Goal: Feedback & Contribution: Leave review/rating

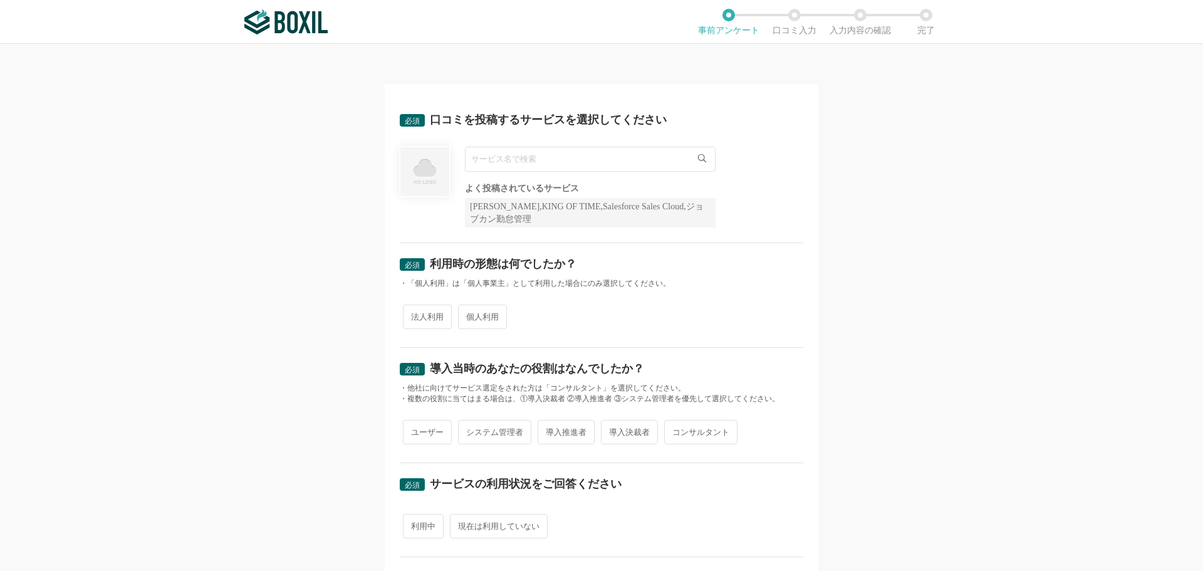
click at [580, 159] on input "text" at bounding box center [590, 159] width 251 height 25
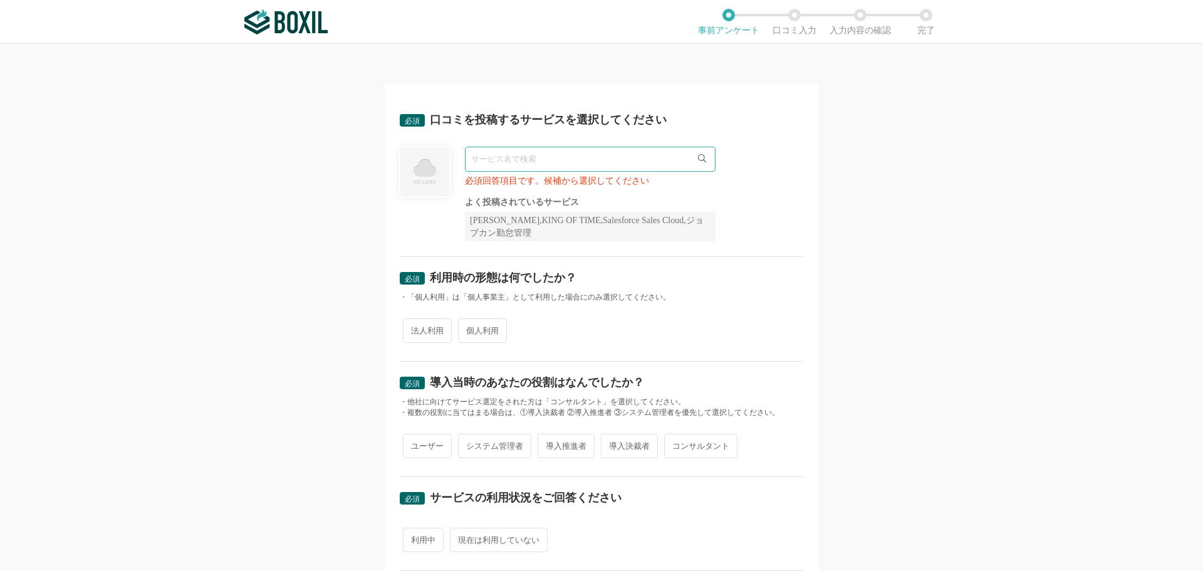
paste input "GMOサイン"
type input "GMOサイン"
click at [467, 335] on span "個人利用" at bounding box center [482, 330] width 49 height 24
click at [467, 328] on input "個人利用" at bounding box center [465, 324] width 8 height 8
radio input "true"
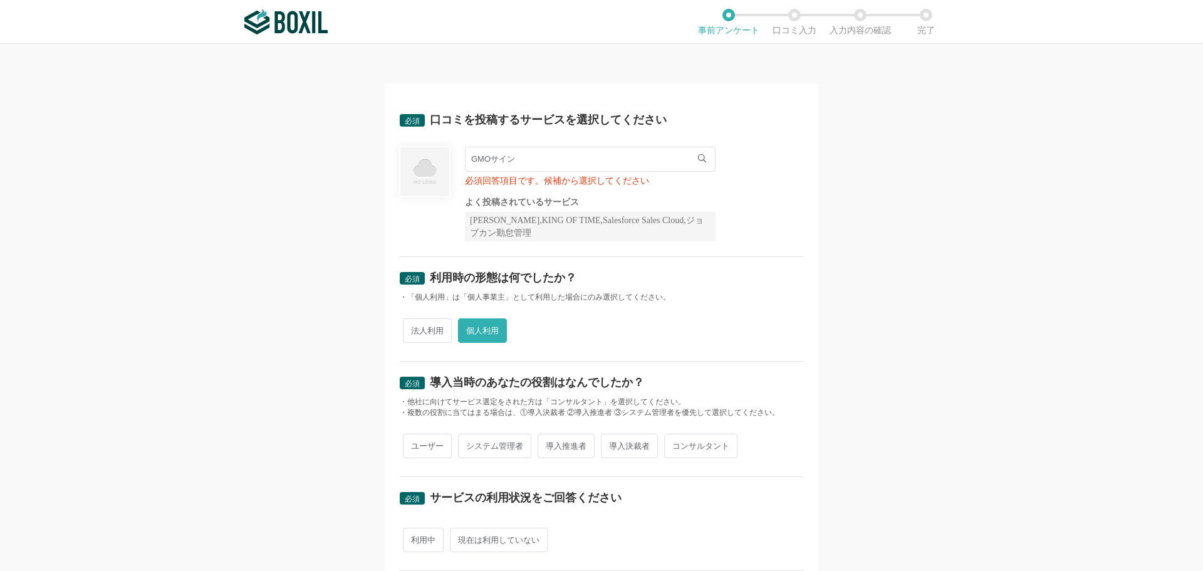
click at [581, 169] on input "GMOサイン" at bounding box center [590, 159] width 251 height 25
click at [529, 189] on li "電子印鑑GMOサイン" at bounding box center [590, 184] width 249 height 25
type input "電子印鑑GMOサイン"
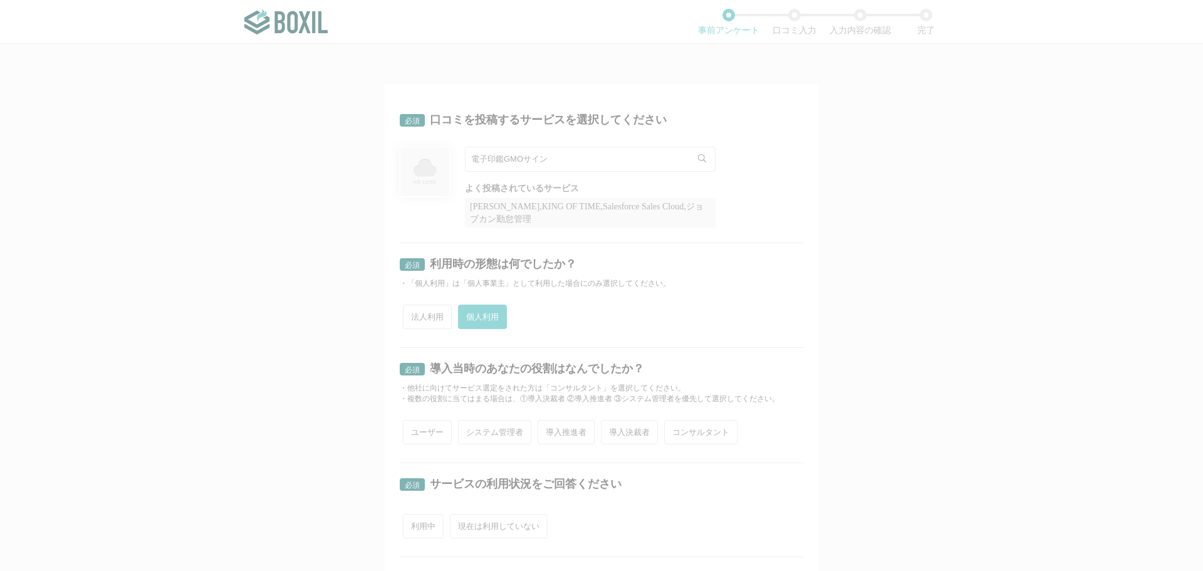
radio input "false"
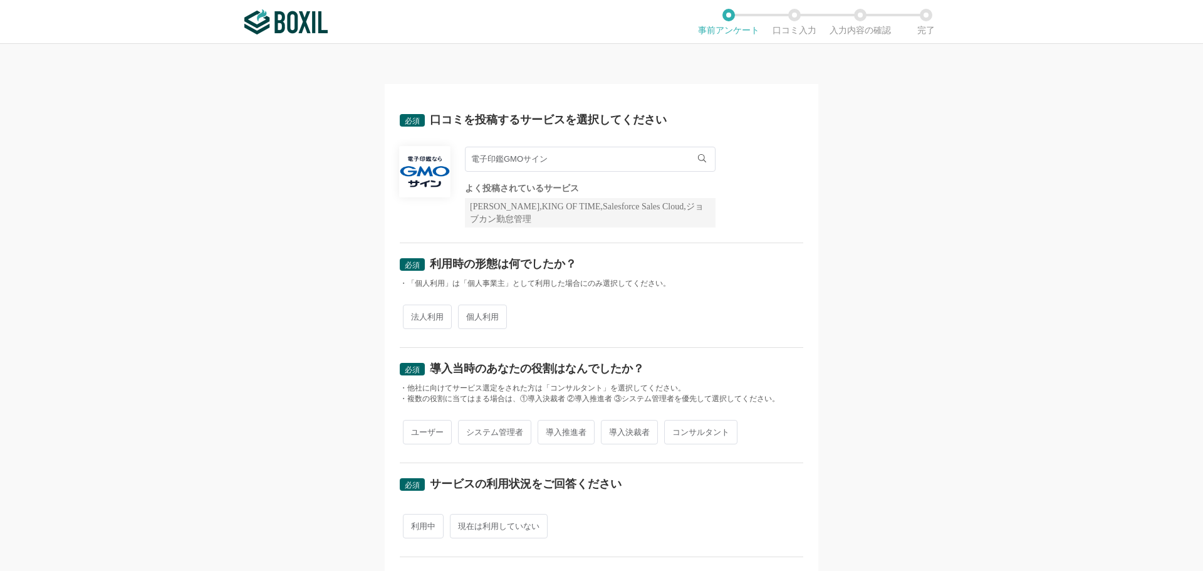
click at [604, 167] on input "電子印鑑GMOサイン" at bounding box center [590, 159] width 251 height 25
type input "電"
click at [530, 165] on input "text" at bounding box center [590, 159] width 251 height 25
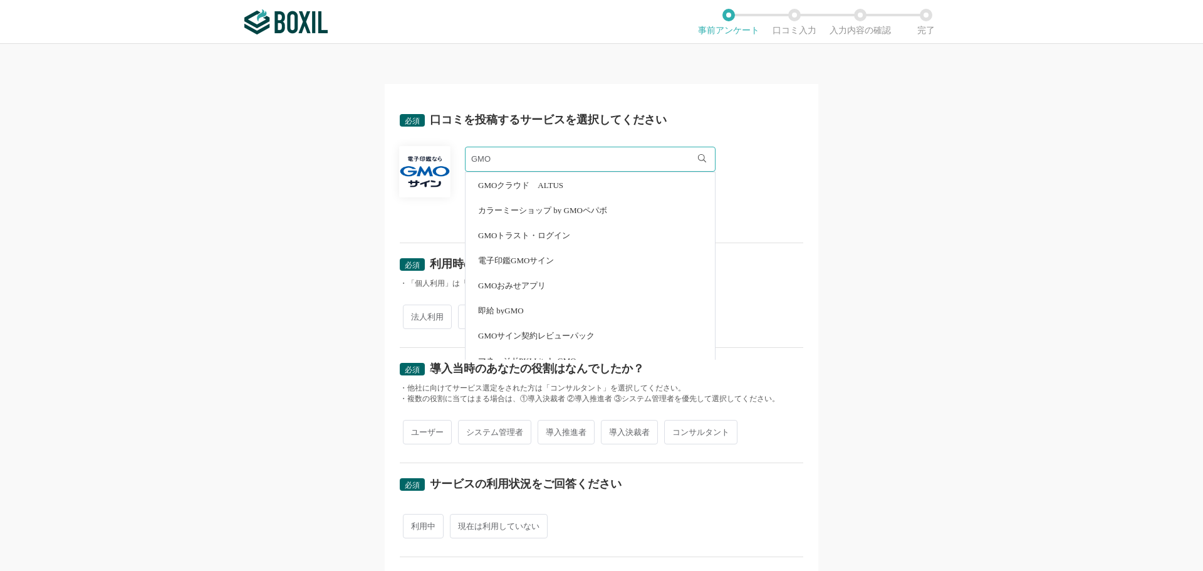
click at [532, 258] on span "電子印鑑GMOサイン" at bounding box center [516, 260] width 76 height 8
type input "電子印鑑GMOサイン"
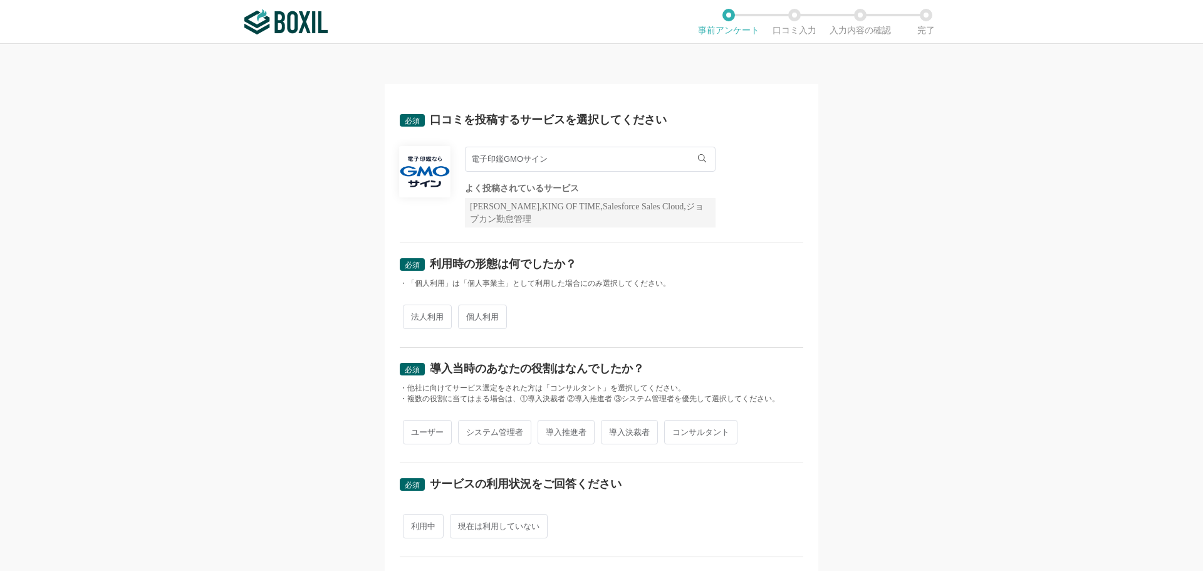
click at [481, 318] on span "個人利用" at bounding box center [482, 316] width 49 height 24
click at [469, 315] on input "個人利用" at bounding box center [465, 310] width 8 height 8
radio input "true"
click at [423, 437] on span "ユーザー" at bounding box center [427, 432] width 49 height 24
click at [414, 430] on input "ユーザー" at bounding box center [410, 426] width 8 height 8
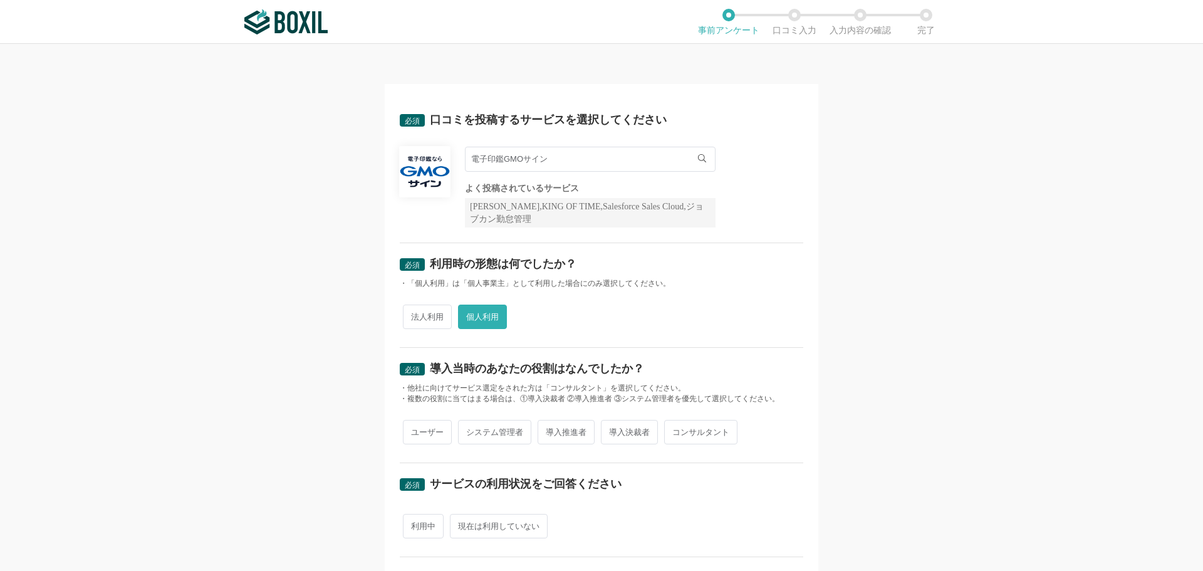
radio input "true"
click at [614, 431] on span "導入決裁者" at bounding box center [629, 432] width 57 height 24
click at [612, 430] on input "導入決裁者" at bounding box center [608, 426] width 8 height 8
radio input "true"
radio input "false"
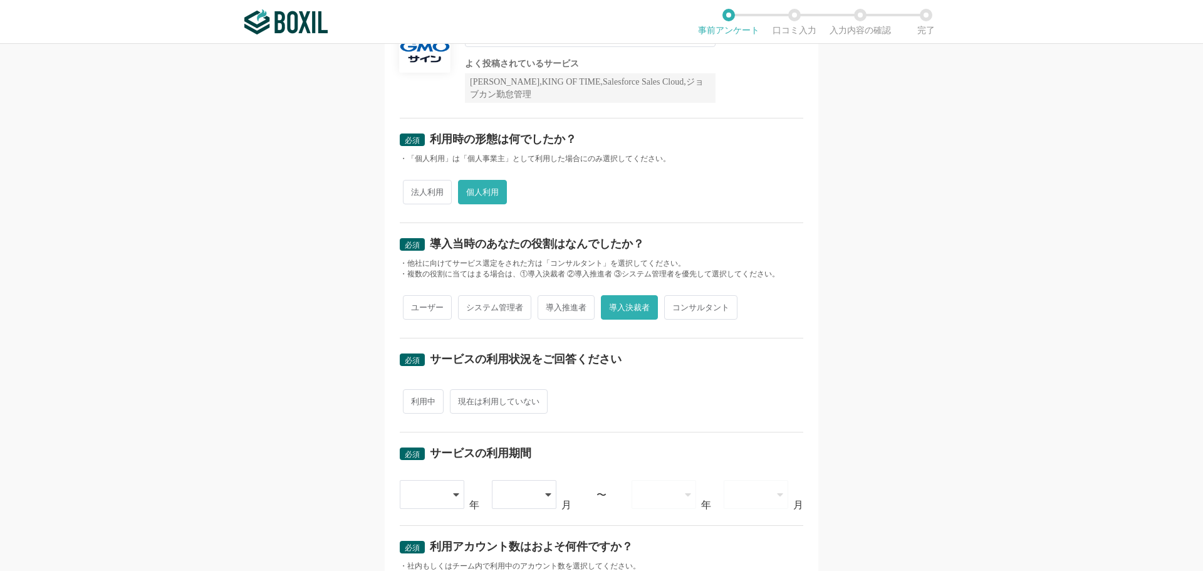
scroll to position [125, 0]
click at [427, 405] on span "利用中" at bounding box center [423, 400] width 41 height 24
click at [414, 398] on input "利用中" at bounding box center [410, 394] width 8 height 8
radio input "true"
click at [454, 496] on icon at bounding box center [457, 494] width 6 height 10
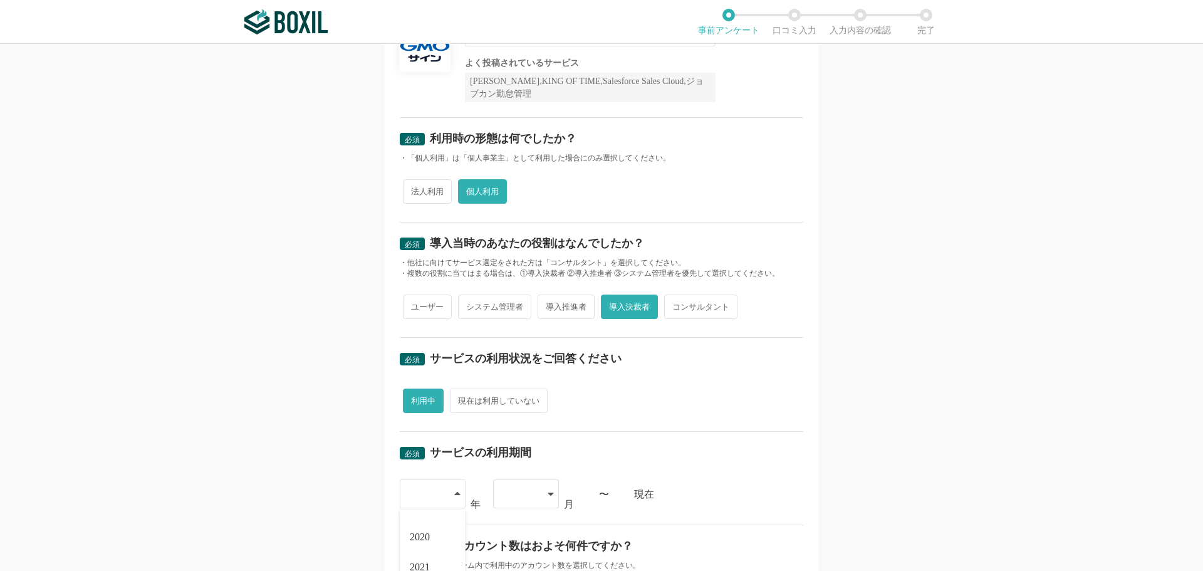
scroll to position [376, 0]
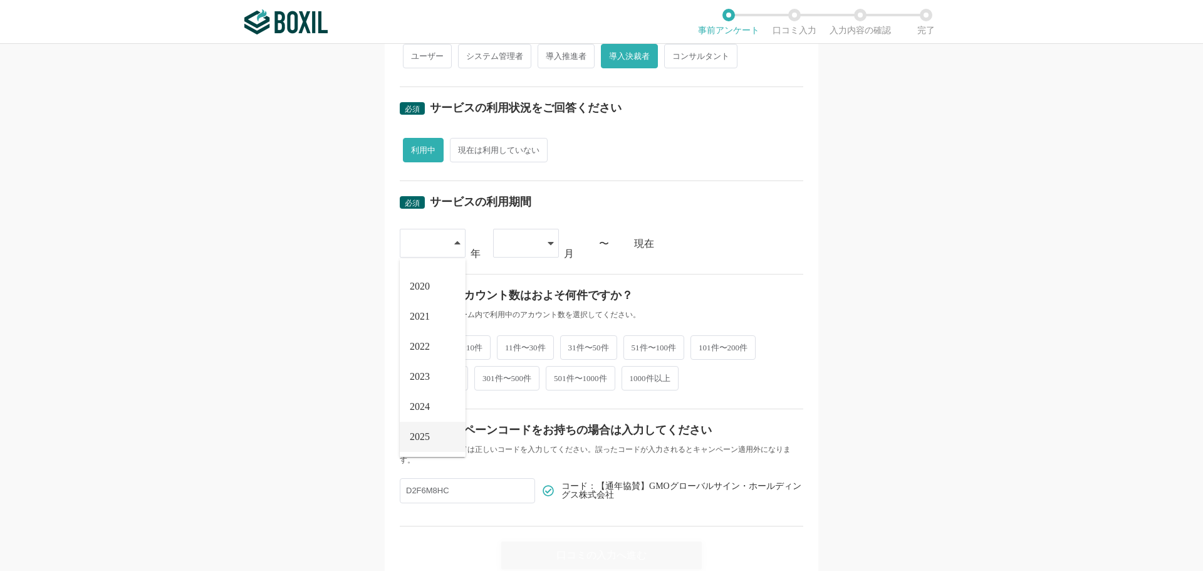
click at [427, 432] on span "2025" at bounding box center [420, 437] width 20 height 10
click at [541, 240] on div at bounding box center [526, 243] width 66 height 29
click at [514, 433] on li "06" at bounding box center [526, 429] width 66 height 30
click at [545, 250] on div "06" at bounding box center [526, 243] width 66 height 29
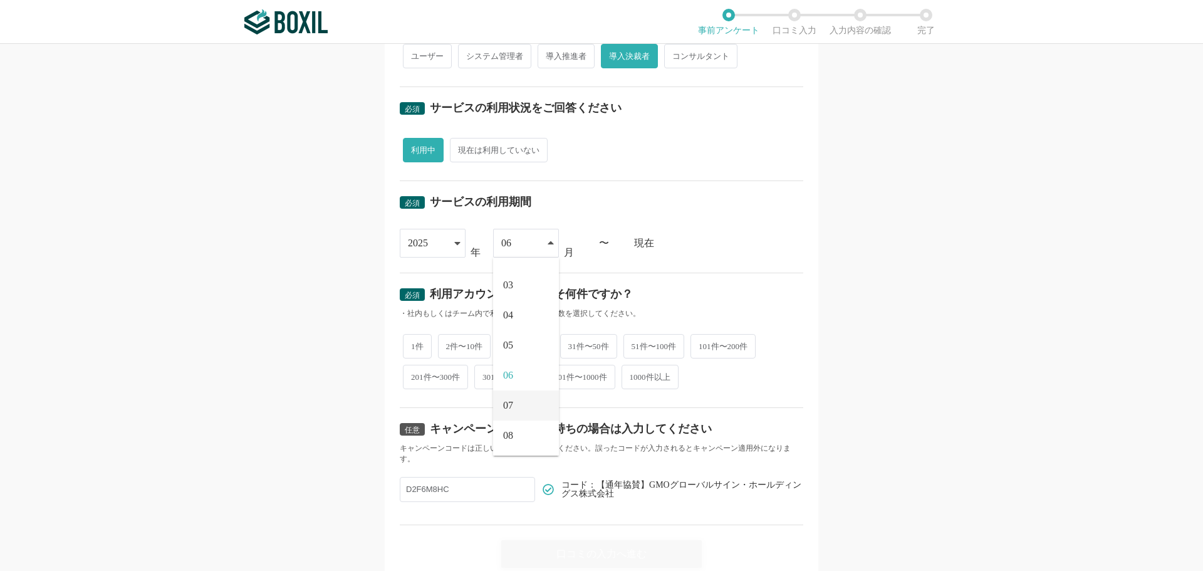
click at [514, 403] on li "07" at bounding box center [526, 405] width 66 height 30
click at [415, 350] on span "1件" at bounding box center [417, 346] width 29 height 24
click at [414, 344] on input "1件" at bounding box center [410, 340] width 8 height 8
radio input "true"
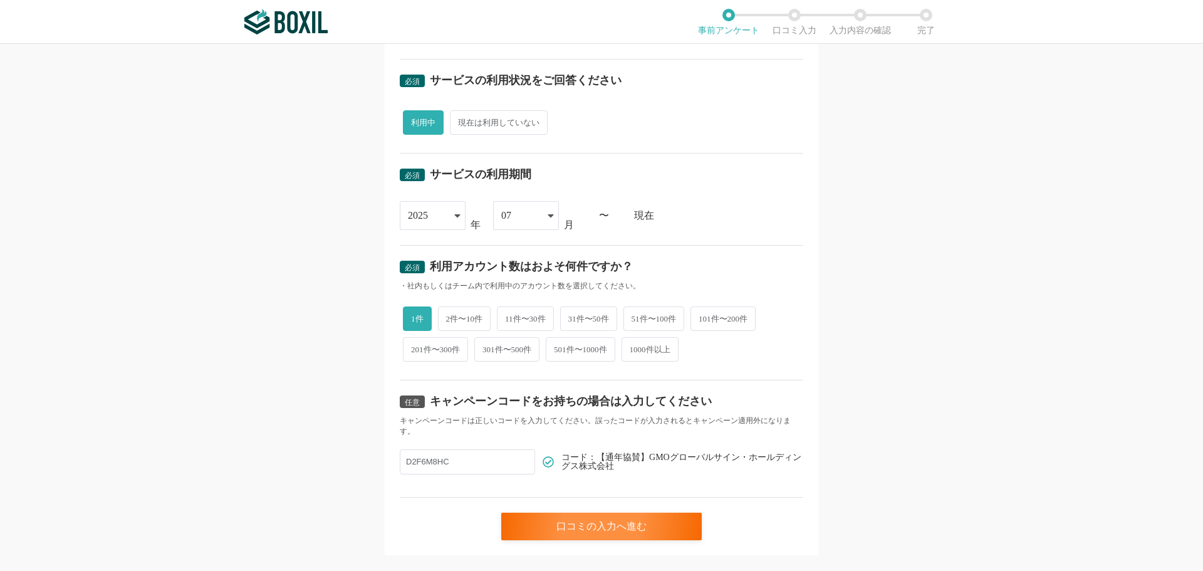
scroll to position [428, 0]
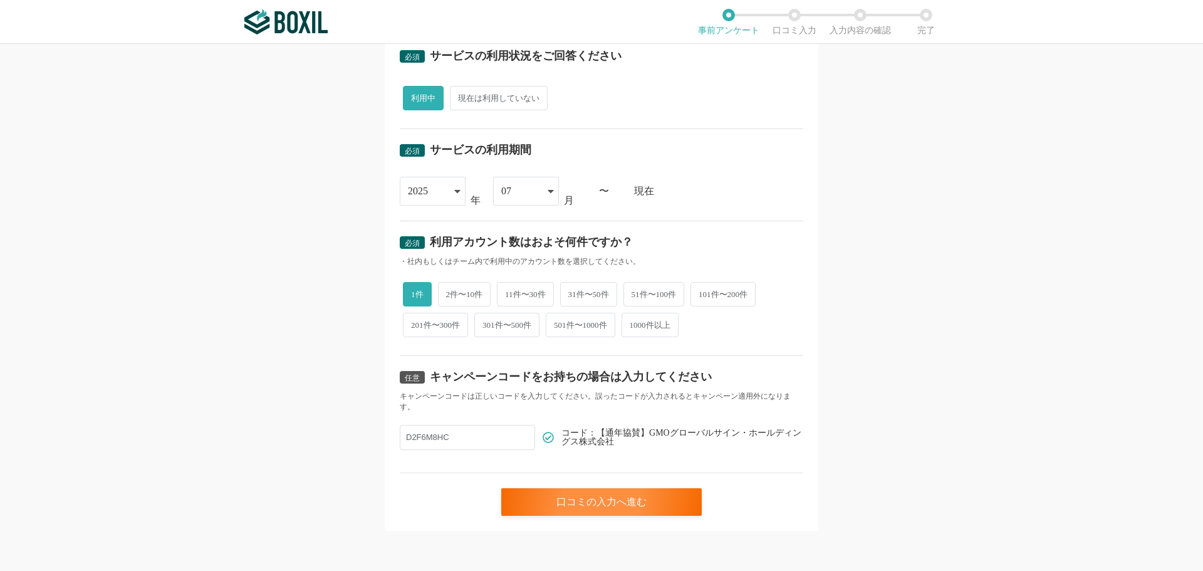
click at [454, 440] on input "D2F6M8HC" at bounding box center [467, 437] width 135 height 25
click at [478, 434] on input "D2F6M8HC" at bounding box center [467, 437] width 135 height 25
drag, startPoint x: 473, startPoint y: 434, endPoint x: 367, endPoint y: 435, distance: 105.9
click at [366, 435] on div "必須 口コミを投稿するサービスを選択してください 電子印鑑GMOサイン 電子印鑑GMOサイン よく投稿されているサービス Sansan,KING OF TIM…" at bounding box center [601, 307] width 1203 height 527
click at [605, 500] on div "口コミの入力へ進む" at bounding box center [601, 502] width 200 height 28
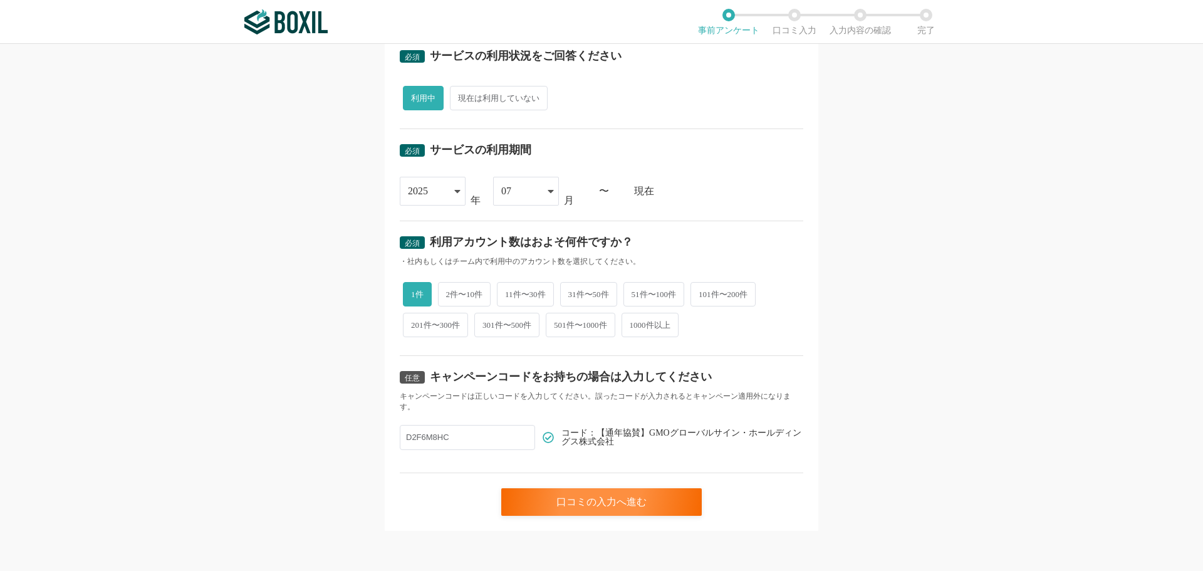
scroll to position [0, 0]
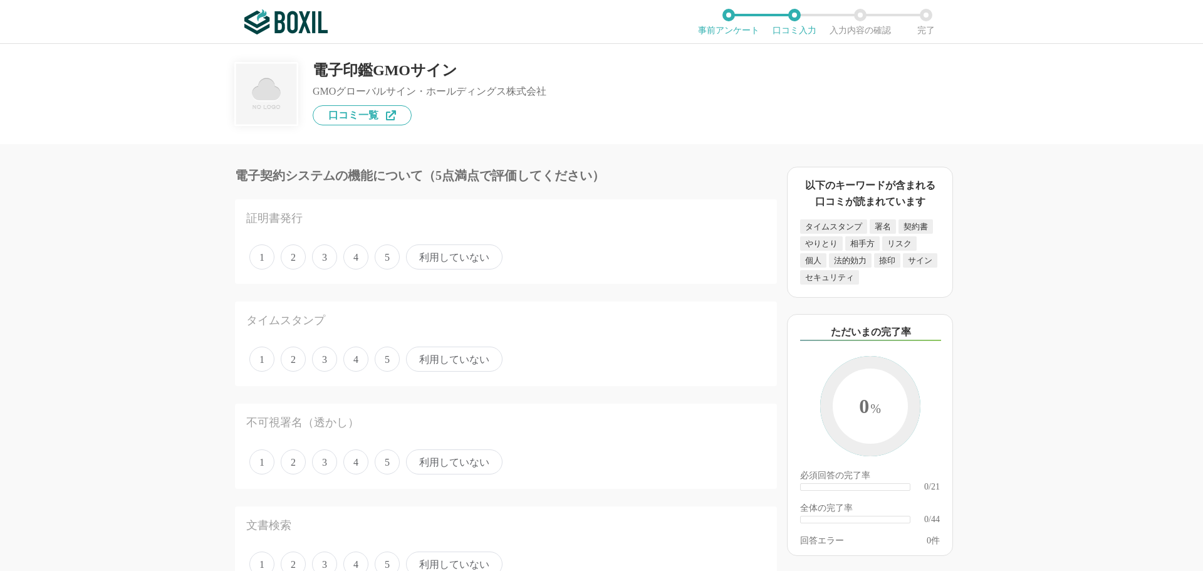
click at [385, 362] on span "5" at bounding box center [387, 358] width 25 height 25
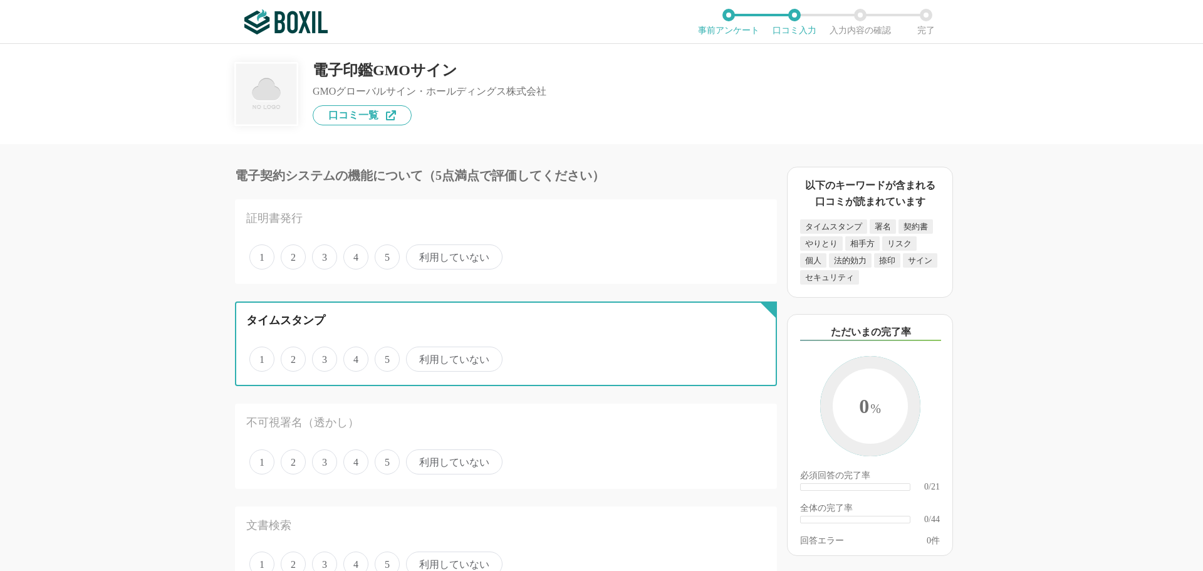
click at [385, 356] on input "5" at bounding box center [382, 352] width 8 height 8
radio input "true"
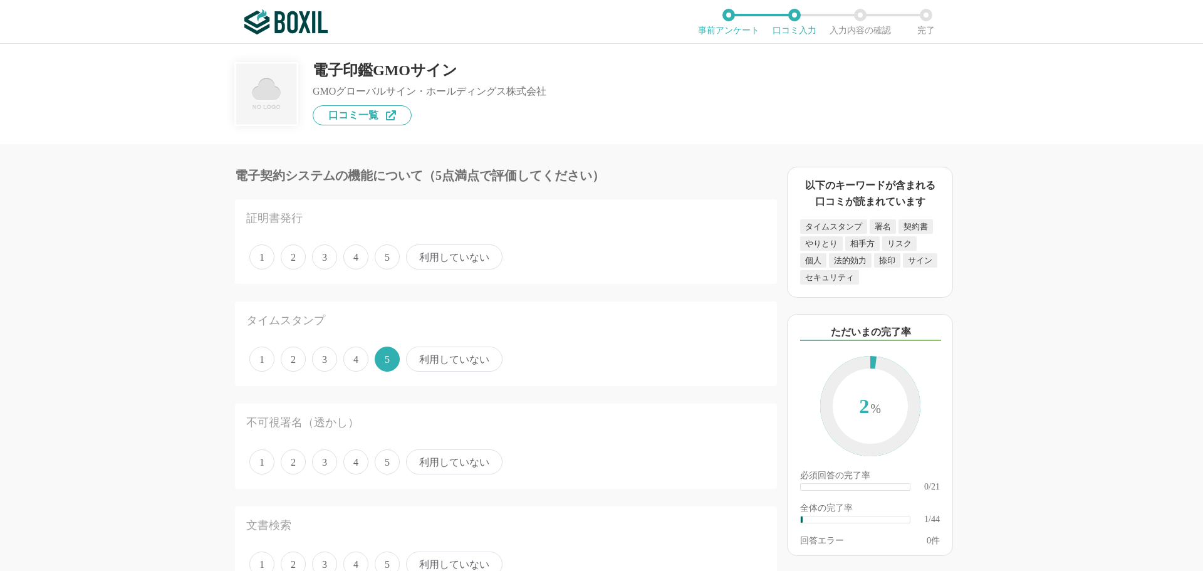
click at [434, 459] on span "利用していない" at bounding box center [454, 461] width 96 height 25
click at [417, 459] on input "利用していない" at bounding box center [413, 455] width 8 height 8
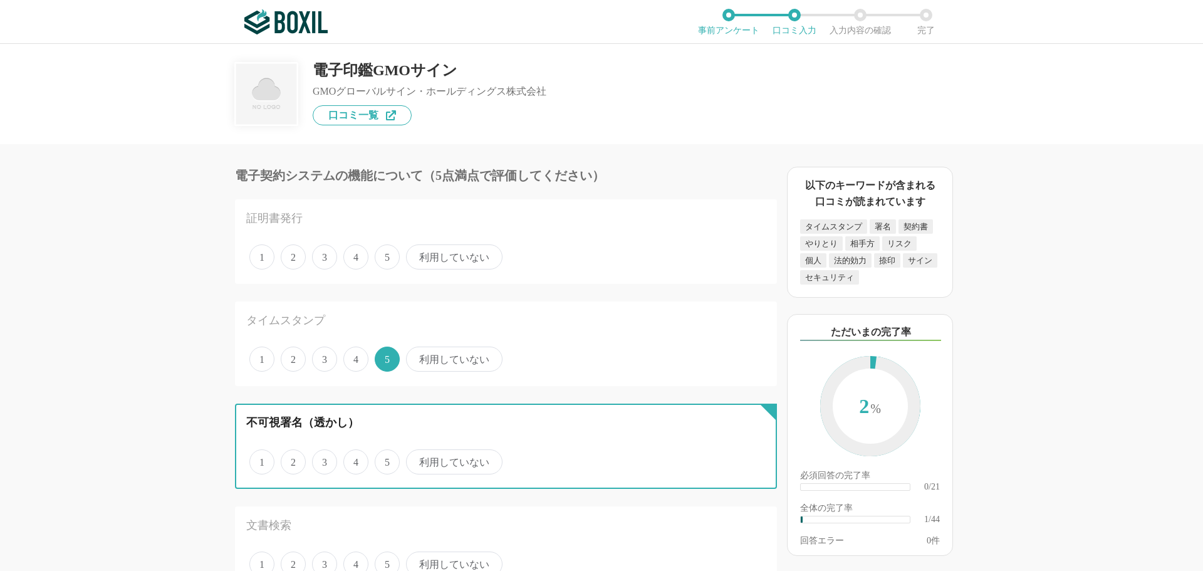
radio input "true"
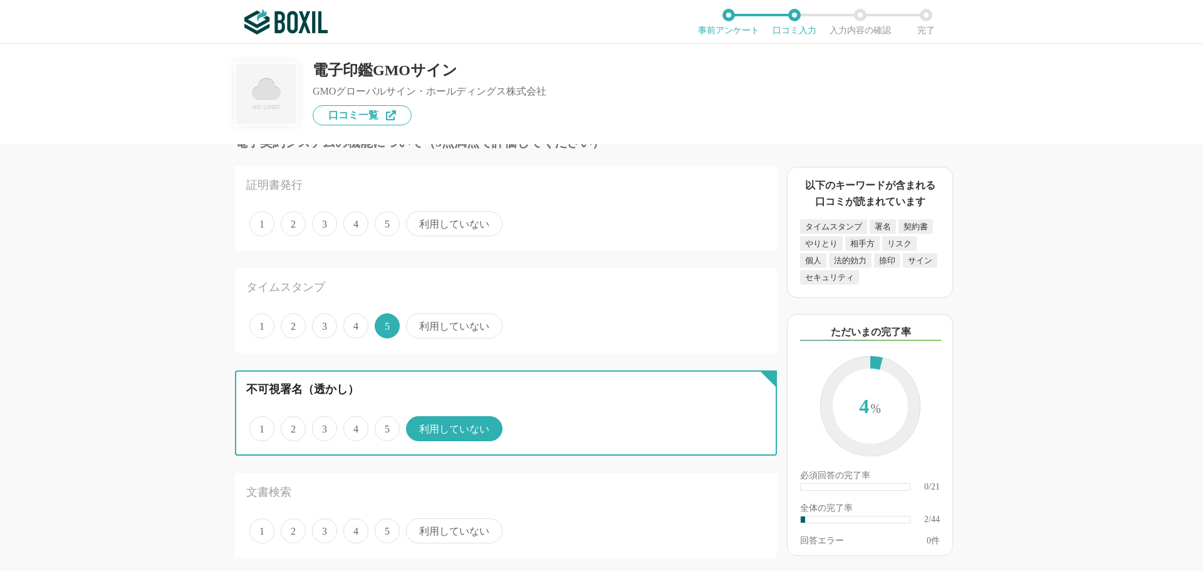
scroll to position [125, 0]
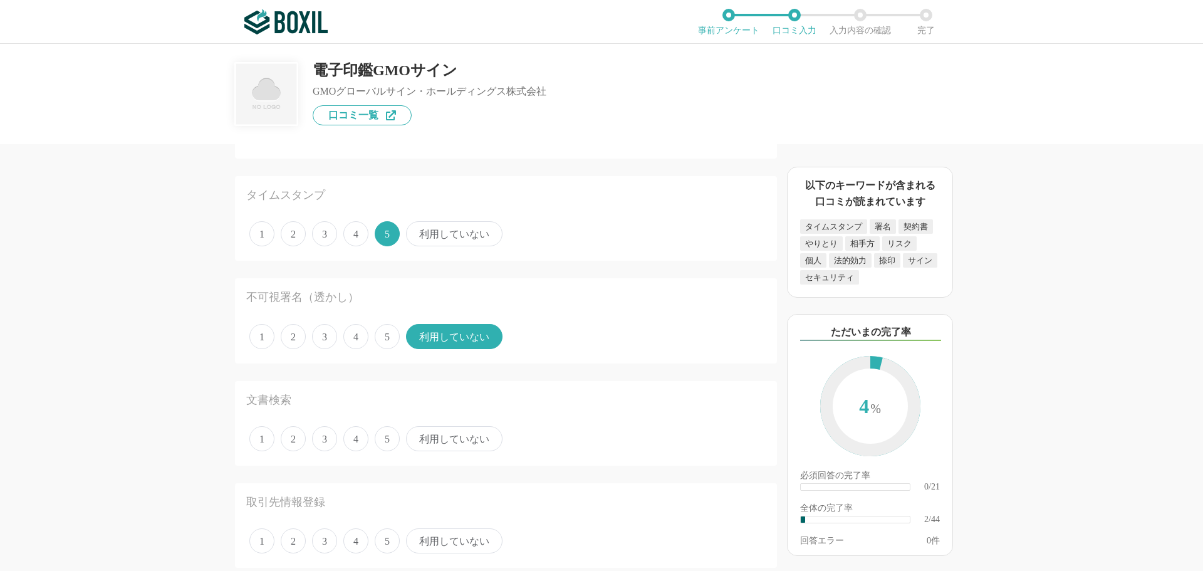
click at [438, 444] on span "利用していない" at bounding box center [454, 438] width 96 height 25
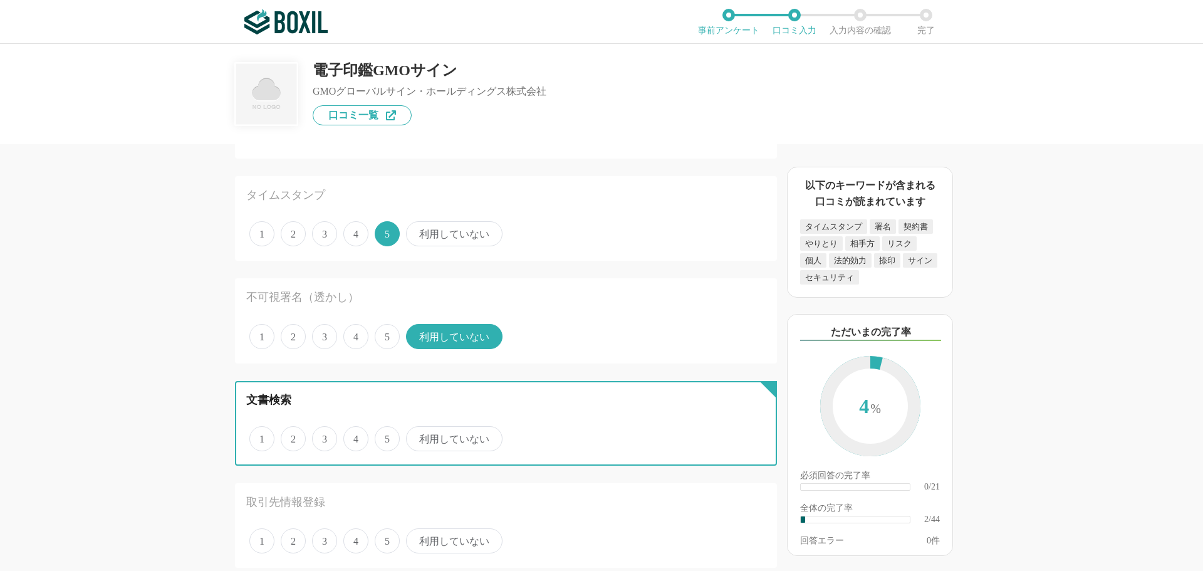
click at [417, 436] on input "利用していない" at bounding box center [413, 432] width 8 height 8
radio input "true"
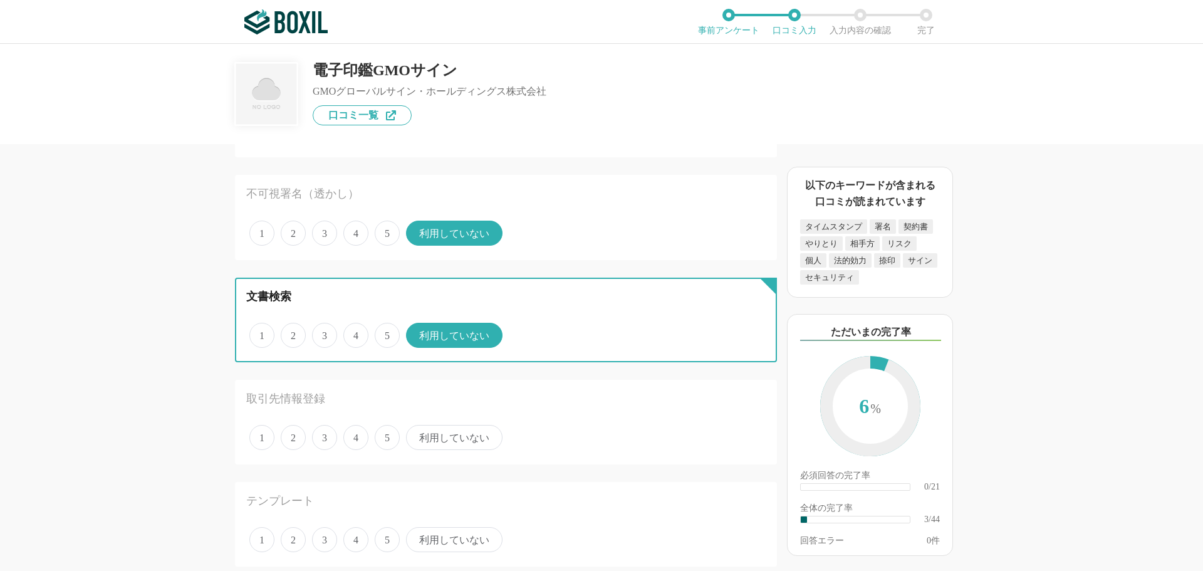
scroll to position [251, 0]
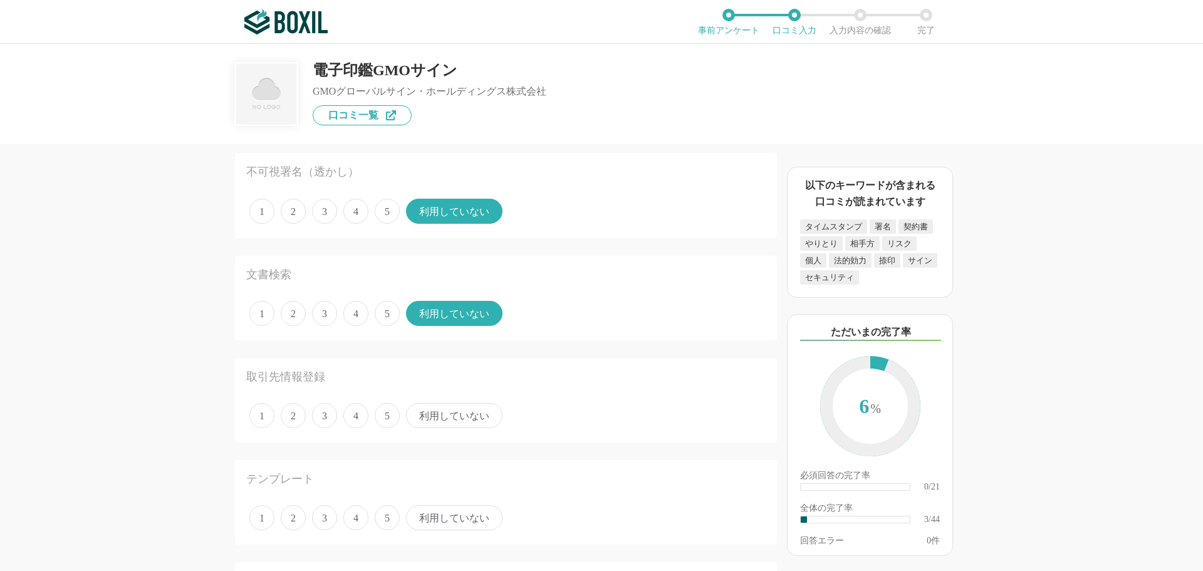
click at [423, 518] on span "利用していない" at bounding box center [454, 517] width 96 height 25
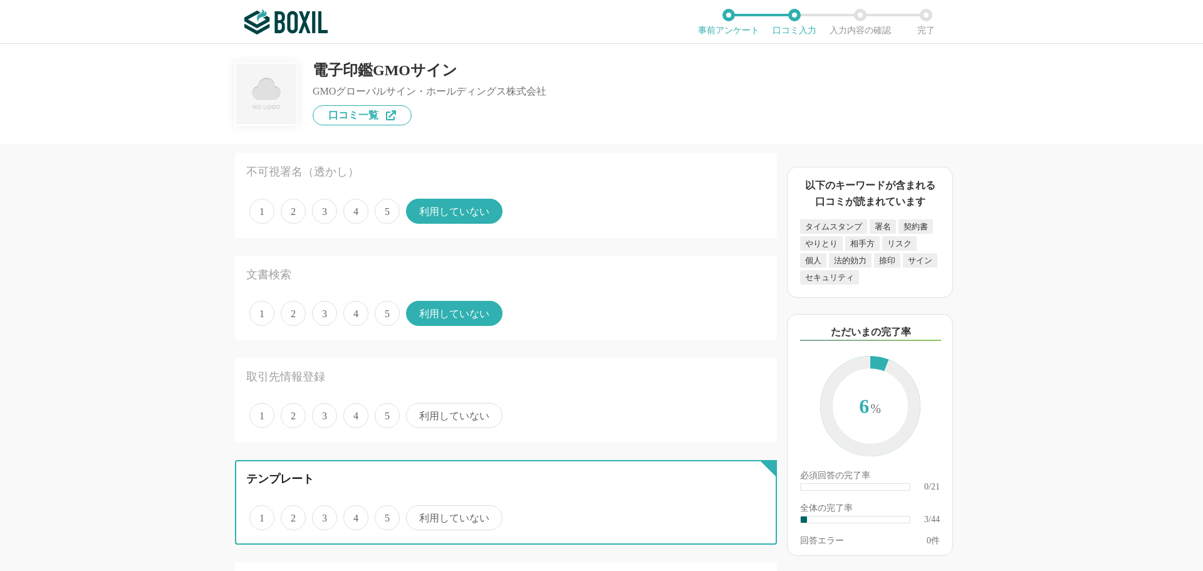
click at [417, 515] on input "利用していない" at bounding box center [413, 511] width 8 height 8
radio input "true"
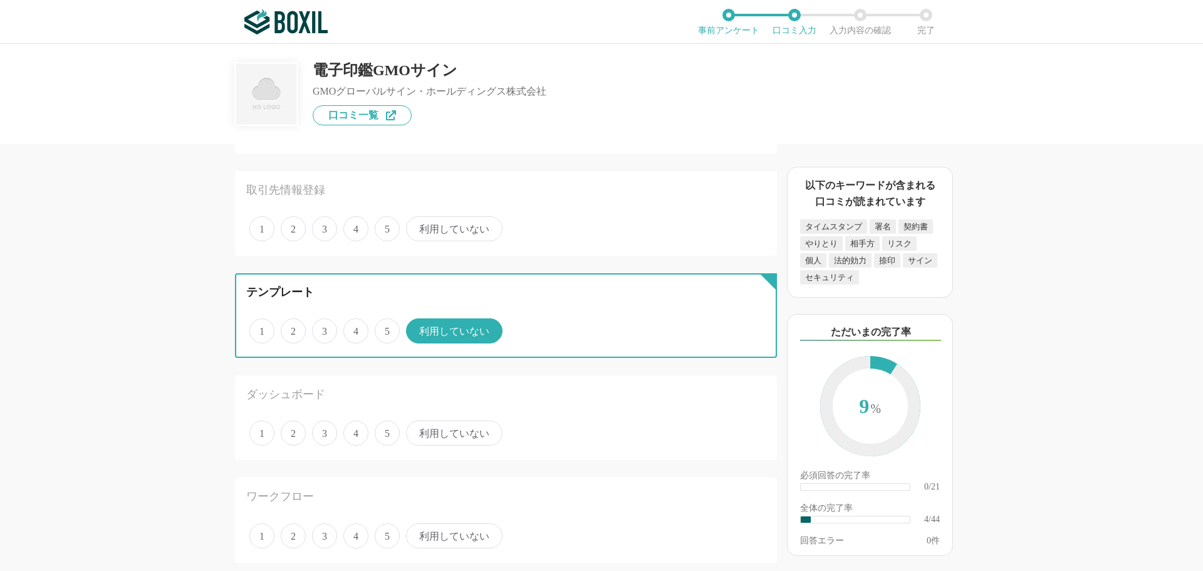
scroll to position [439, 0]
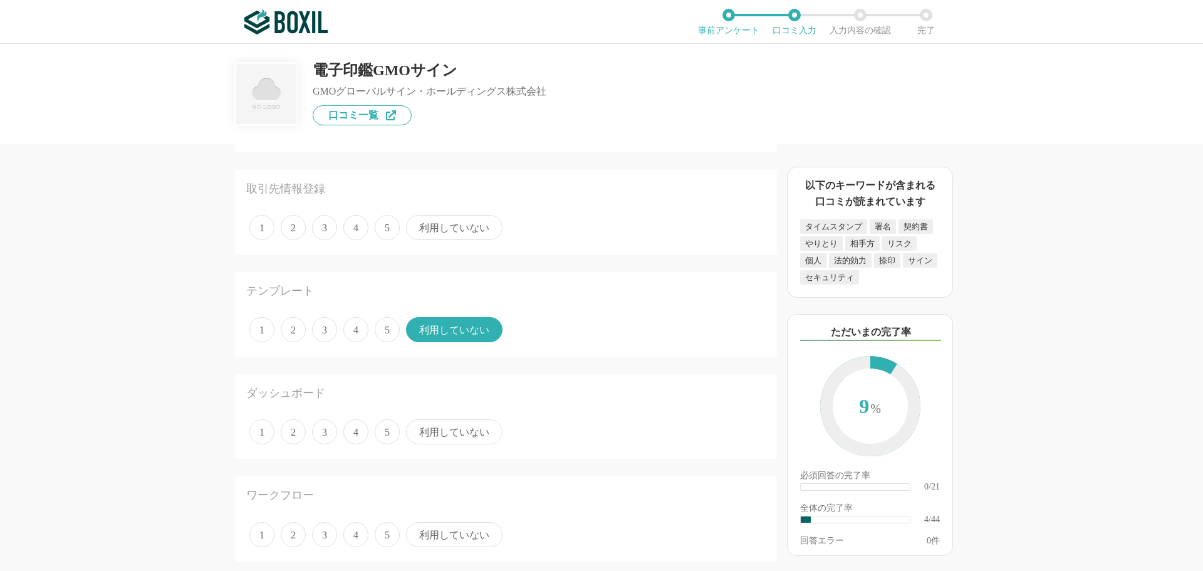
click at [437, 433] on span "利用していない" at bounding box center [454, 431] width 96 height 25
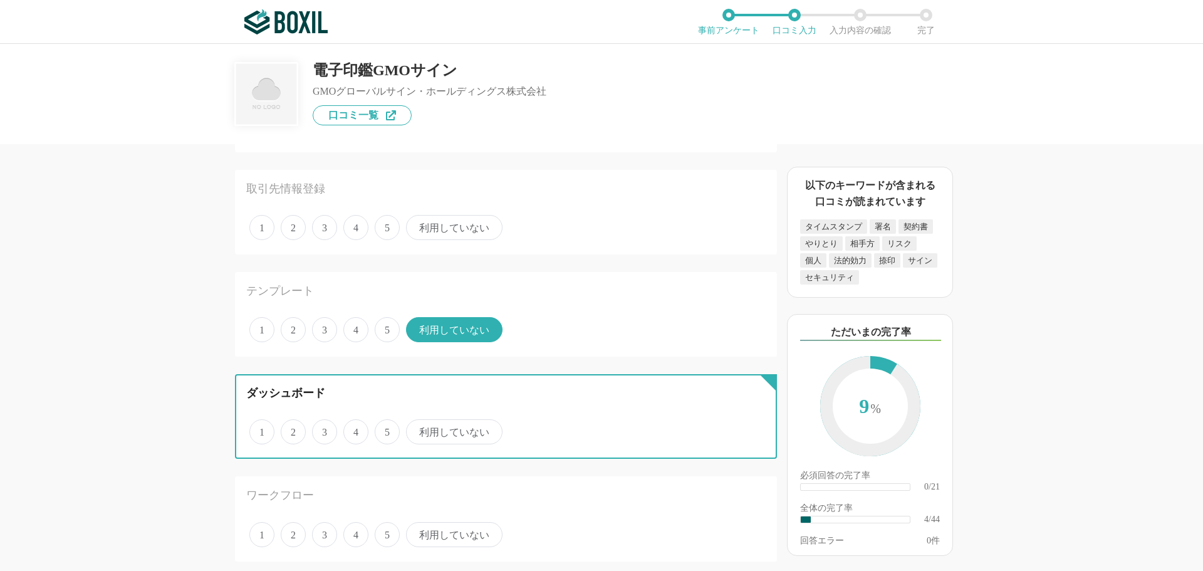
click at [417, 429] on input "利用していない" at bounding box center [413, 425] width 8 height 8
radio input "true"
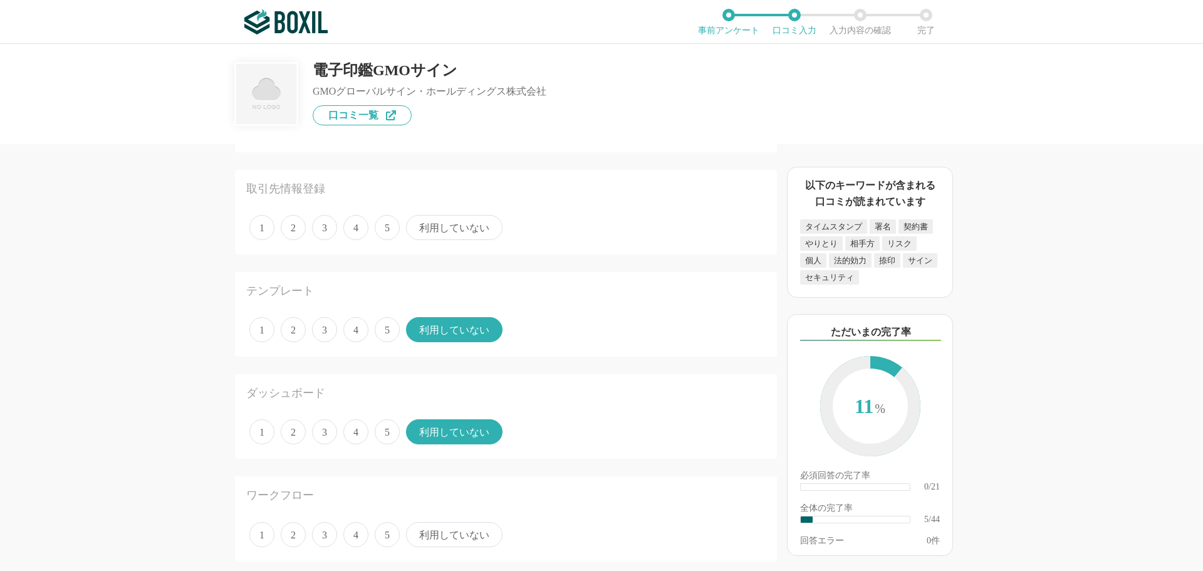
click at [439, 538] on span "利用していない" at bounding box center [454, 534] width 96 height 25
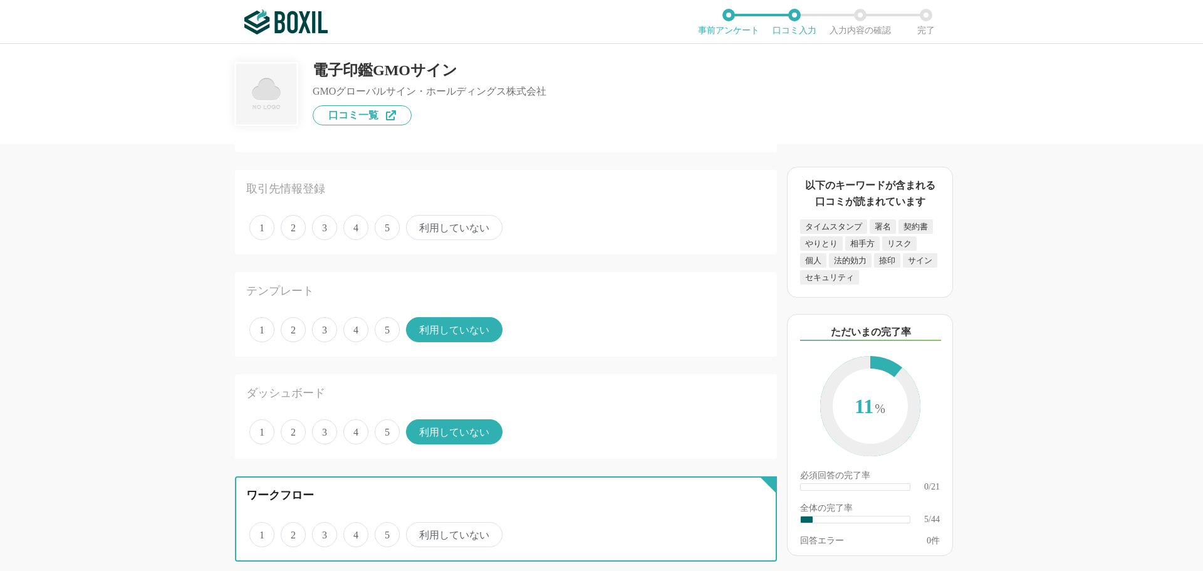
click at [417, 532] on input "利用していない" at bounding box center [413, 528] width 8 height 8
radio input "true"
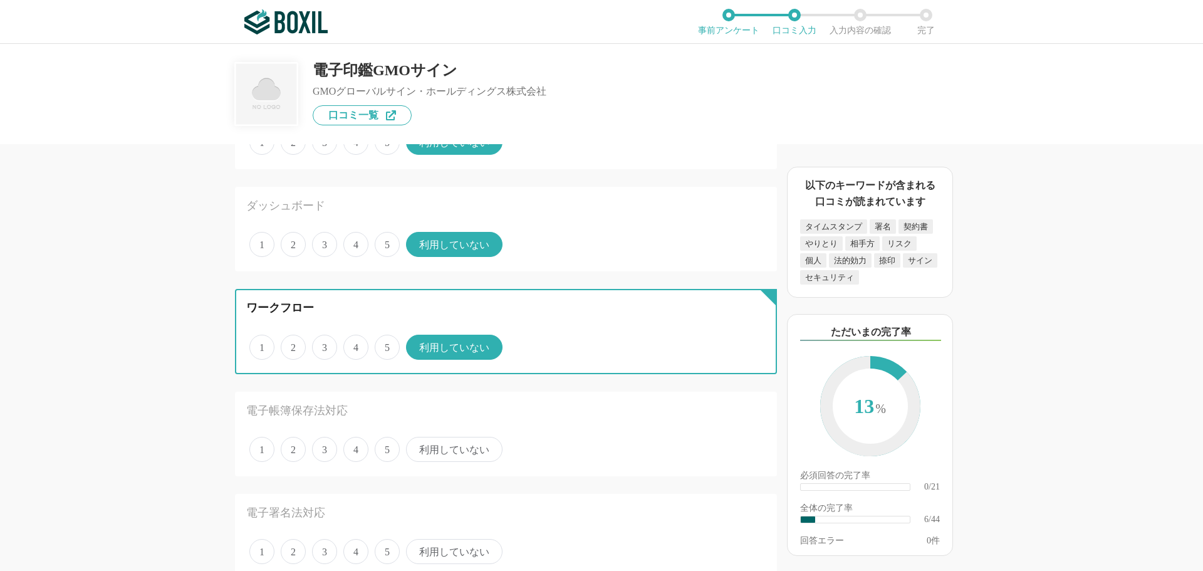
scroll to position [627, 0]
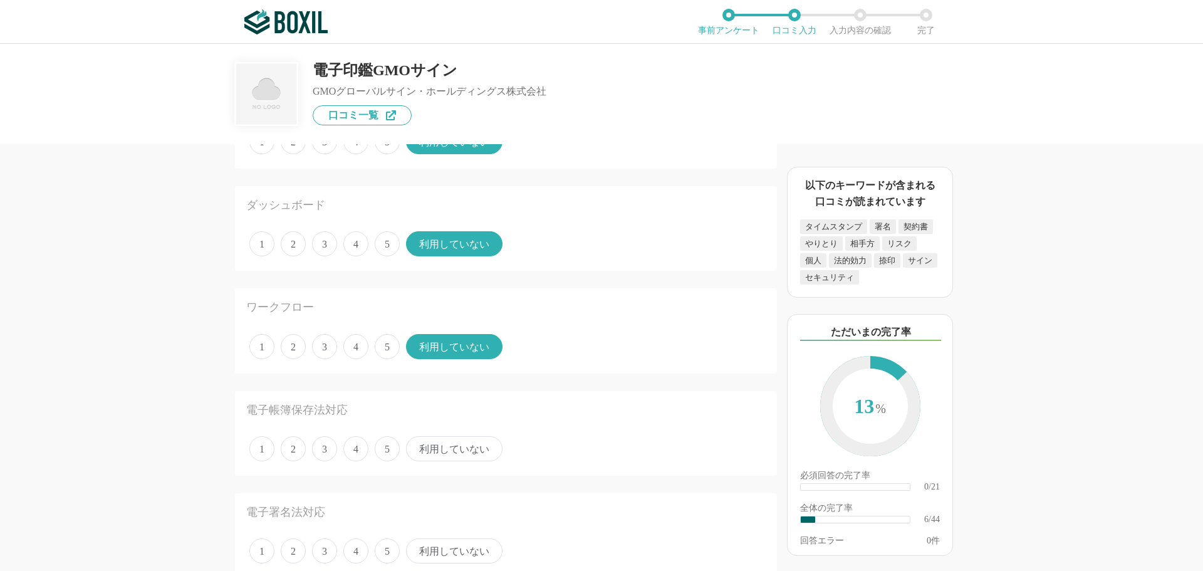
click at [457, 451] on span "利用していない" at bounding box center [454, 448] width 96 height 25
click at [417, 446] on input "利用していない" at bounding box center [413, 442] width 8 height 8
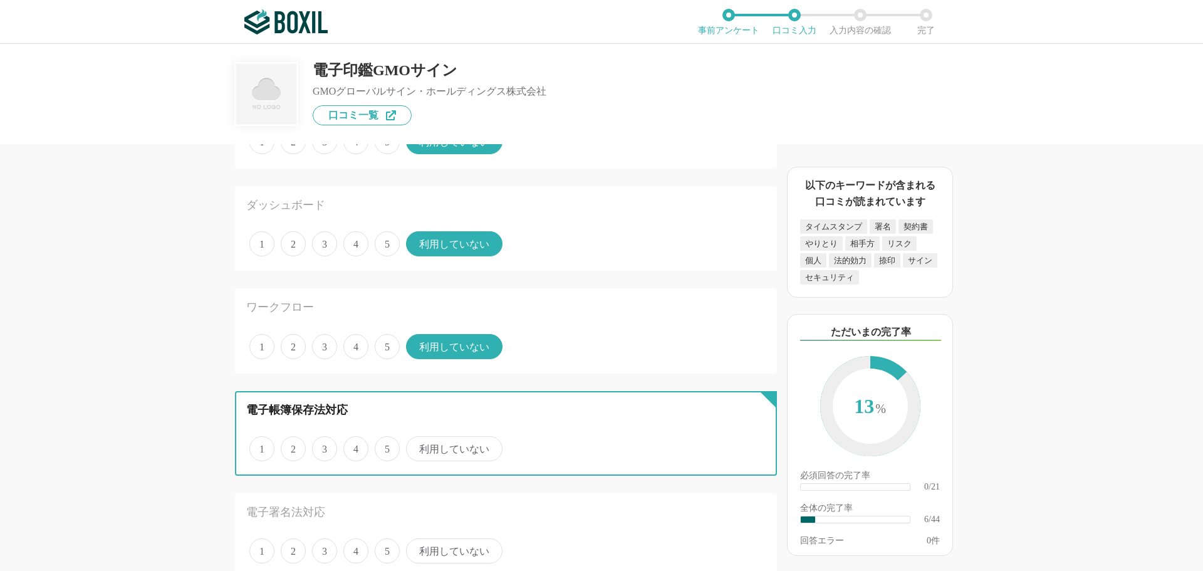
radio input "true"
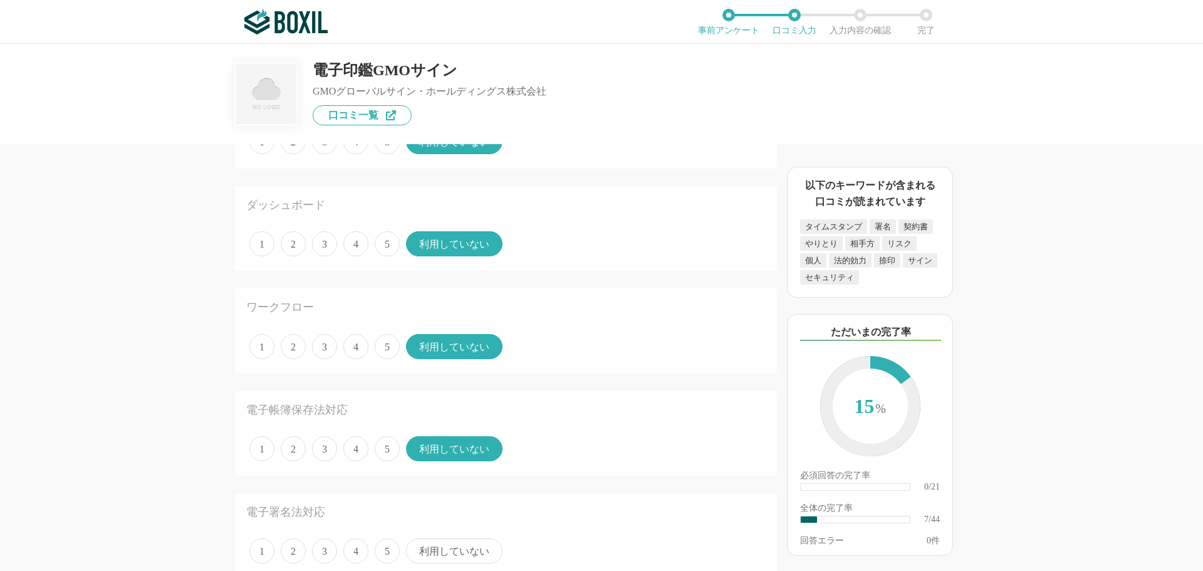
click at [382, 453] on span "5" at bounding box center [387, 448] width 25 height 25
click at [382, 446] on input "5" at bounding box center [382, 442] width 8 height 8
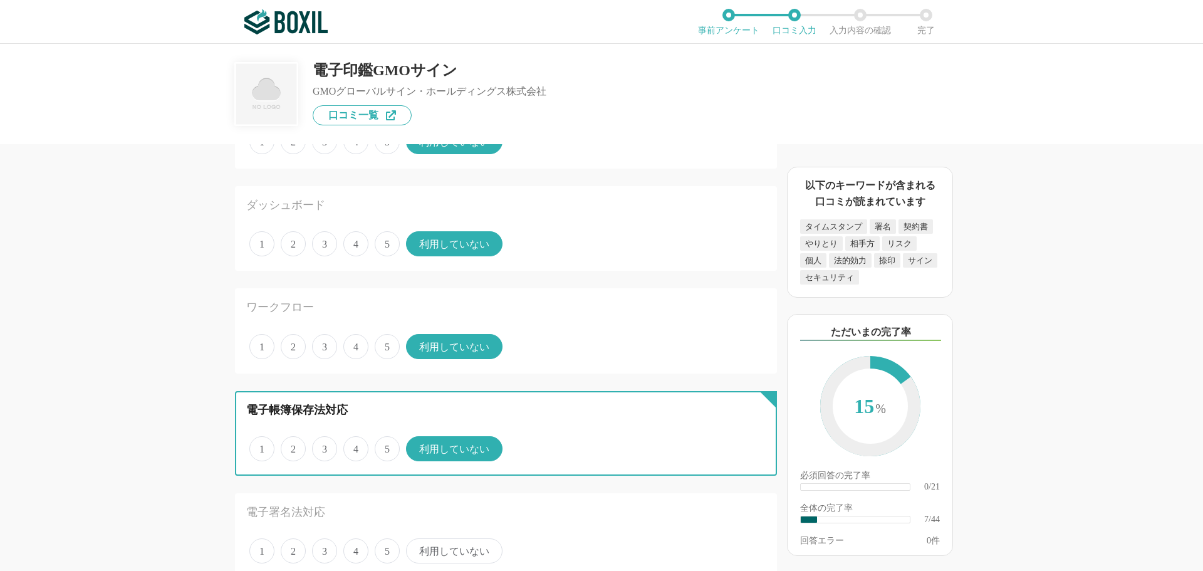
radio input "true"
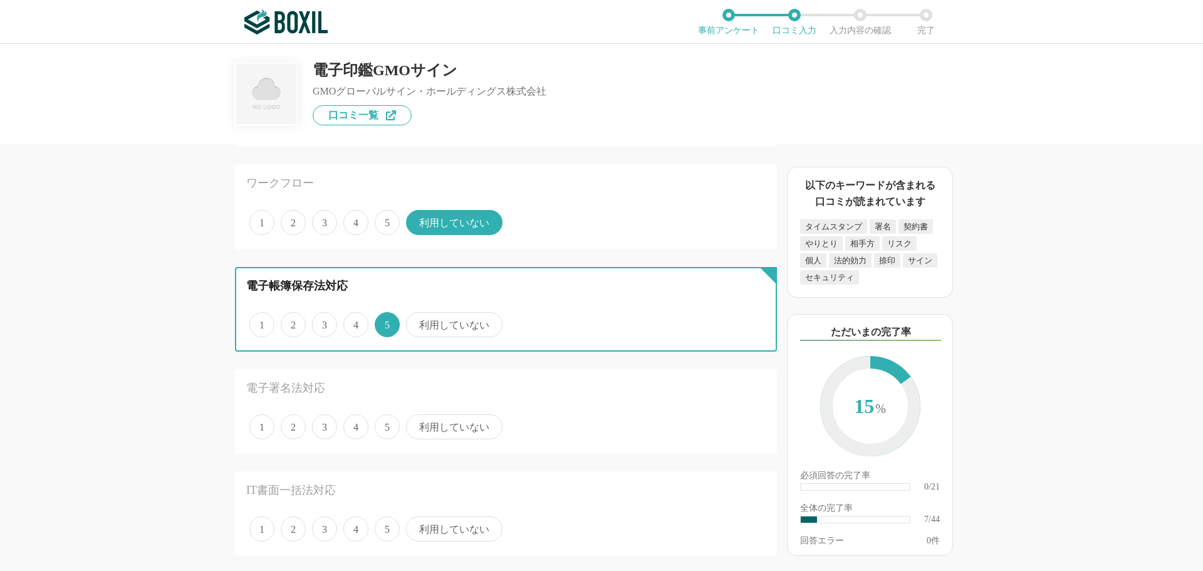
scroll to position [752, 0]
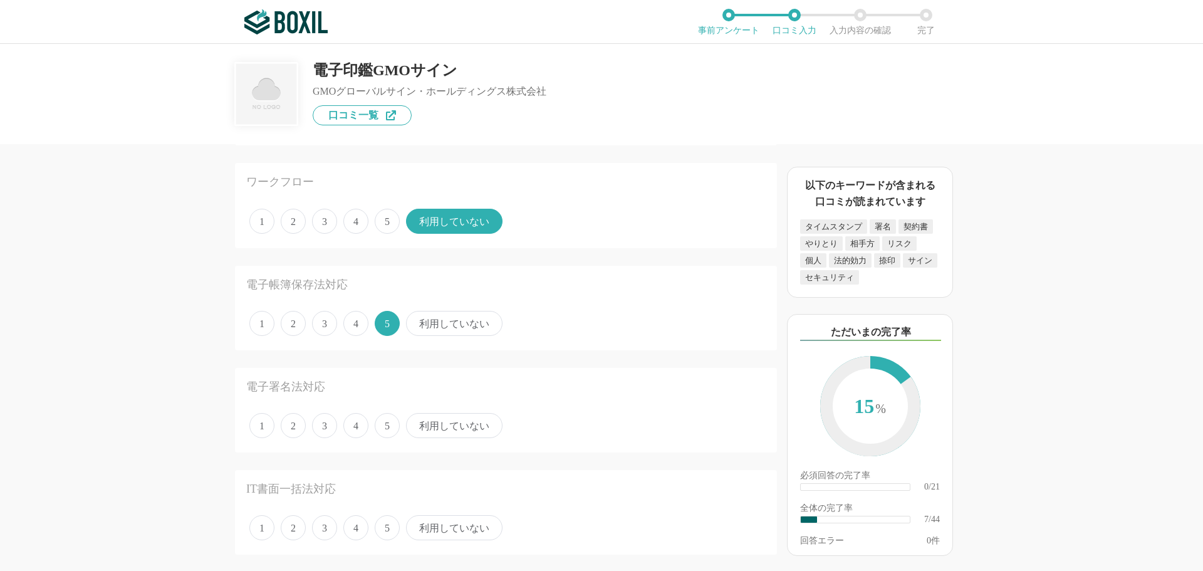
click at [387, 429] on span "5" at bounding box center [387, 425] width 25 height 25
click at [386, 423] on input "5" at bounding box center [382, 419] width 8 height 8
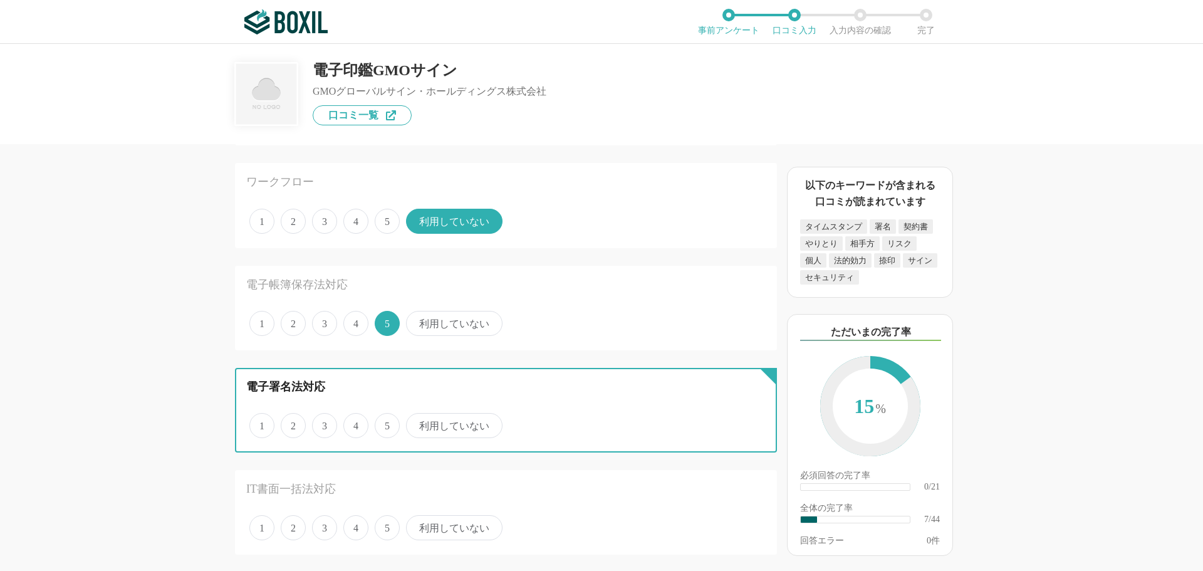
radio input "true"
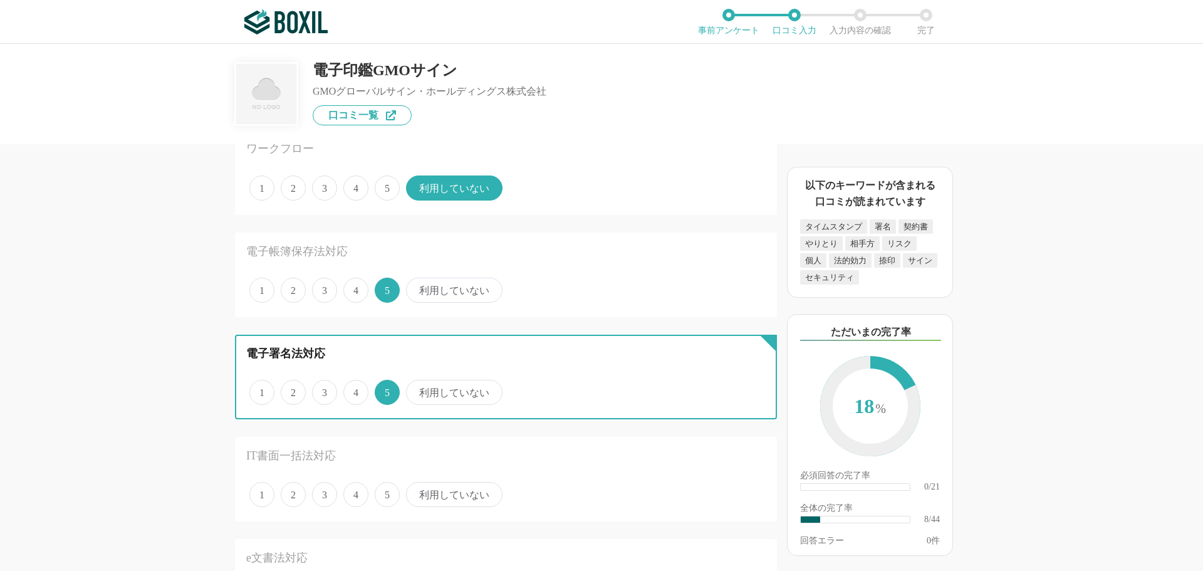
scroll to position [814, 0]
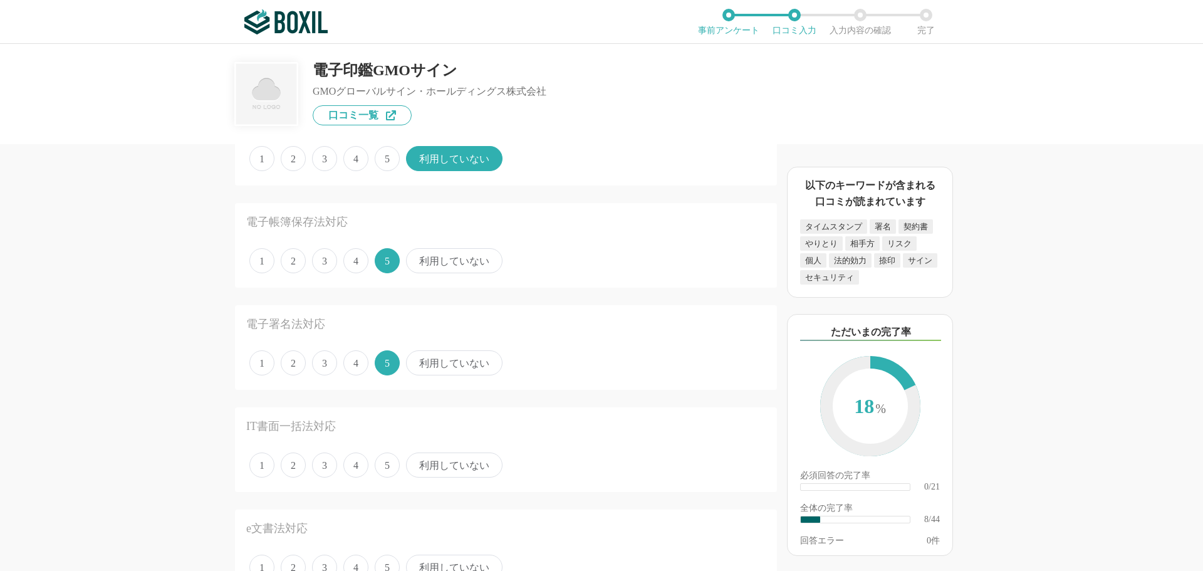
click at [450, 461] on span "利用していない" at bounding box center [454, 464] width 96 height 25
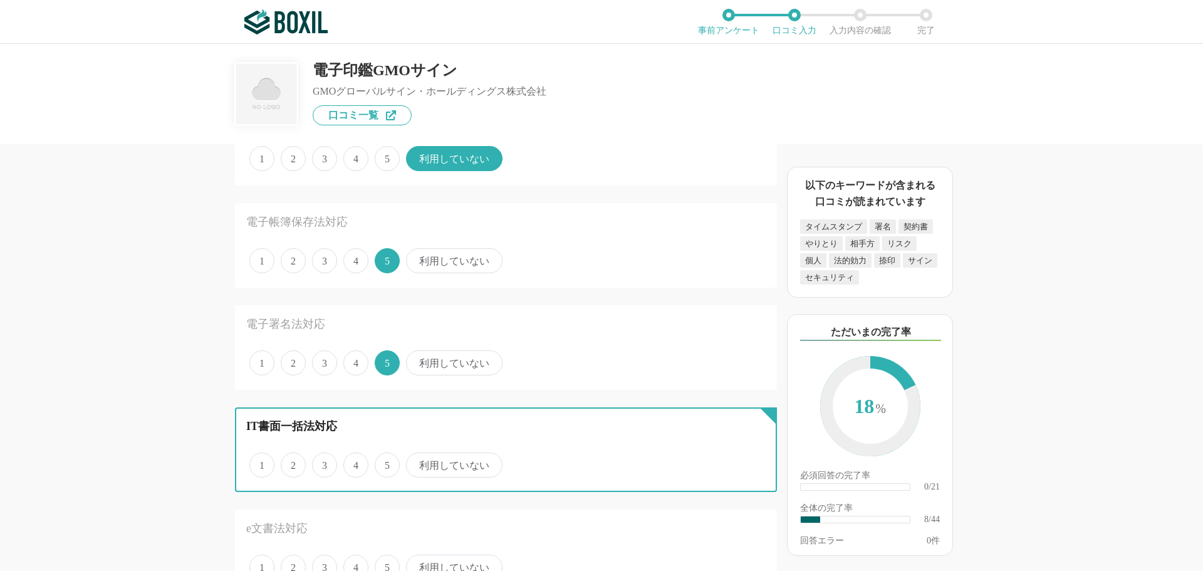
click at [417, 461] on input "利用していない" at bounding box center [413, 458] width 8 height 8
radio input "true"
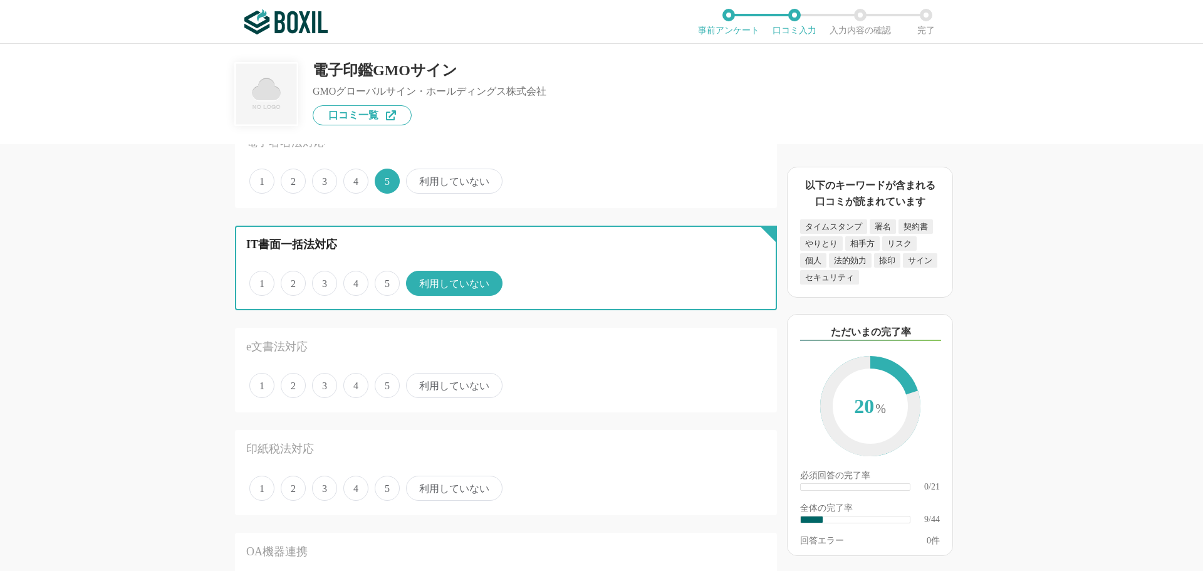
scroll to position [1002, 0]
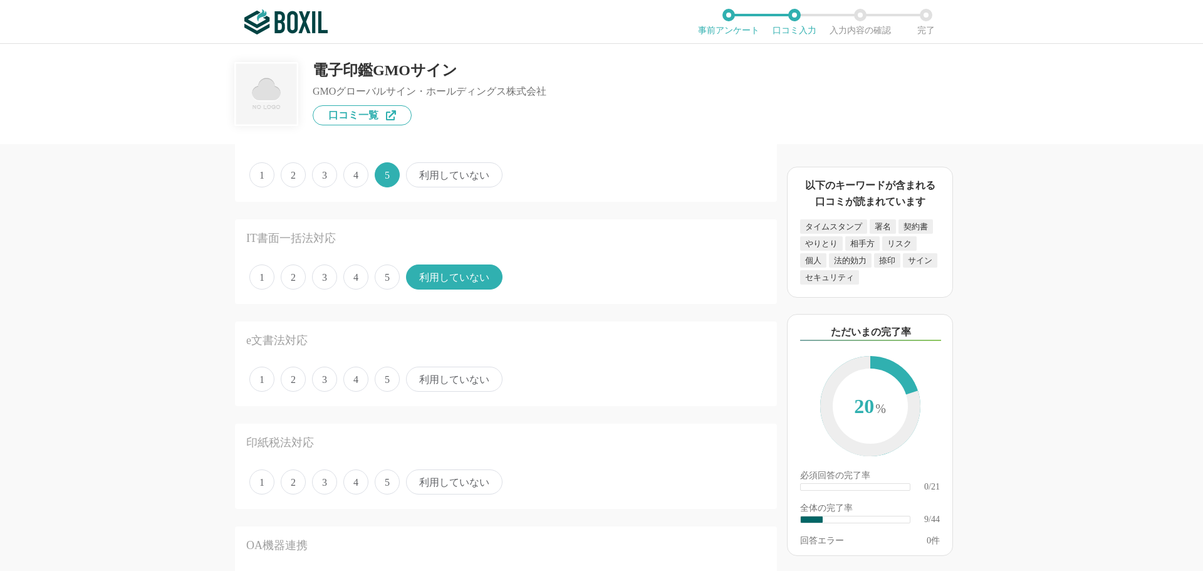
click at [428, 380] on span "利用していない" at bounding box center [454, 379] width 96 height 25
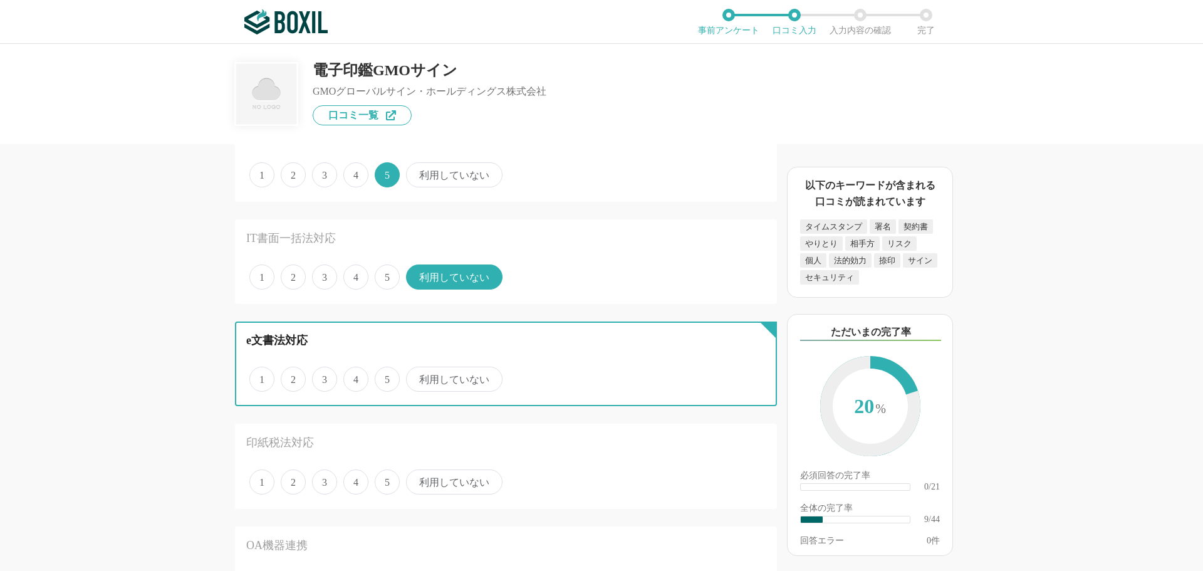
click at [417, 377] on input "利用していない" at bounding box center [413, 372] width 8 height 8
radio input "true"
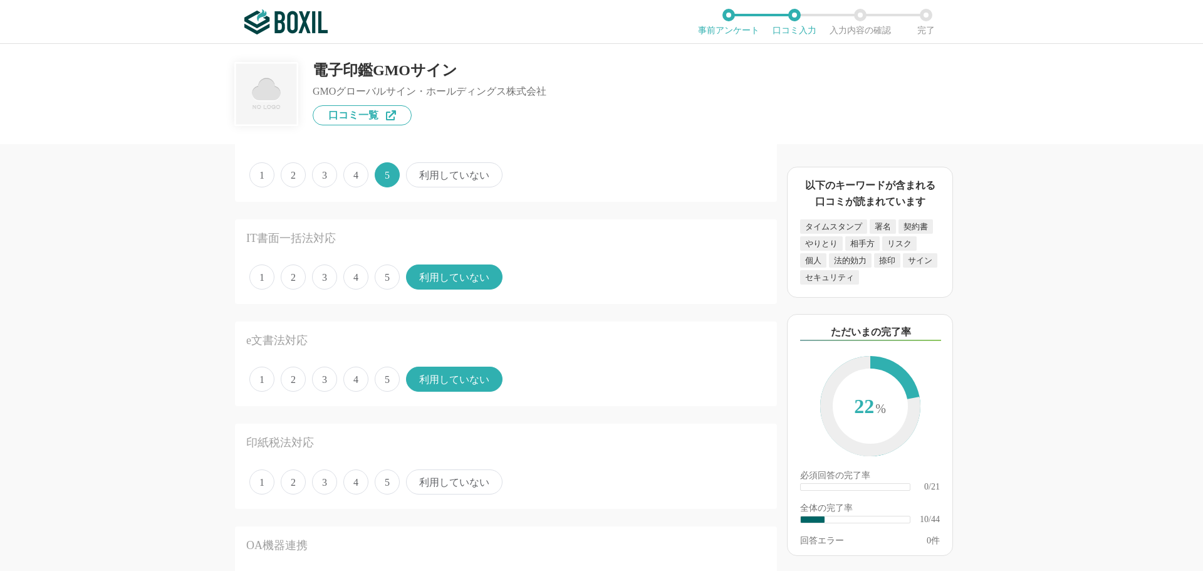
click at [392, 482] on span "5" at bounding box center [387, 481] width 25 height 25
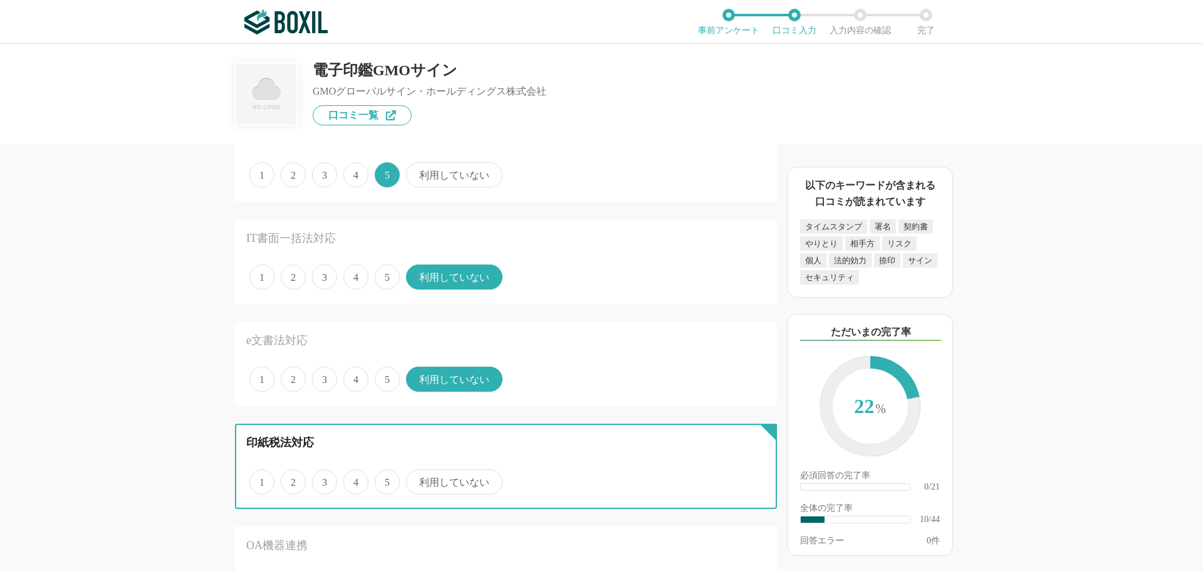
click at [386, 479] on input "5" at bounding box center [382, 475] width 8 height 8
radio input "true"
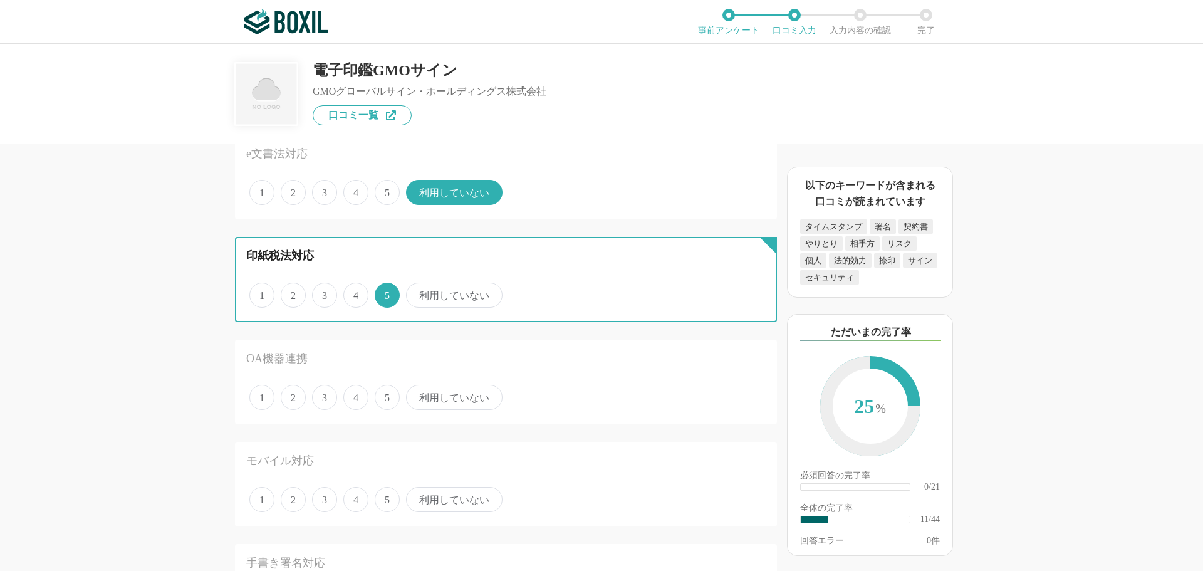
scroll to position [1190, 0]
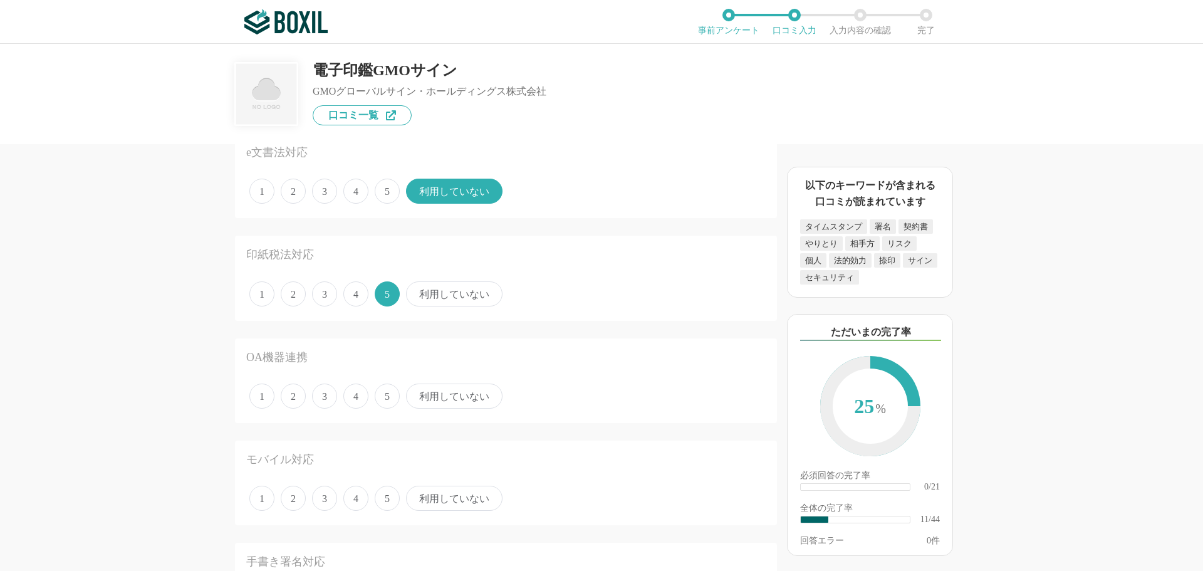
click at [446, 396] on span "利用していない" at bounding box center [454, 395] width 96 height 25
click at [417, 393] on input "利用していない" at bounding box center [413, 389] width 8 height 8
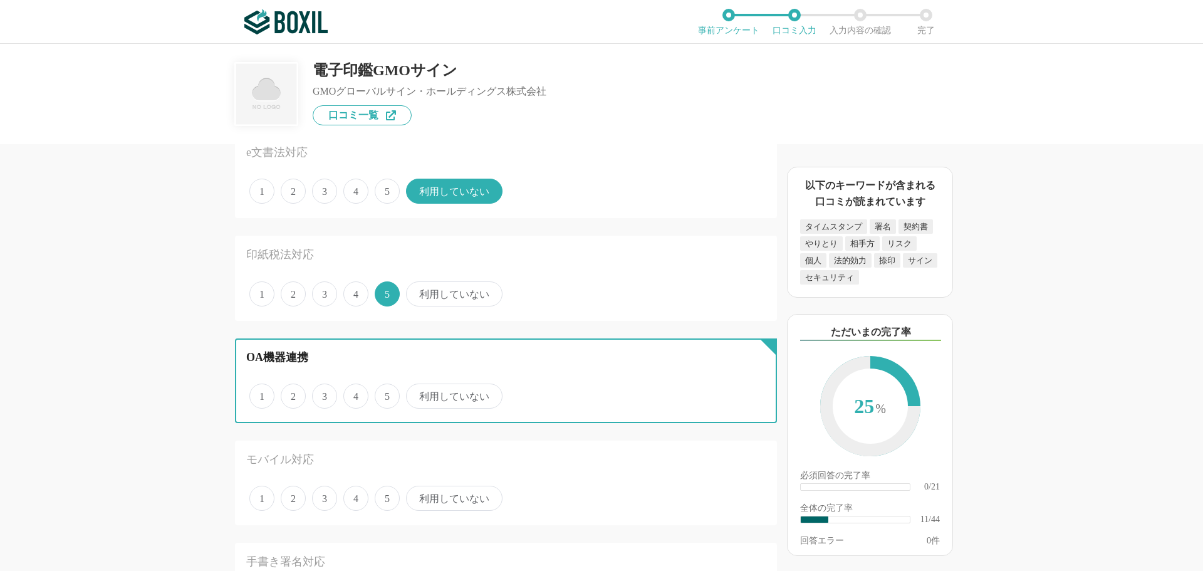
radio input "true"
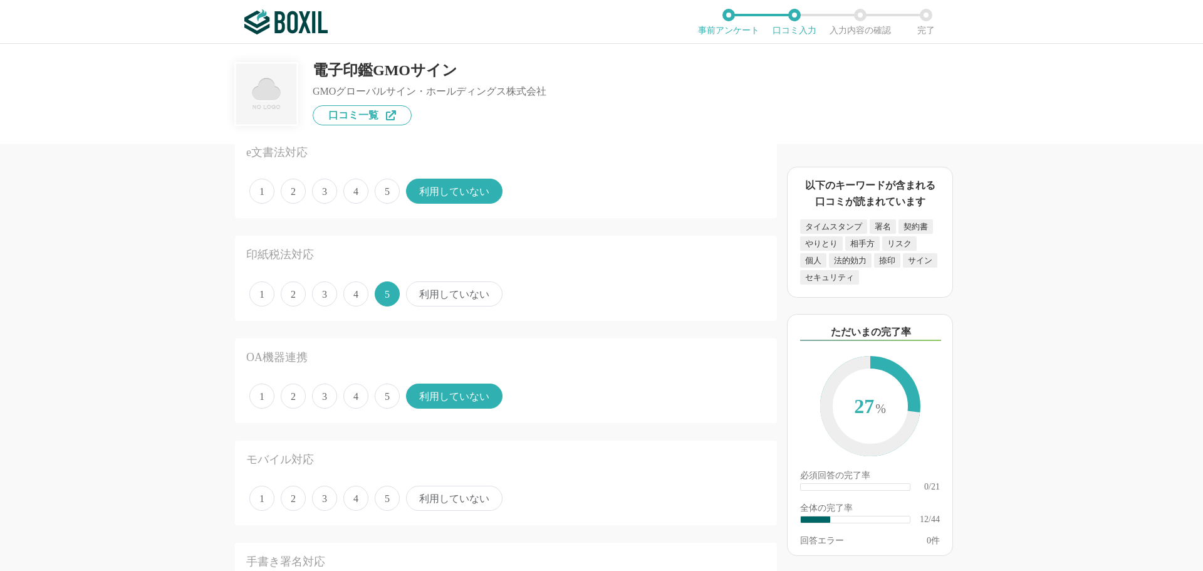
click at [439, 497] on span "利用していない" at bounding box center [454, 498] width 96 height 25
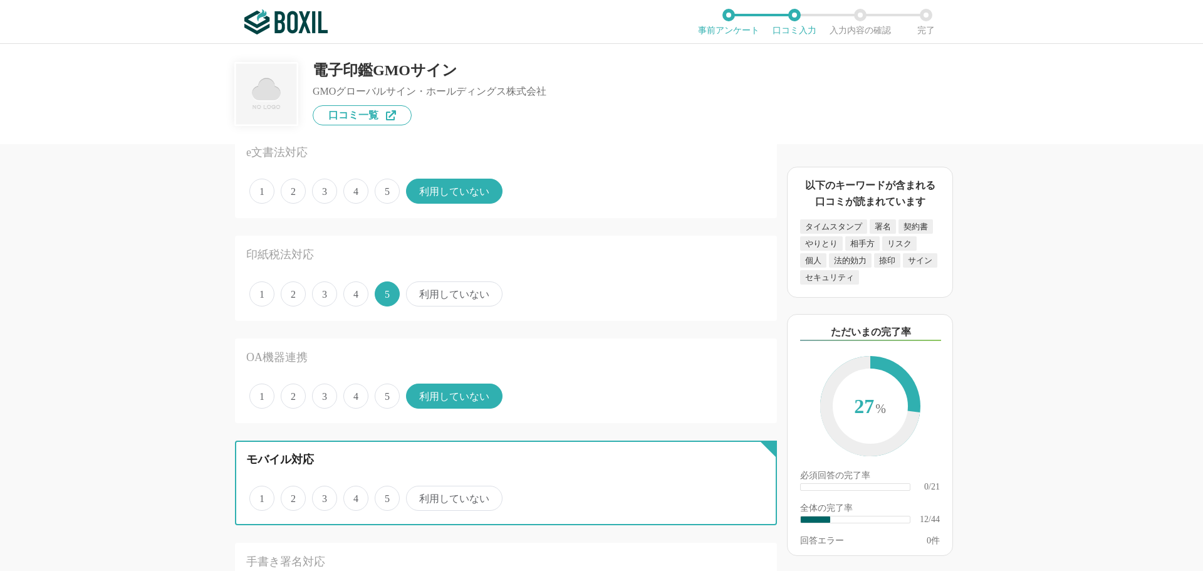
click at [417, 496] on input "利用していない" at bounding box center [413, 491] width 8 height 8
radio input "true"
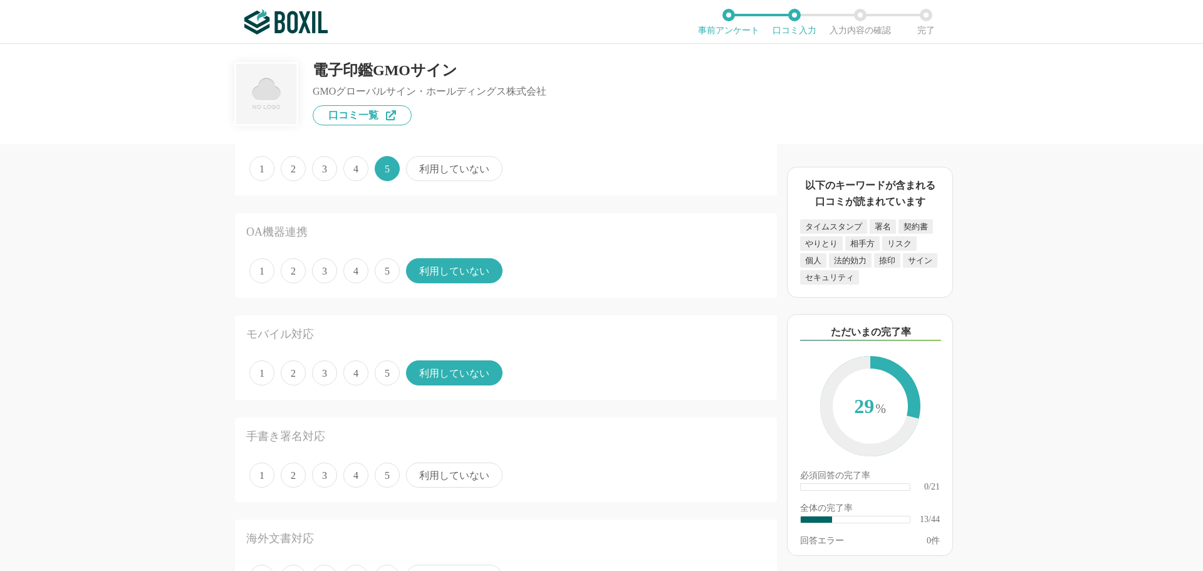
click at [444, 477] on span "利用していない" at bounding box center [454, 474] width 96 height 25
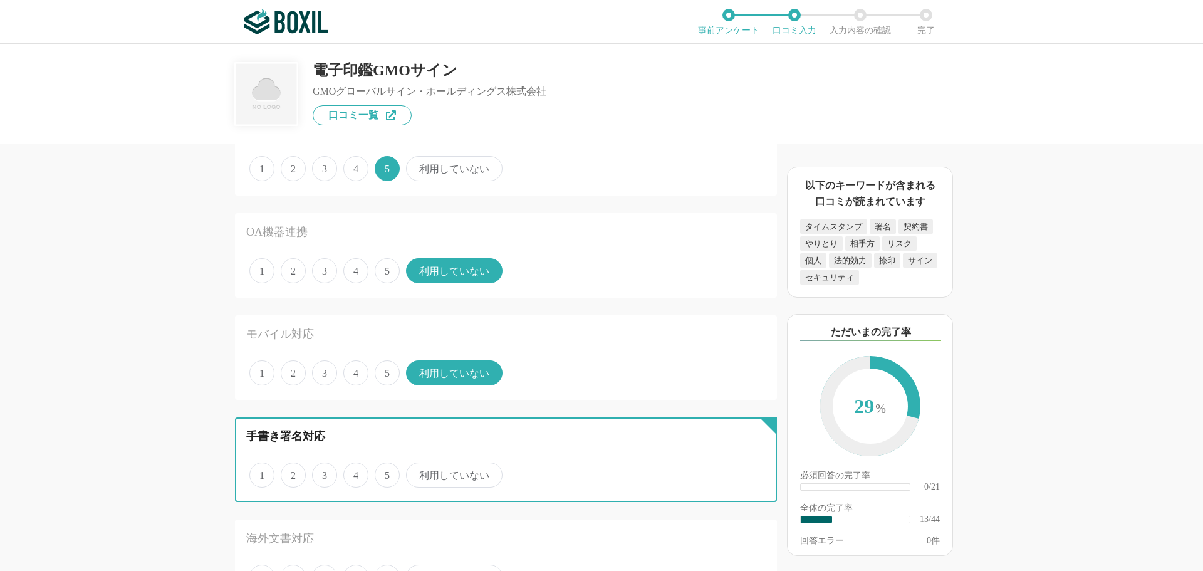
click at [417, 472] on input "利用していない" at bounding box center [413, 468] width 8 height 8
radio input "true"
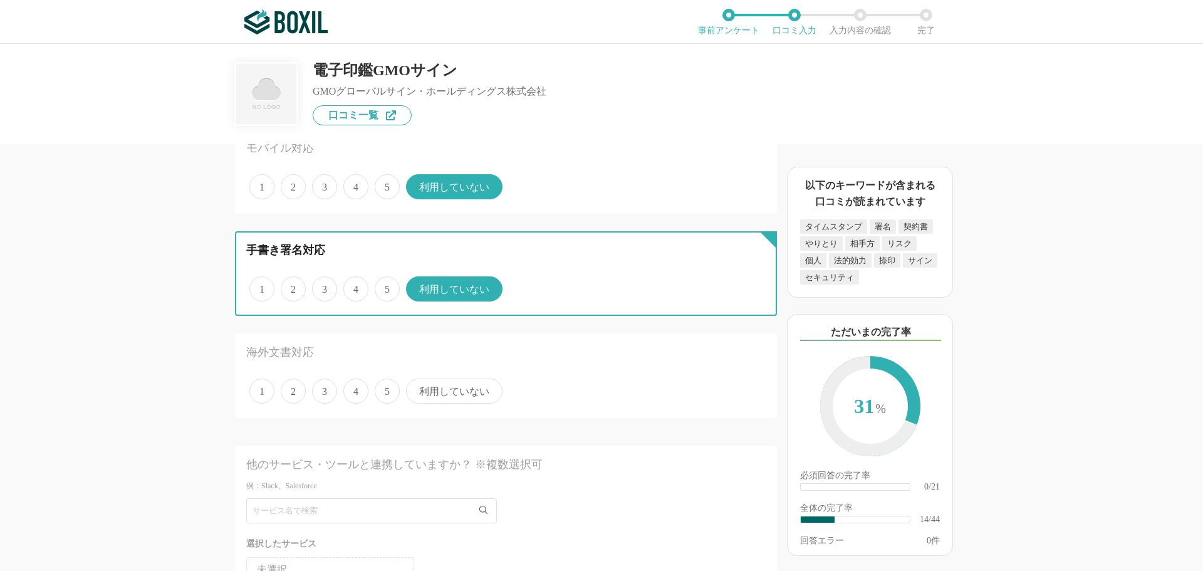
scroll to position [1504, 0]
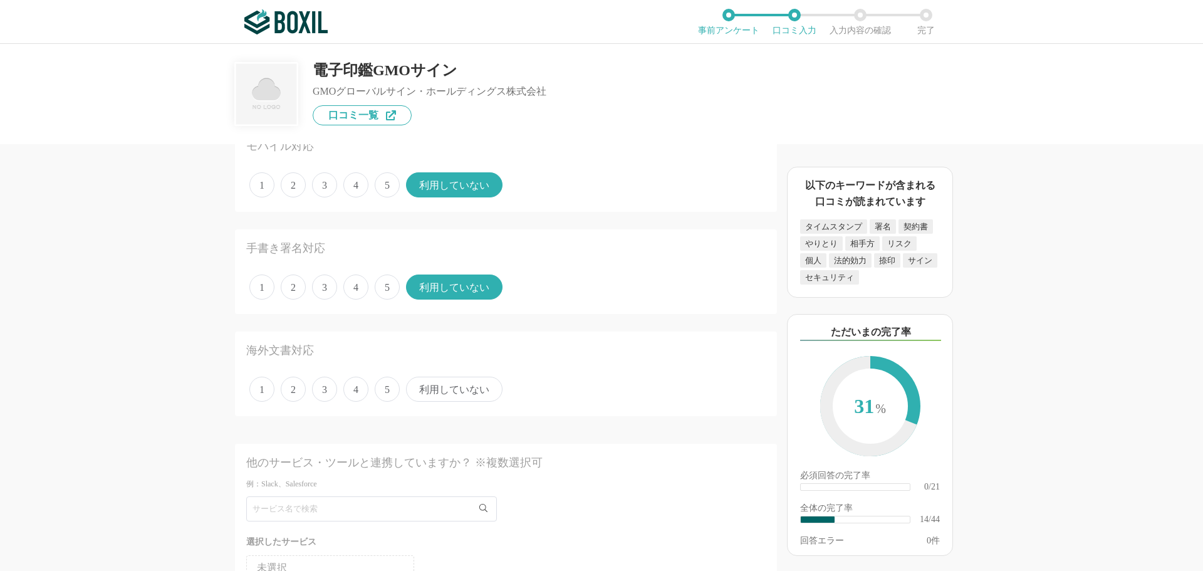
click at [450, 385] on span "利用していない" at bounding box center [454, 389] width 96 height 25
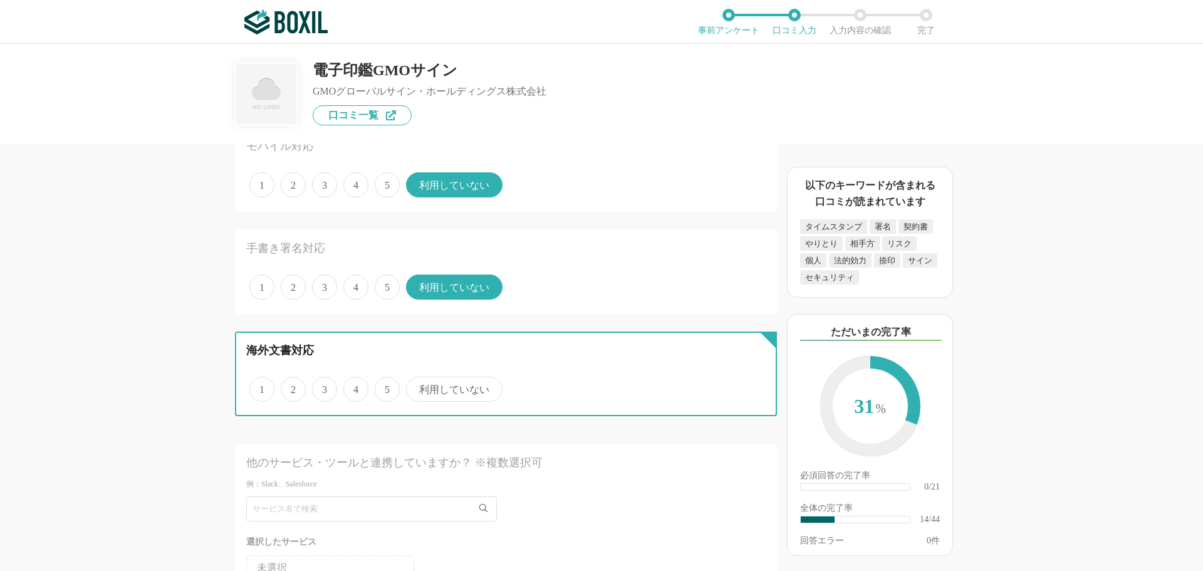
click at [417, 385] on input "利用していない" at bounding box center [413, 382] width 8 height 8
radio input "true"
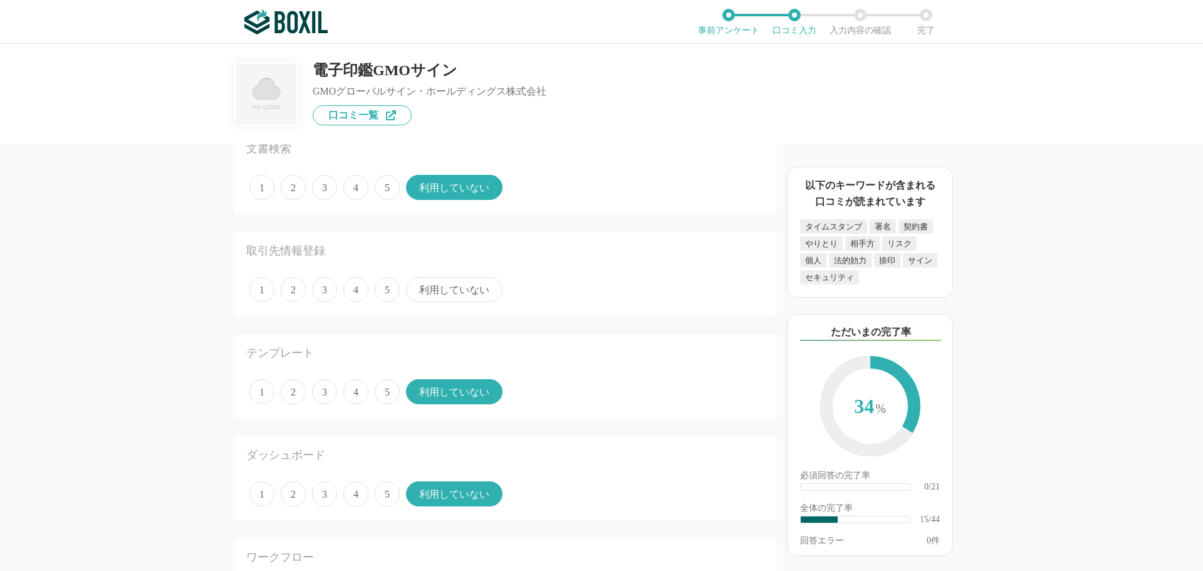
scroll to position [376, 0]
click at [387, 289] on span "5" at bounding box center [387, 290] width 25 height 25
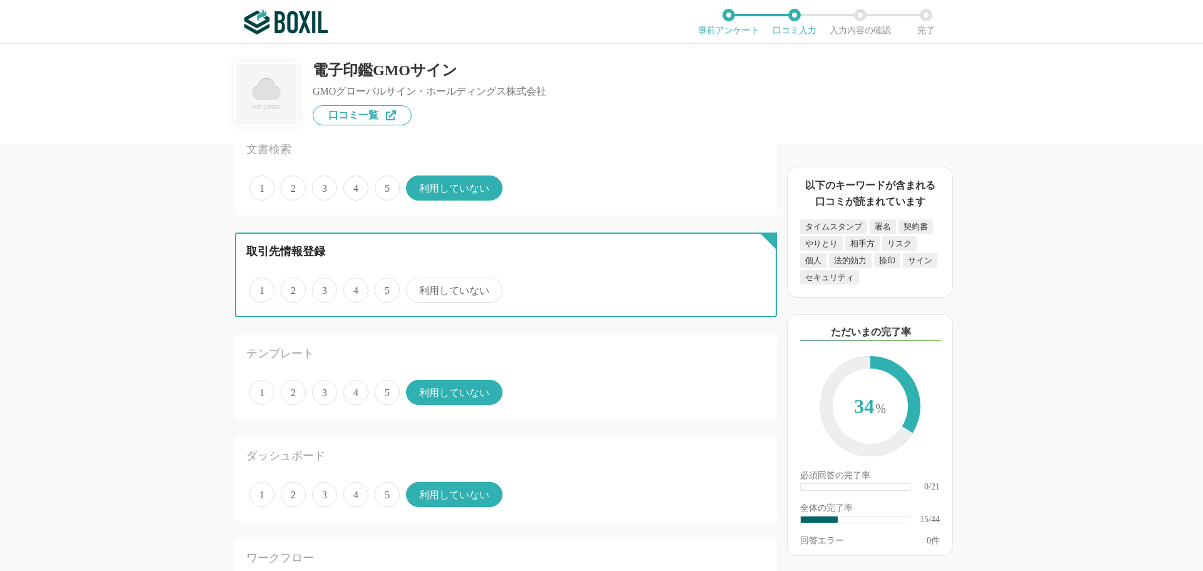
click at [386, 288] on input "5" at bounding box center [382, 283] width 8 height 8
radio input "true"
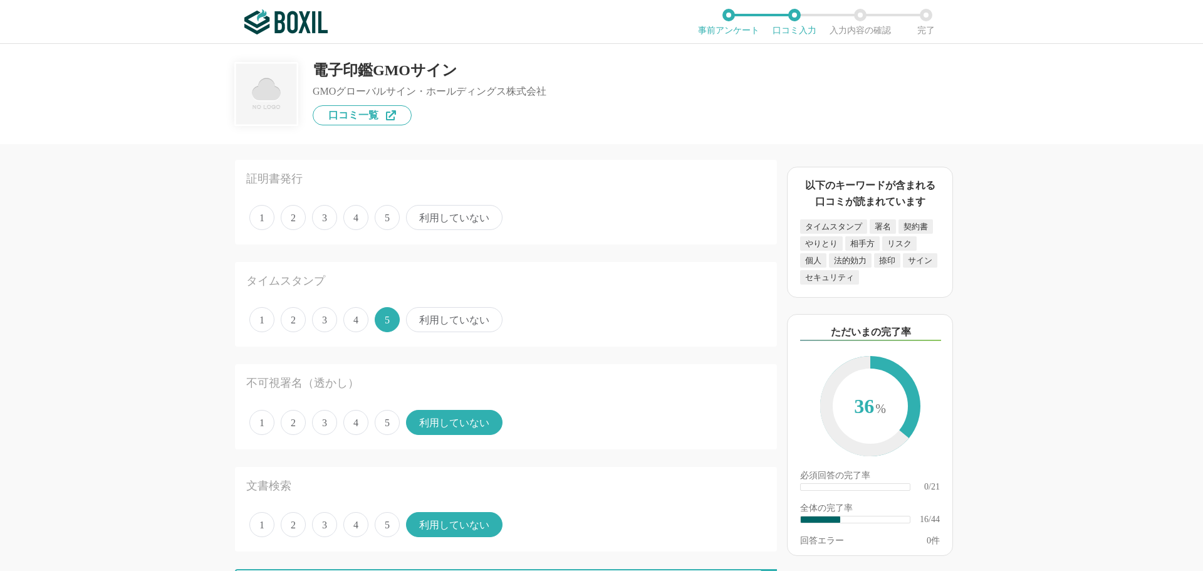
scroll to position [0, 0]
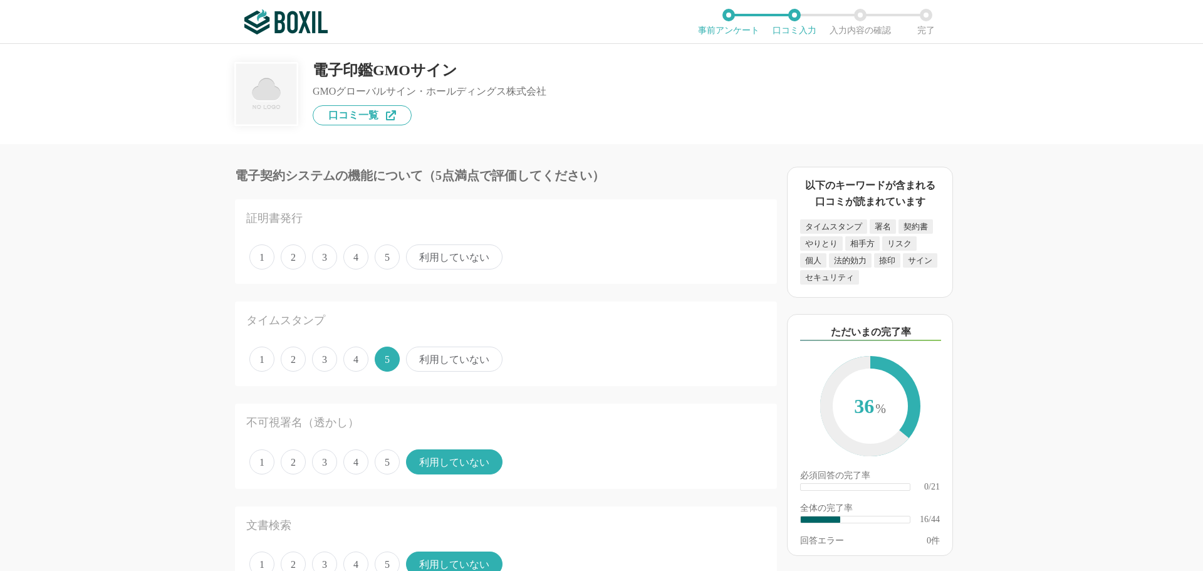
click at [452, 259] on span "利用していない" at bounding box center [454, 256] width 96 height 25
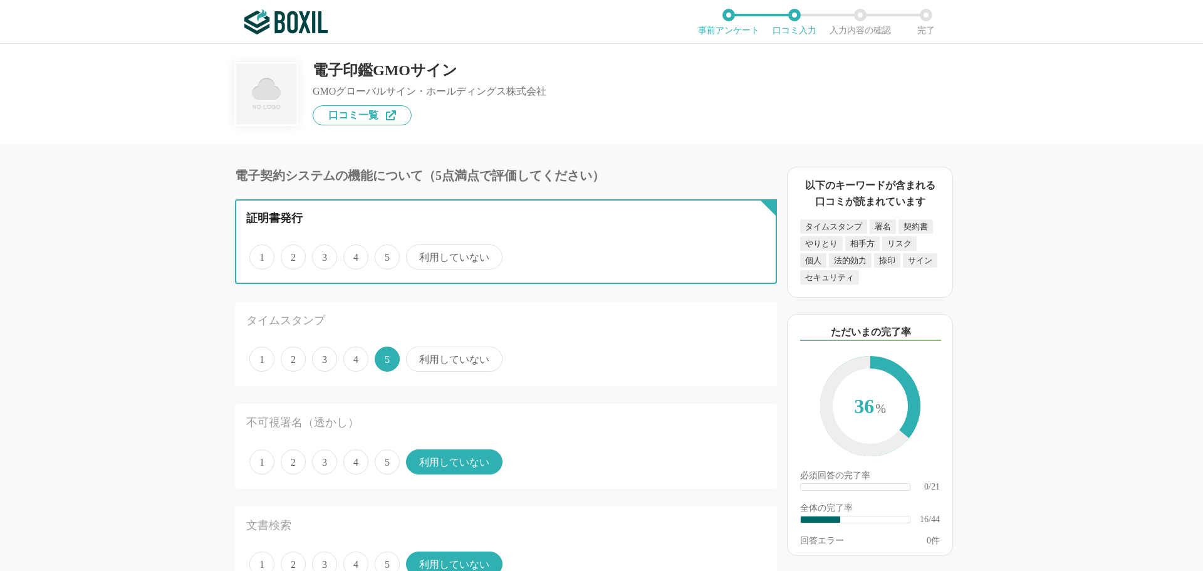
click at [417, 254] on input "利用していない" at bounding box center [413, 250] width 8 height 8
radio input "true"
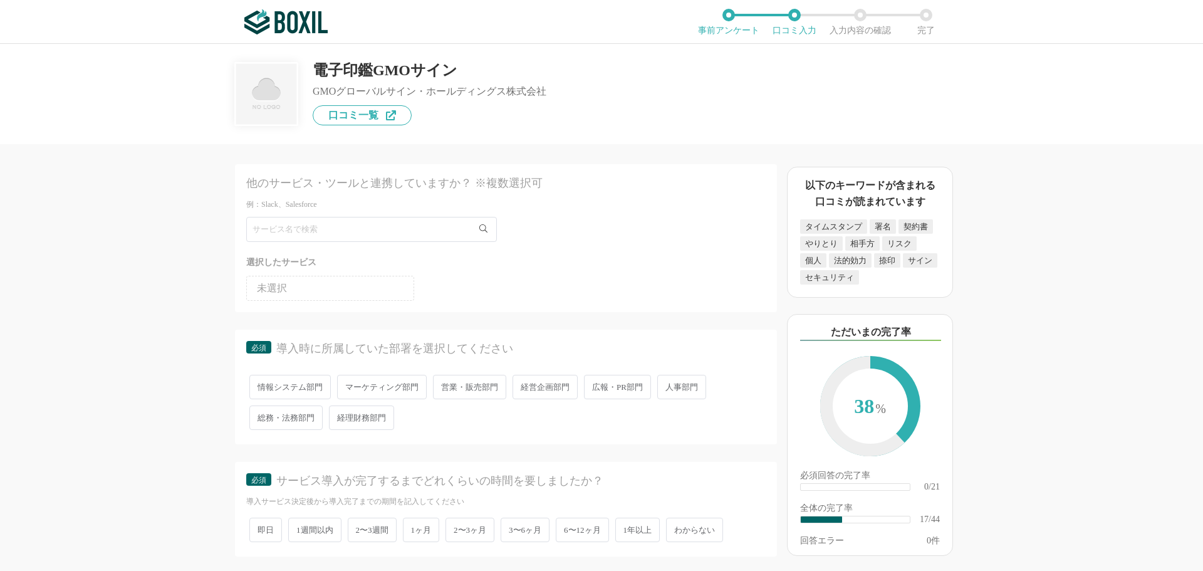
scroll to position [1754, 0]
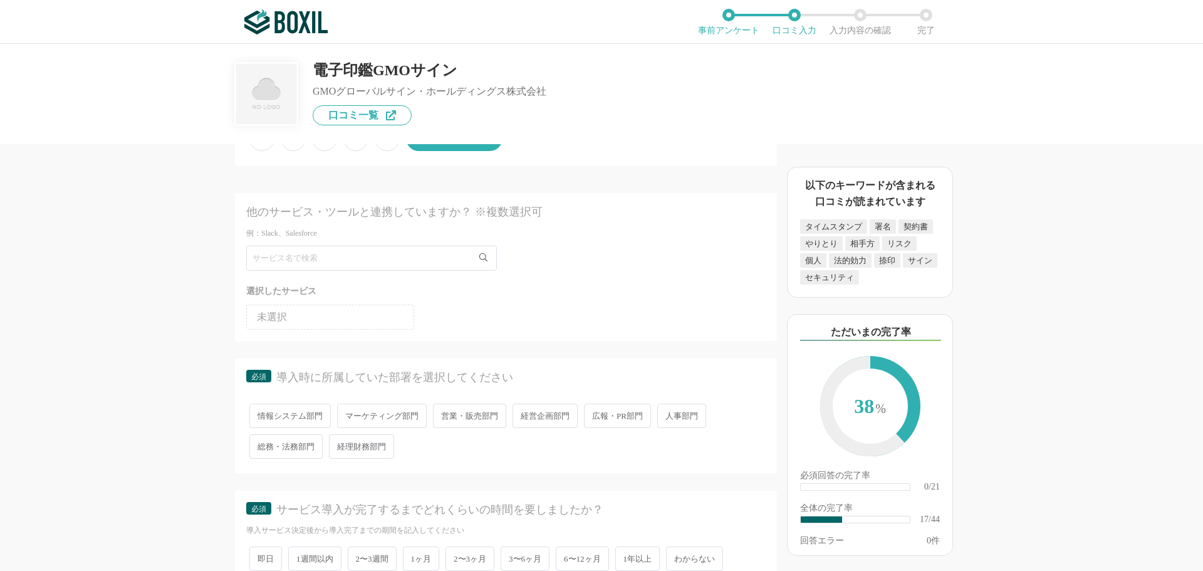
click at [321, 317] on li "未選択" at bounding box center [330, 316] width 168 height 25
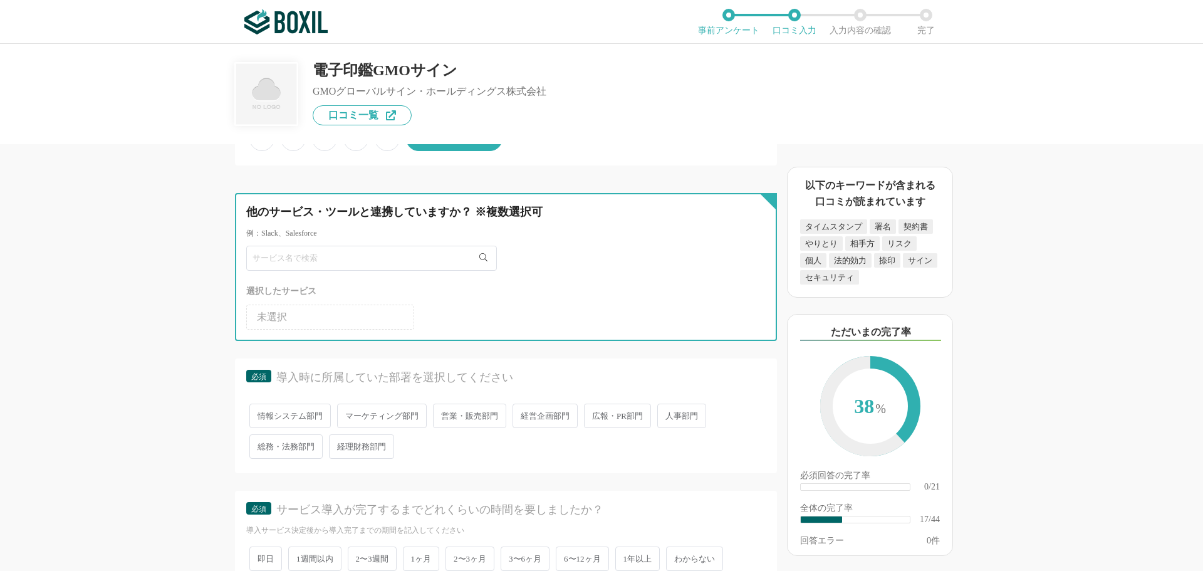
click at [445, 259] on input "text" at bounding box center [371, 258] width 251 height 25
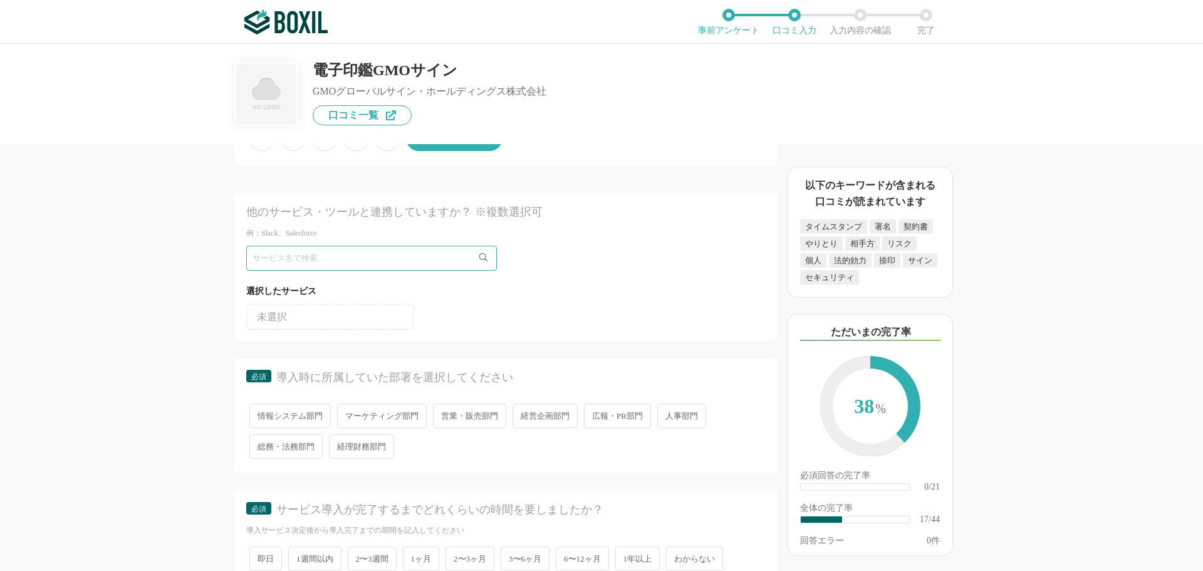
click at [673, 422] on span "人事部門" at bounding box center [681, 415] width 49 height 24
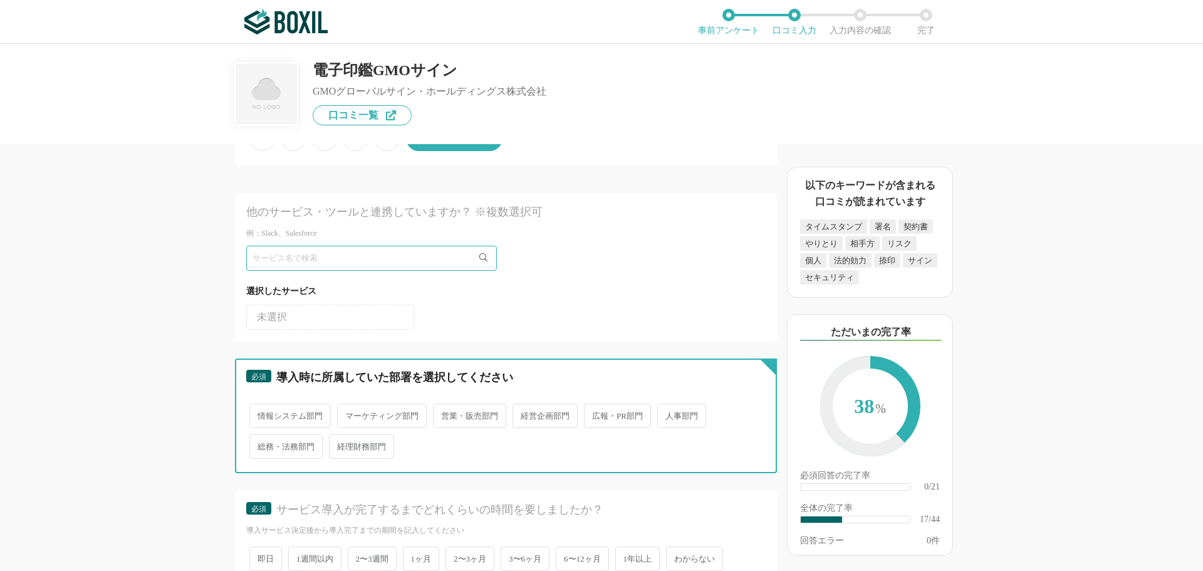
click at [669, 414] on input "人事部門" at bounding box center [664, 409] width 8 height 8
radio input "true"
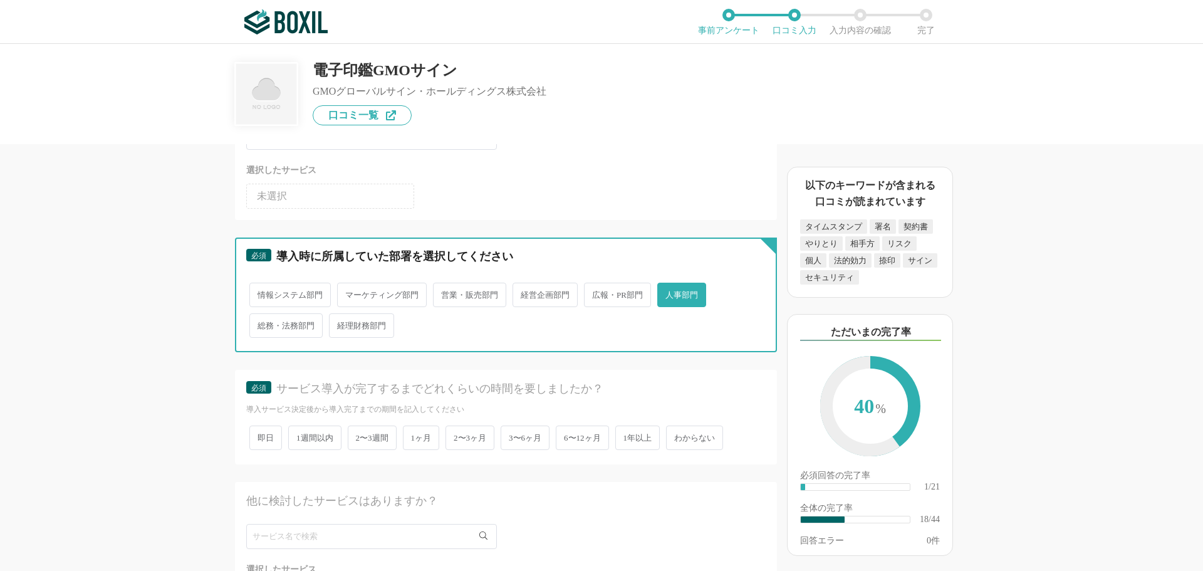
scroll to position [1880, 0]
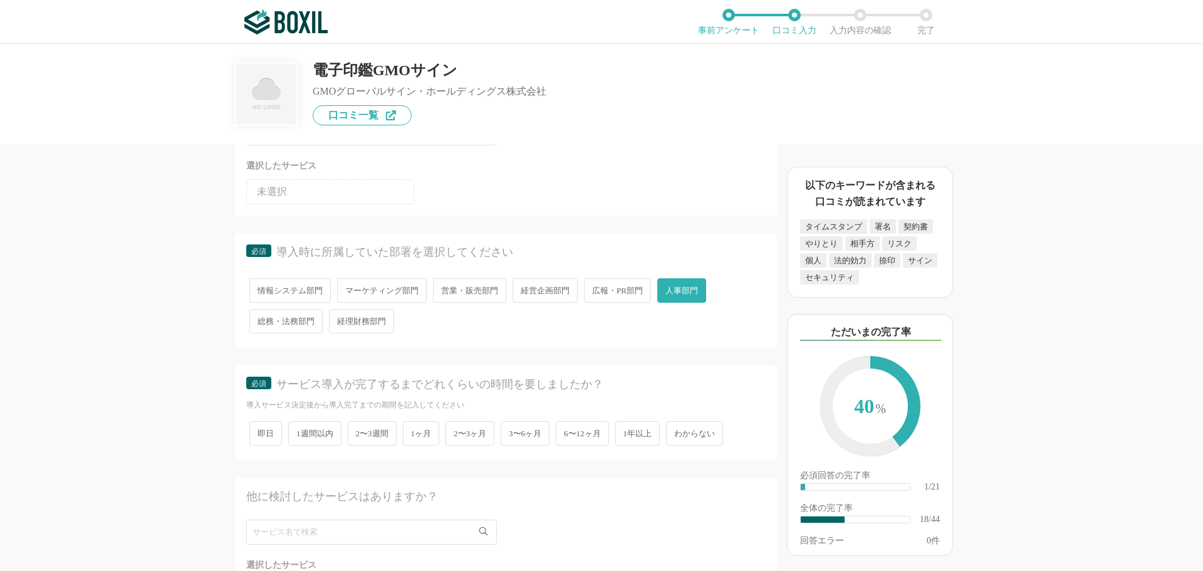
drag, startPoint x: 306, startPoint y: 439, endPoint x: 322, endPoint y: 444, distance: 16.4
click at [308, 438] on span "1週間以内" at bounding box center [314, 433] width 53 height 24
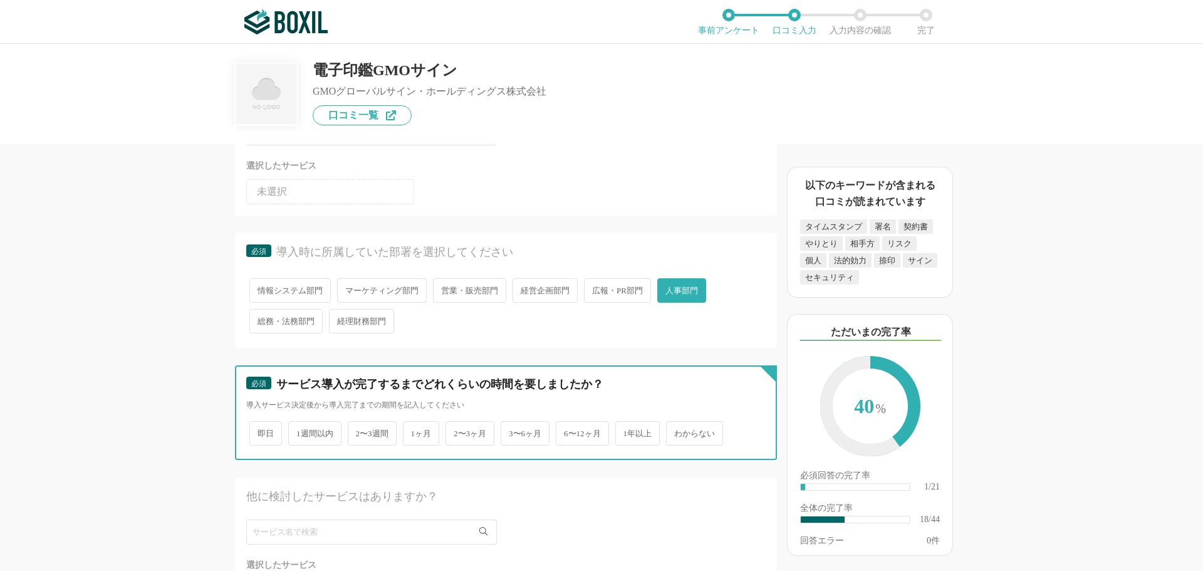
click at [299, 431] on input "1週間以内" at bounding box center [295, 427] width 8 height 8
radio input "true"
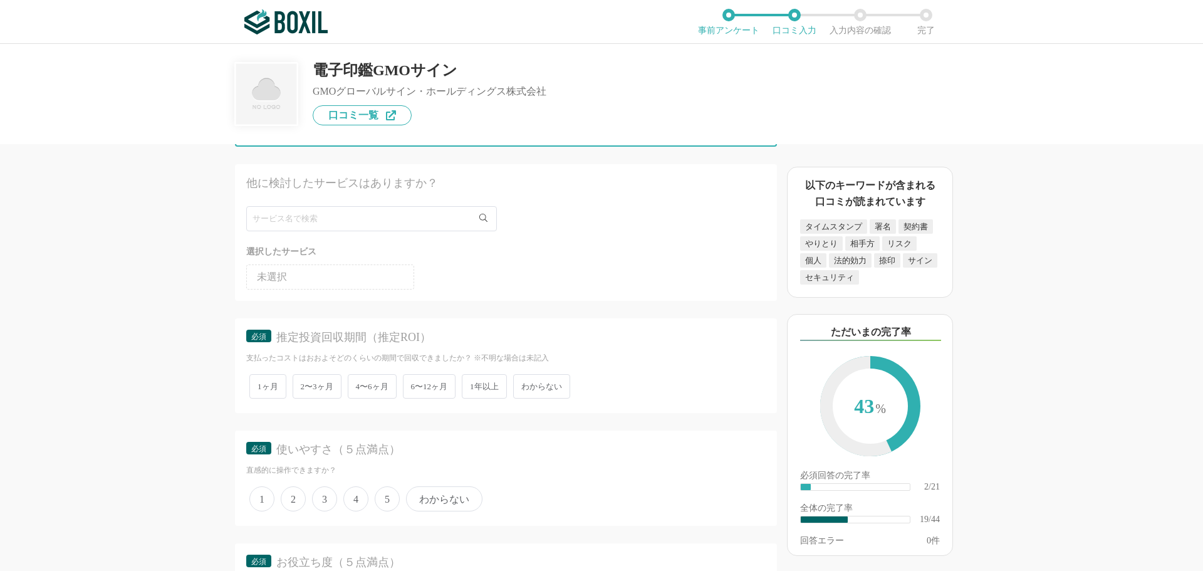
scroll to position [2255, 0]
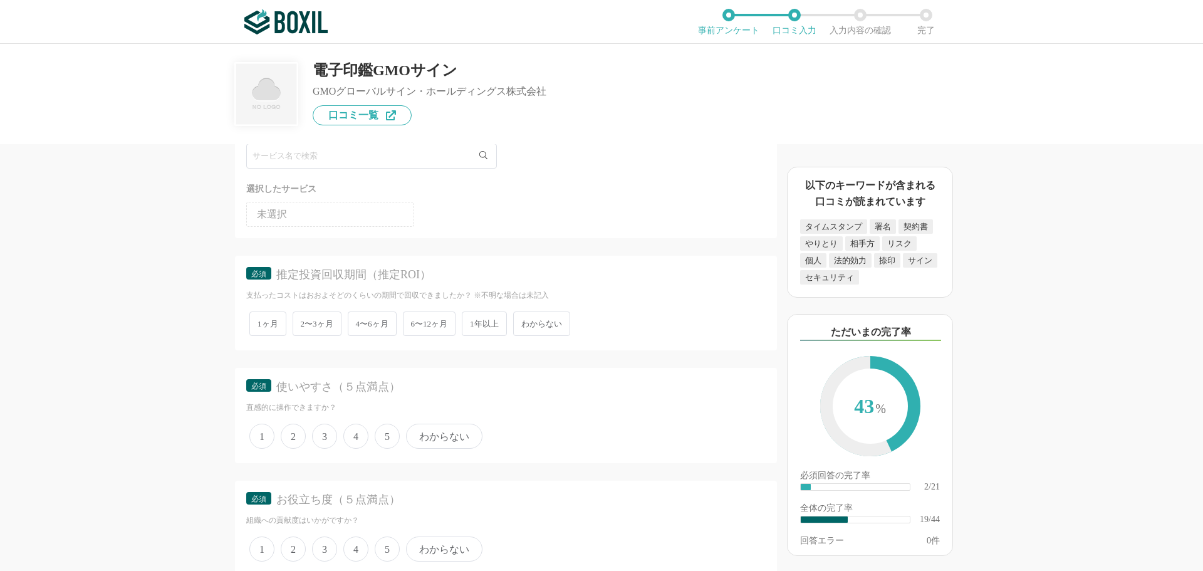
click at [358, 437] on span "4" at bounding box center [355, 436] width 25 height 25
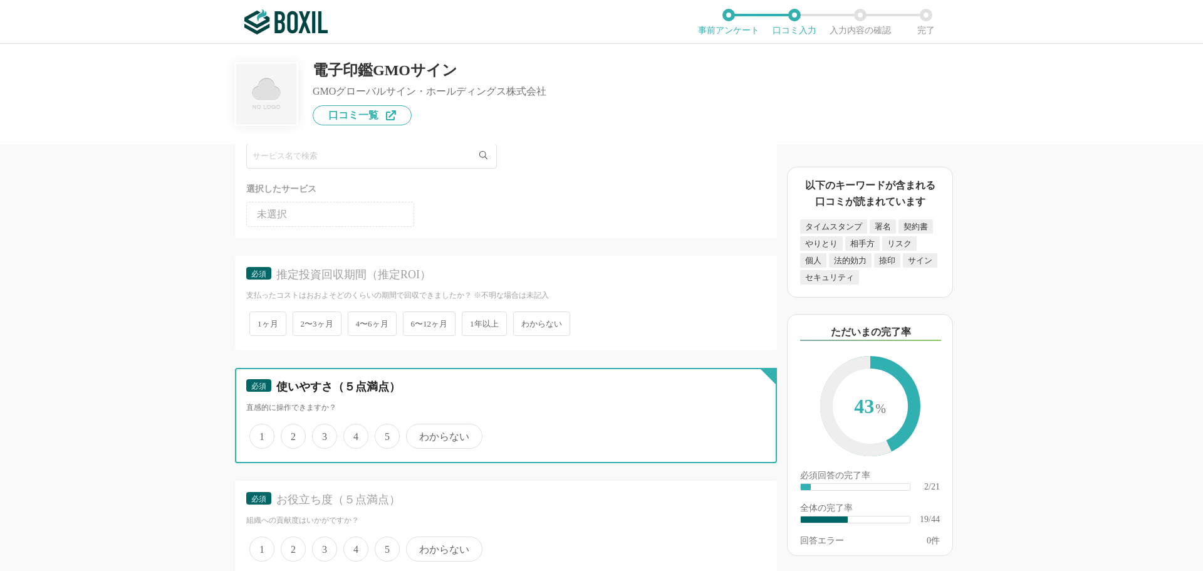
click at [355, 434] on input "4" at bounding box center [350, 429] width 8 height 8
radio input "true"
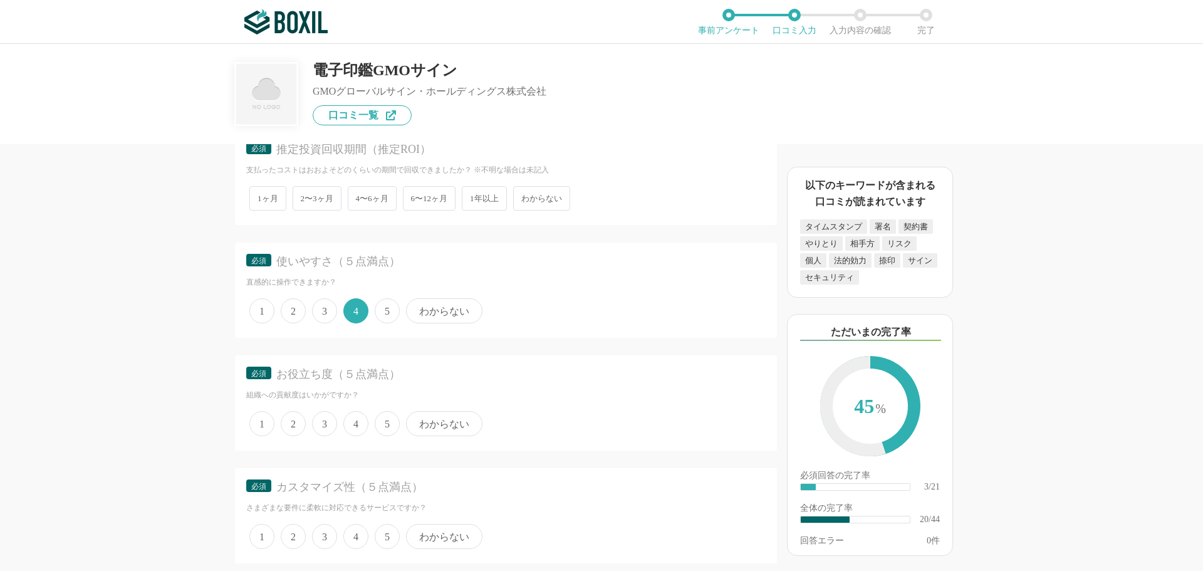
click at [388, 425] on span "5" at bounding box center [387, 423] width 25 height 25
click at [386, 421] on input "5" at bounding box center [382, 417] width 8 height 8
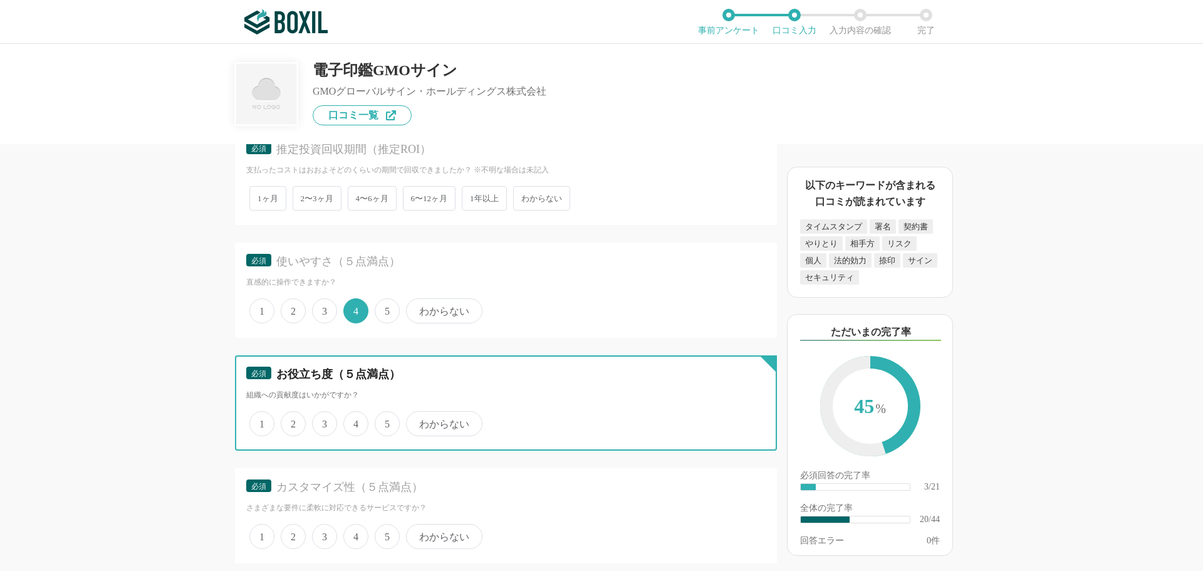
radio input "true"
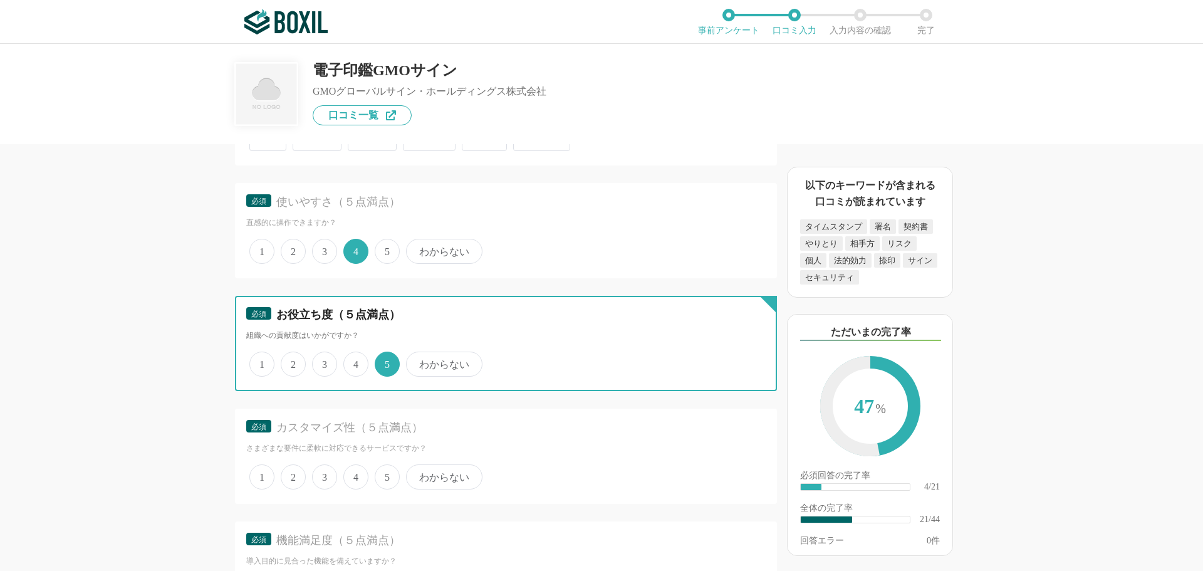
scroll to position [2506, 0]
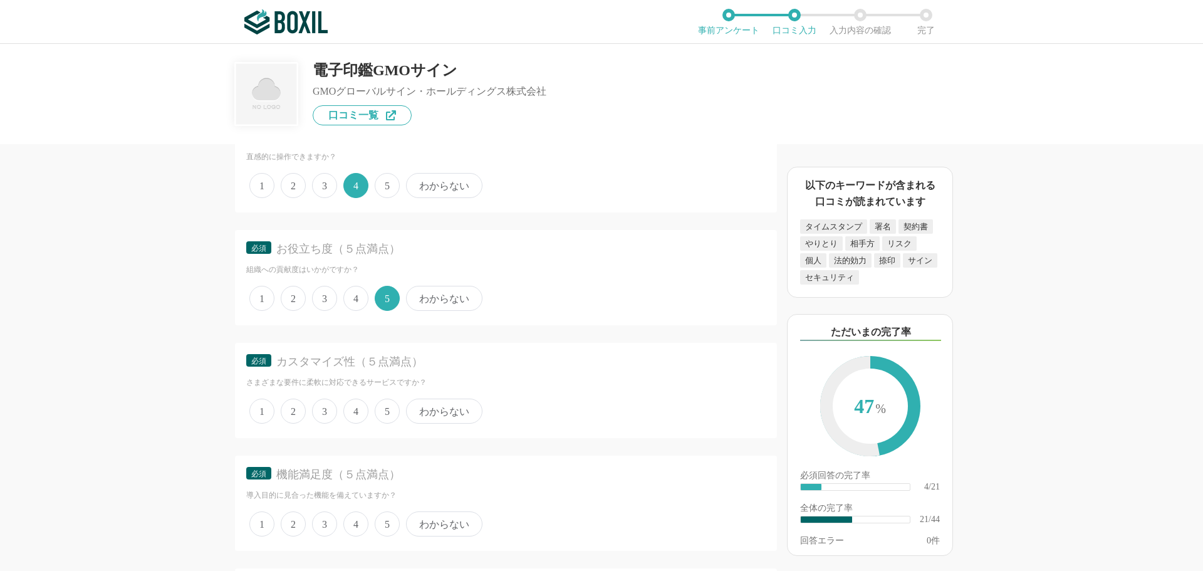
click at [360, 413] on span "4" at bounding box center [355, 410] width 25 height 25
click at [355, 408] on input "4" at bounding box center [350, 404] width 8 height 8
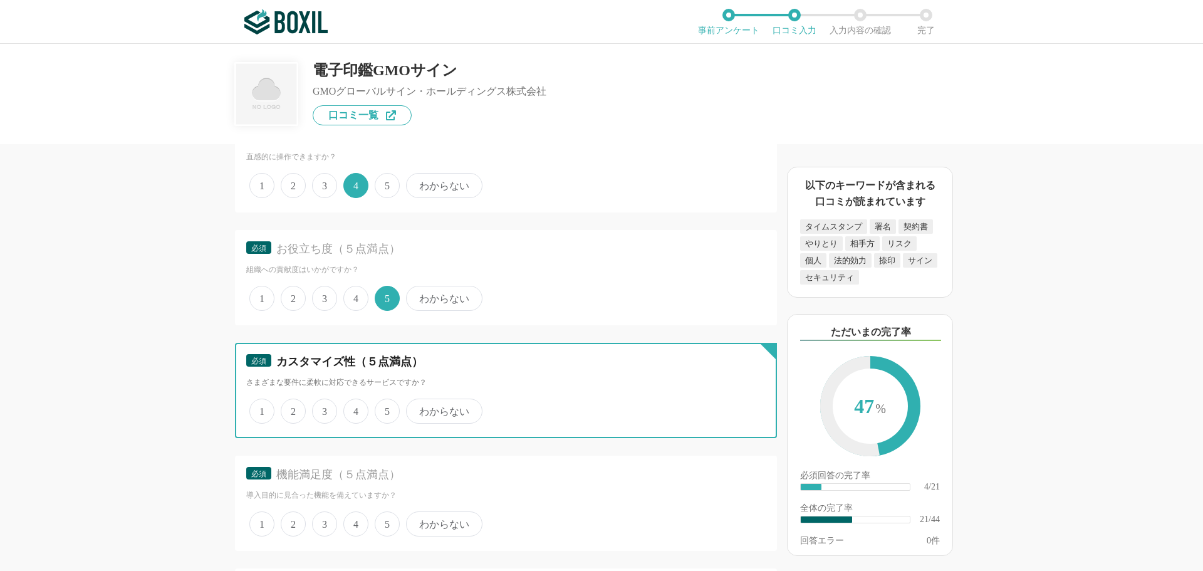
radio input "true"
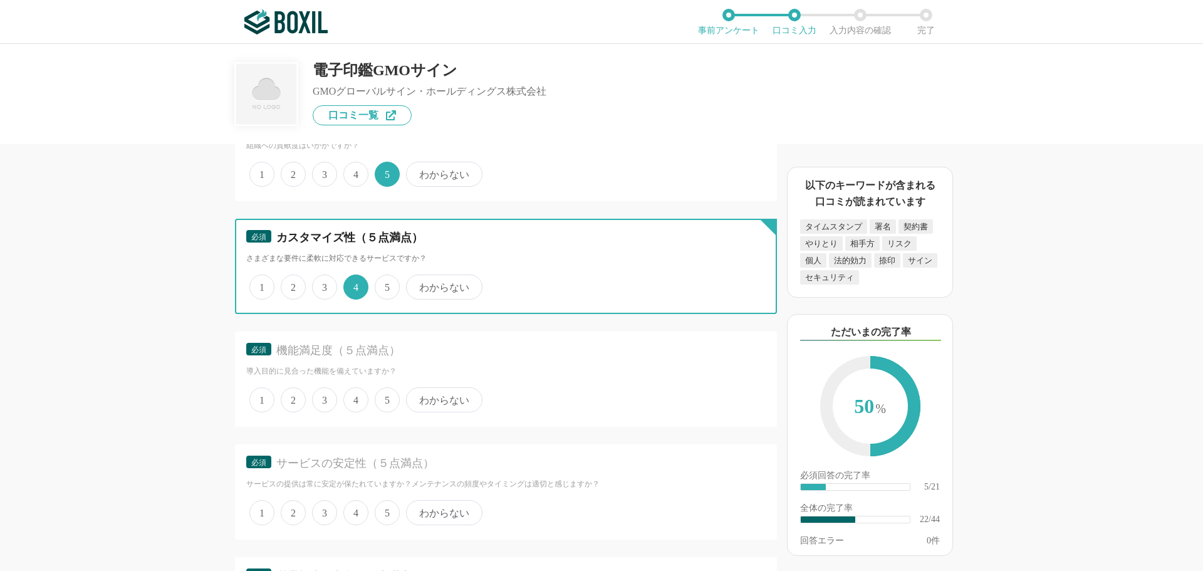
scroll to position [2631, 0]
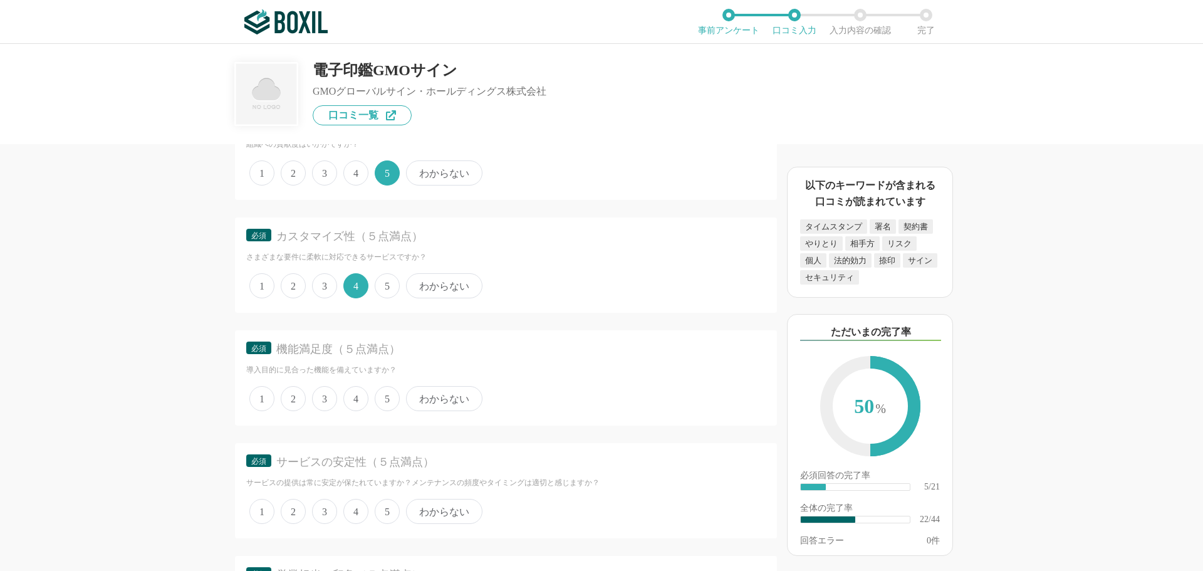
click at [353, 395] on span "4" at bounding box center [355, 398] width 25 height 25
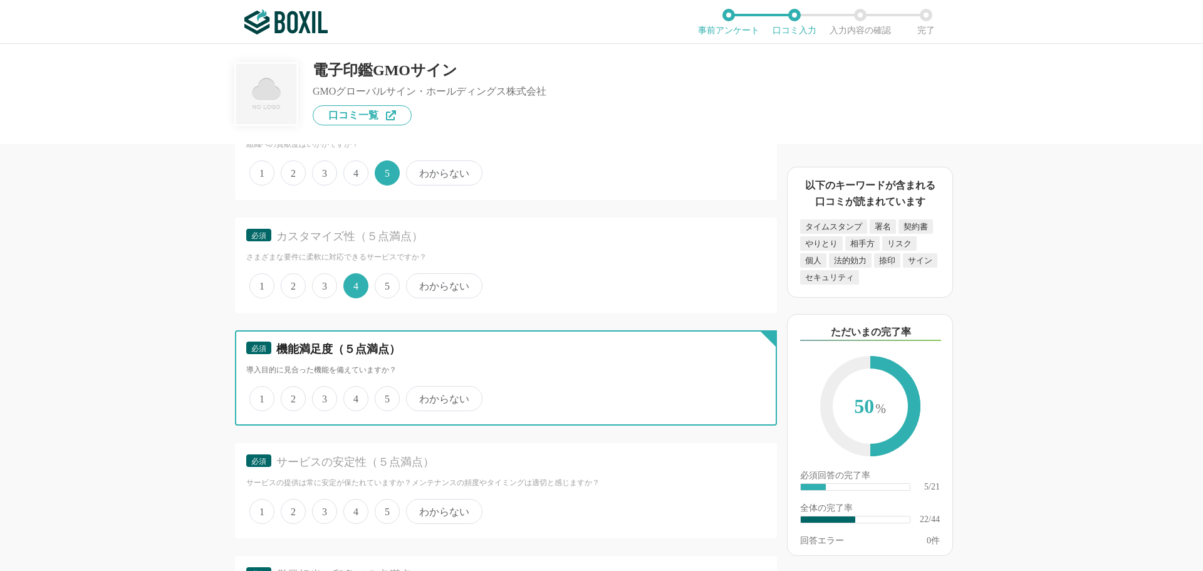
click at [353, 395] on input "4" at bounding box center [350, 392] width 8 height 8
radio input "true"
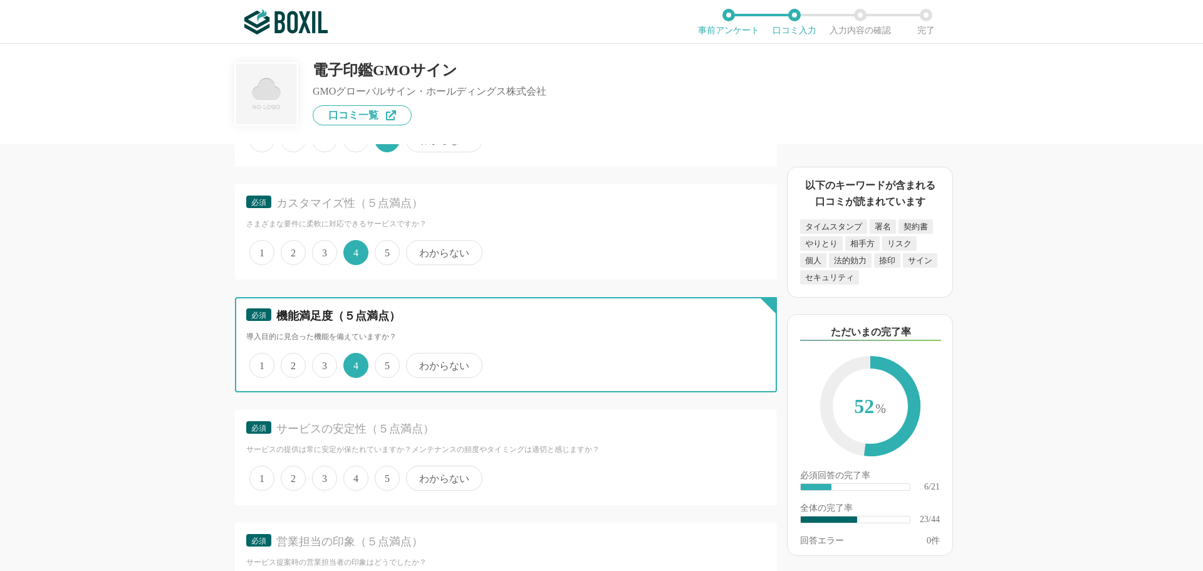
scroll to position [2694, 0]
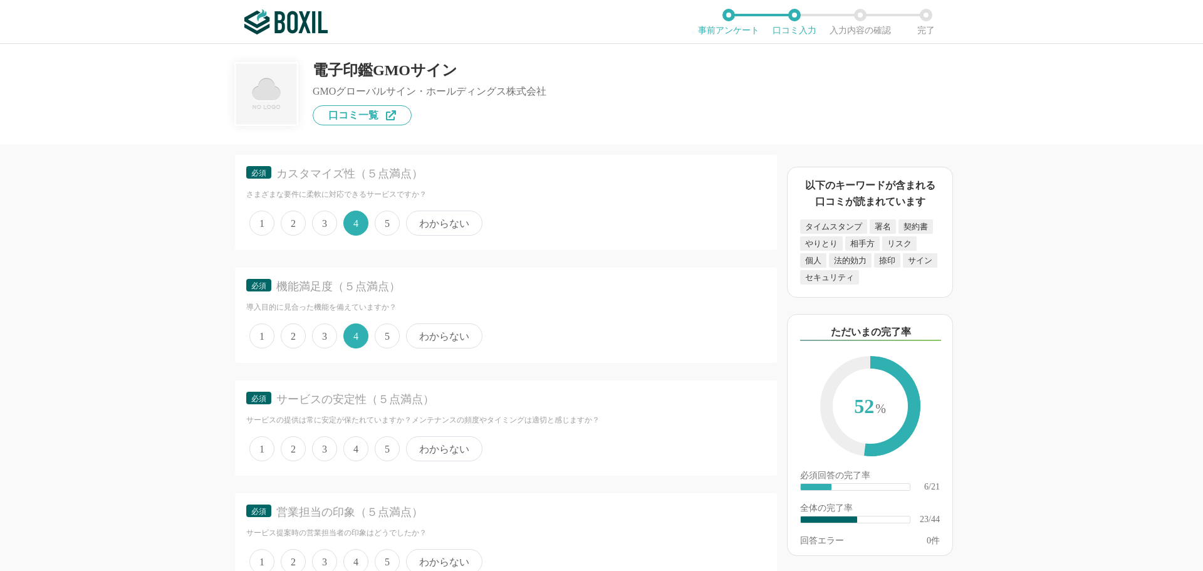
click at [380, 447] on span "5" at bounding box center [387, 448] width 25 height 25
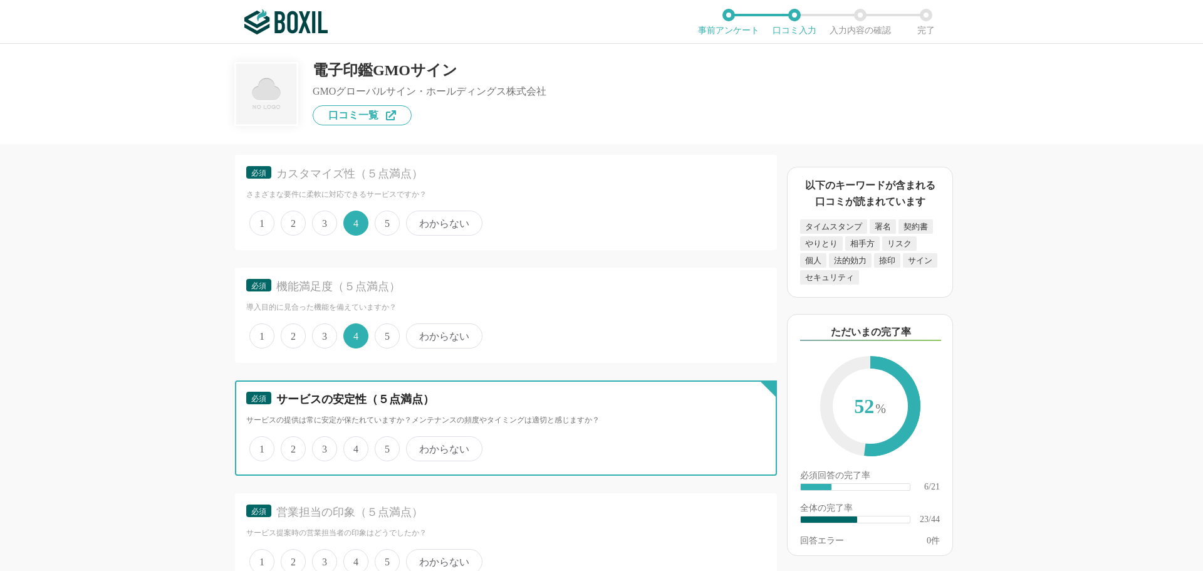
click at [380, 446] on input "5" at bounding box center [382, 442] width 8 height 8
radio input "true"
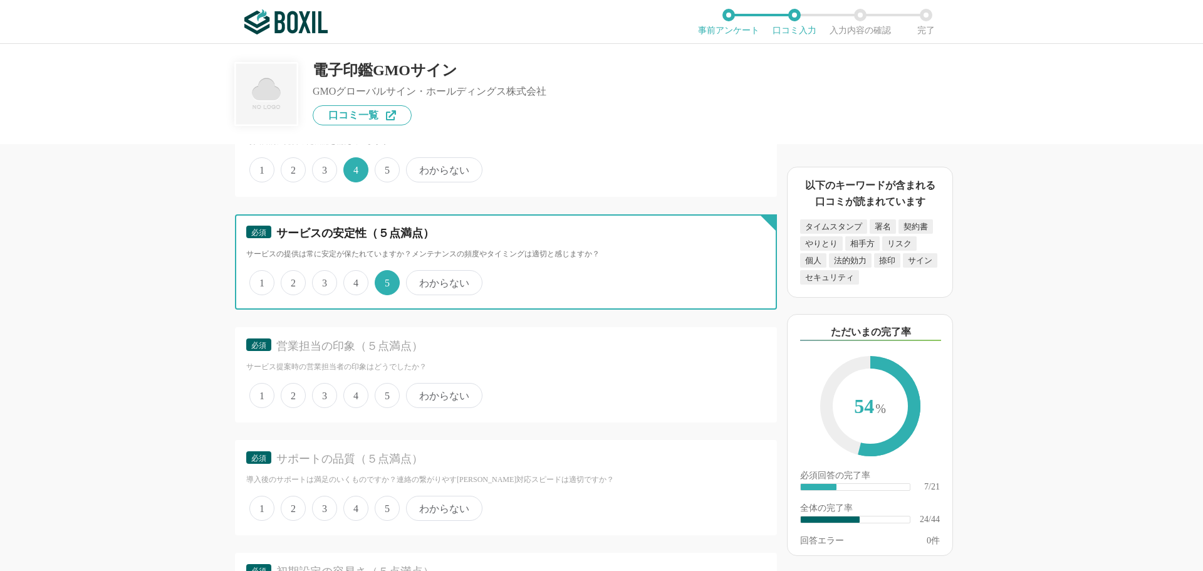
scroll to position [2882, 0]
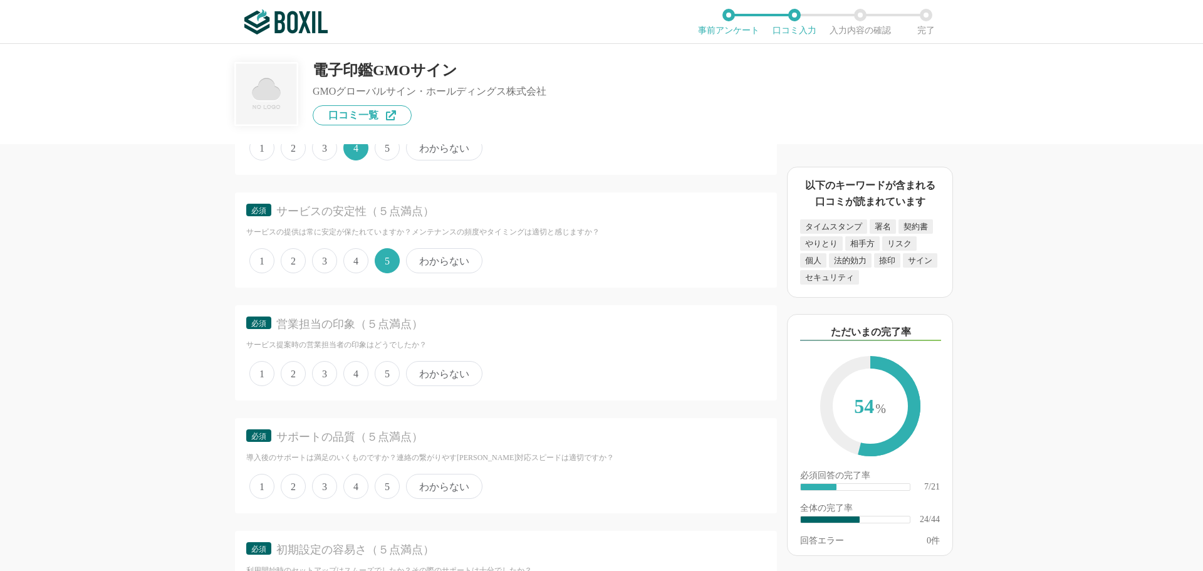
click at [439, 378] on span "わからない" at bounding box center [444, 373] width 76 height 25
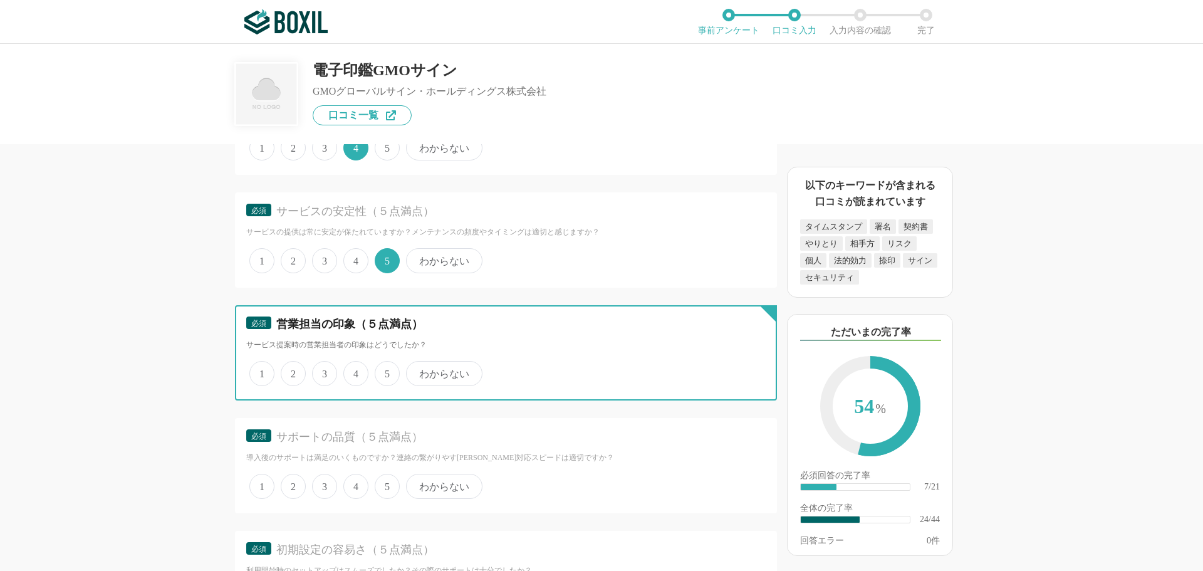
click at [417, 371] on input "わからない" at bounding box center [413, 367] width 8 height 8
radio input "true"
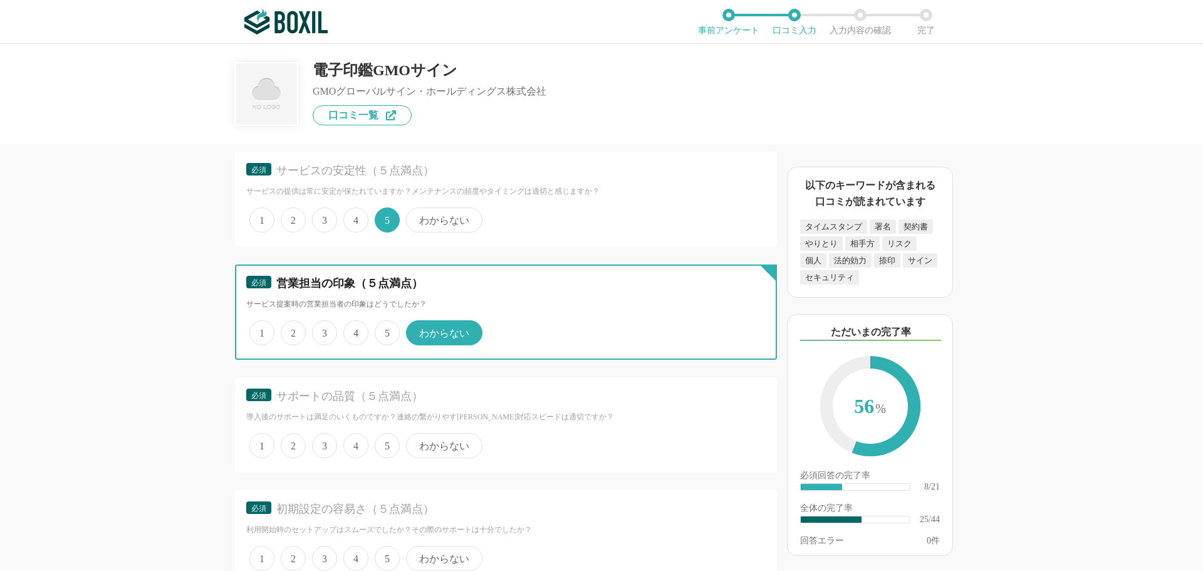
scroll to position [2945, 0]
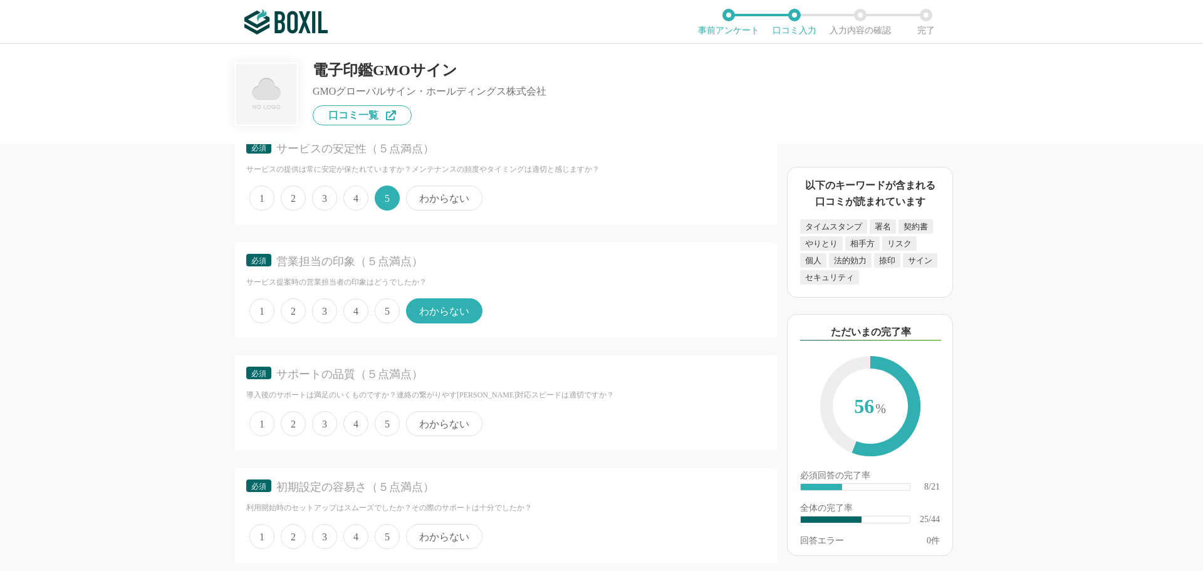
click at [428, 430] on span "わからない" at bounding box center [444, 423] width 76 height 25
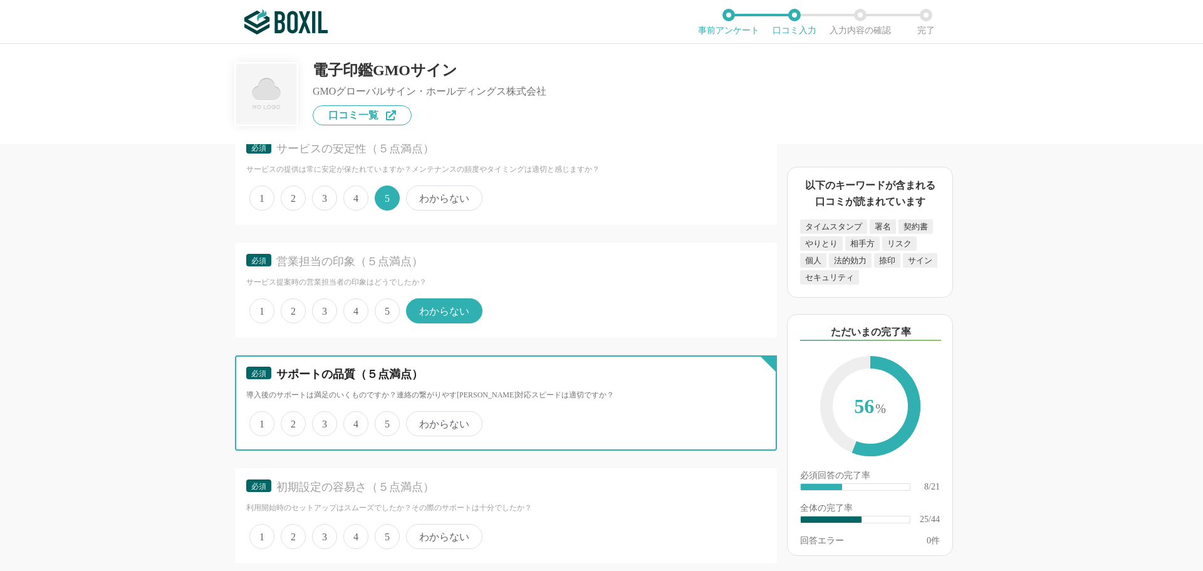
click at [417, 421] on input "わからない" at bounding box center [413, 417] width 8 height 8
radio input "true"
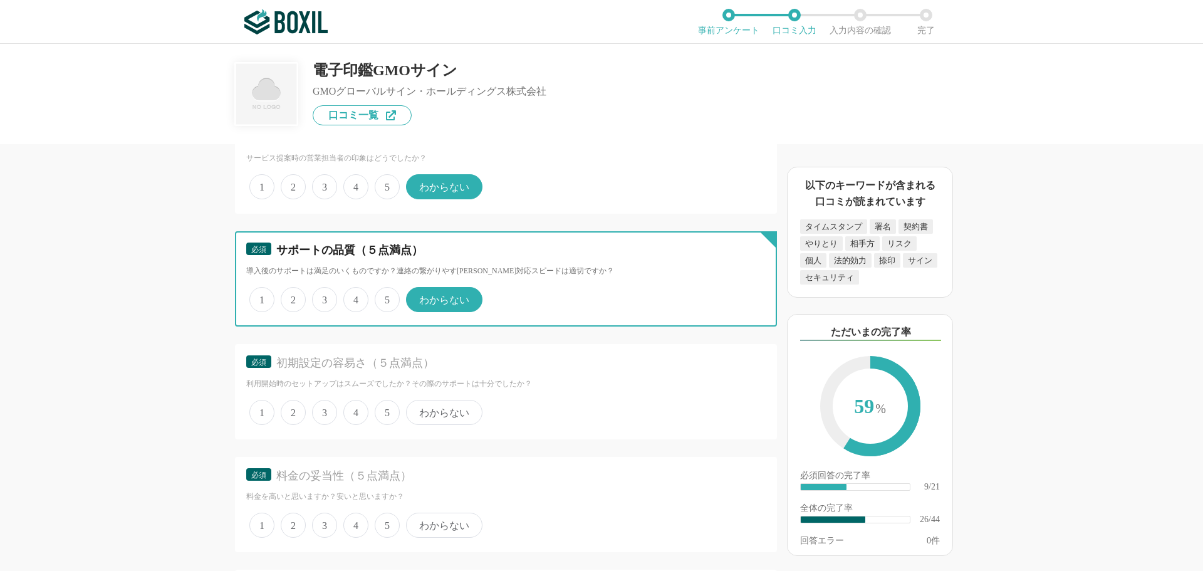
scroll to position [3070, 0]
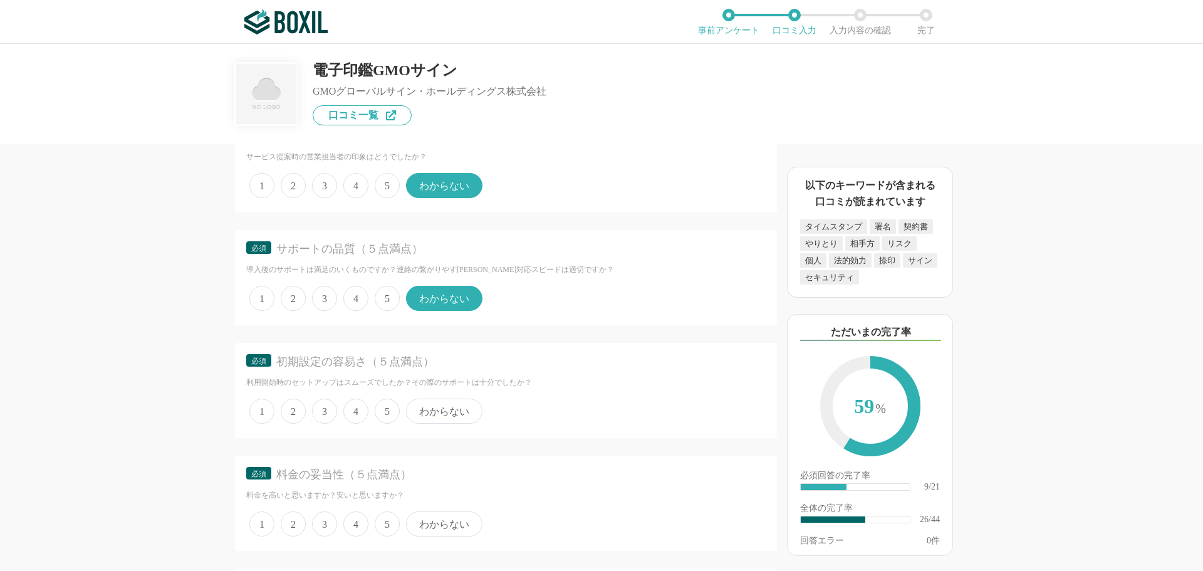
click at [353, 415] on span "4" at bounding box center [355, 410] width 25 height 25
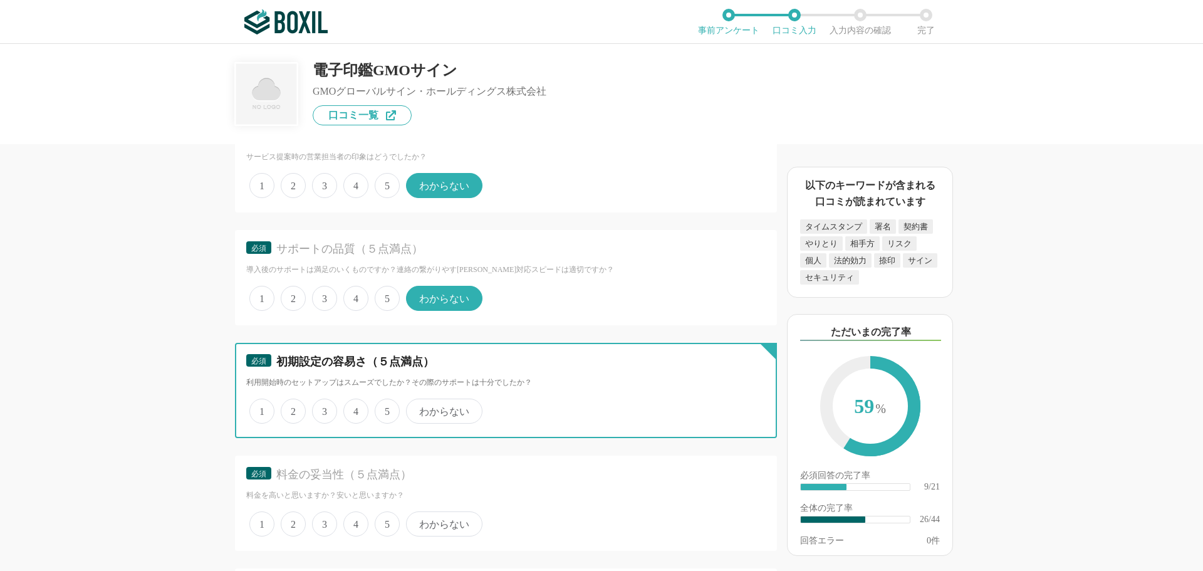
click at [353, 408] on input "4" at bounding box center [350, 404] width 8 height 8
radio input "true"
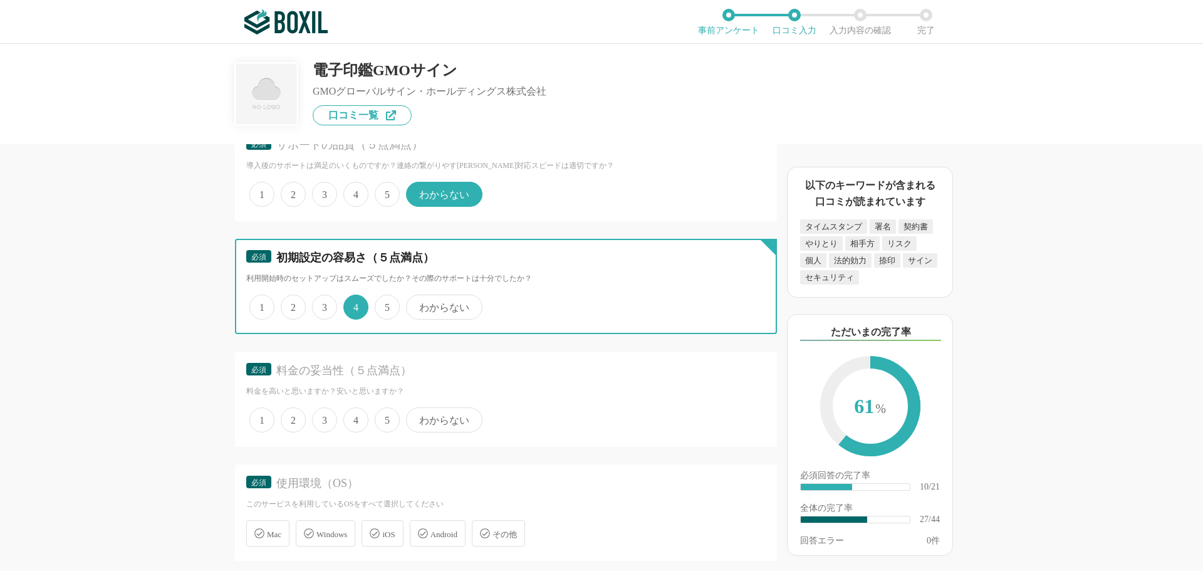
scroll to position [3195, 0]
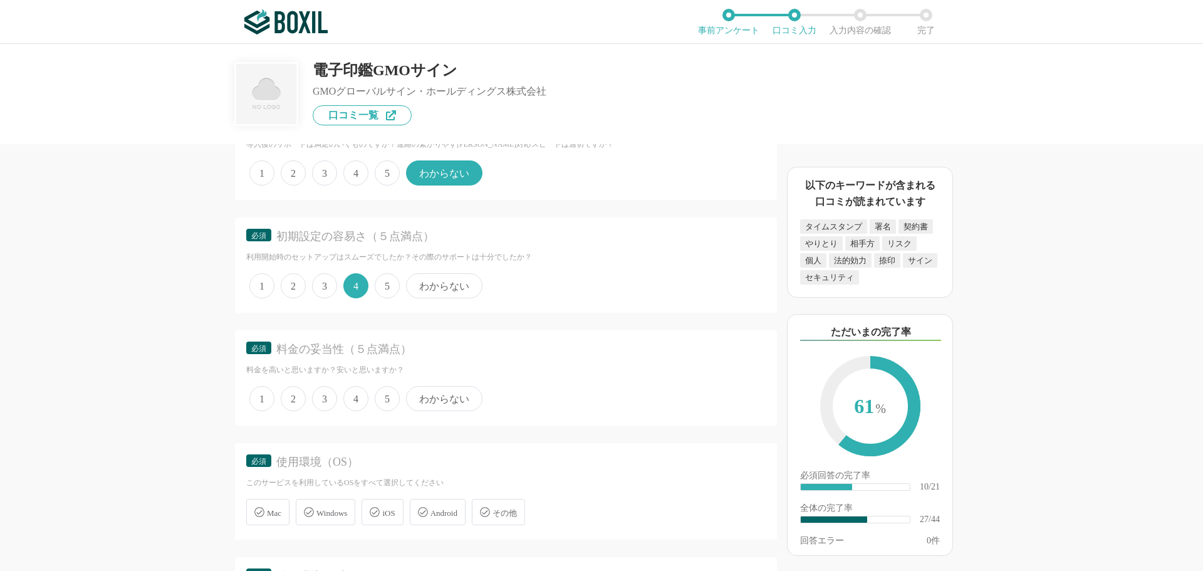
click at [386, 399] on span "5" at bounding box center [387, 398] width 25 height 25
click at [386, 396] on input "5" at bounding box center [382, 392] width 8 height 8
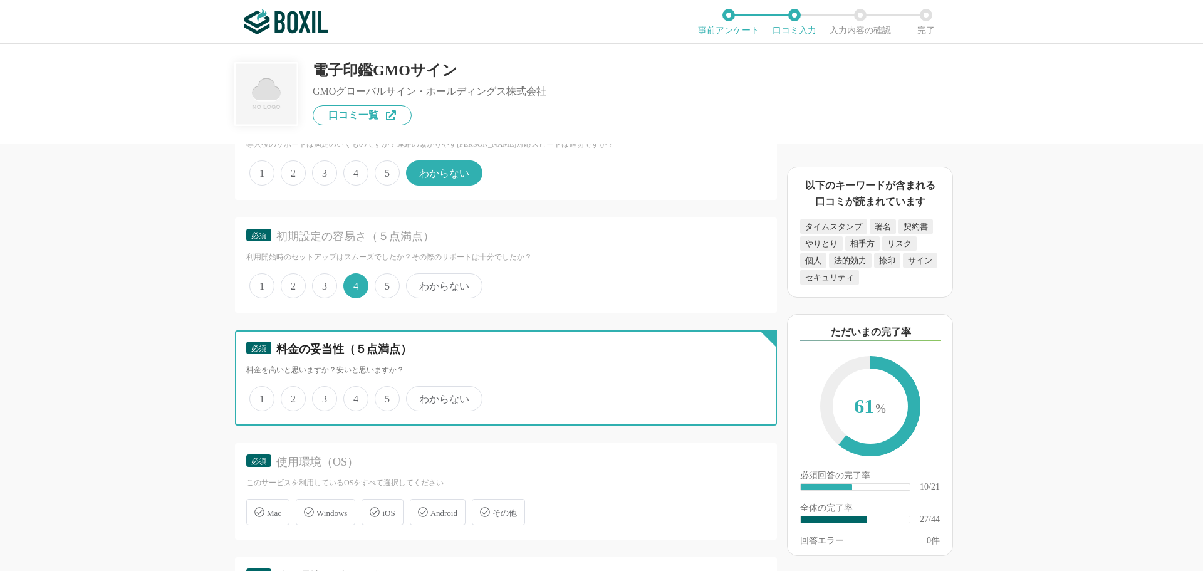
radio input "true"
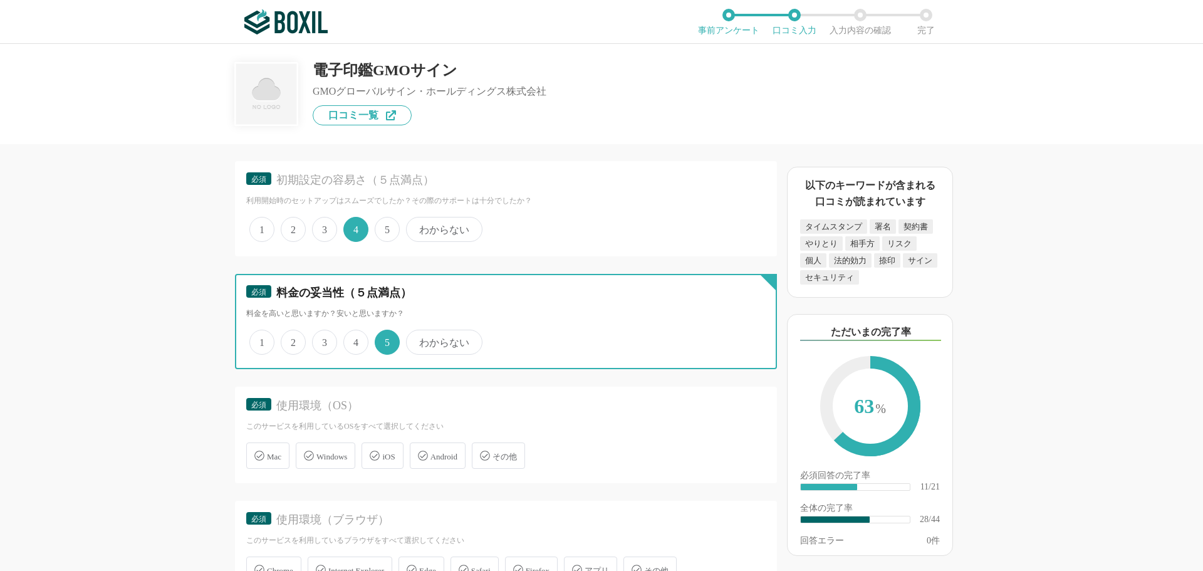
scroll to position [3321, 0]
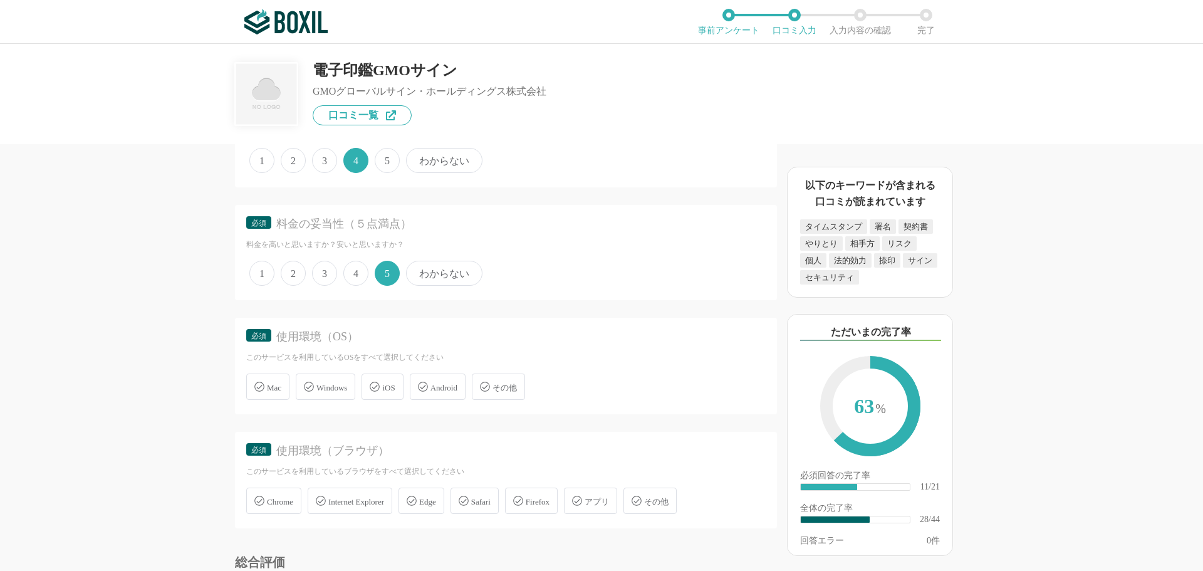
click at [337, 390] on span "Windows" at bounding box center [331, 387] width 31 height 9
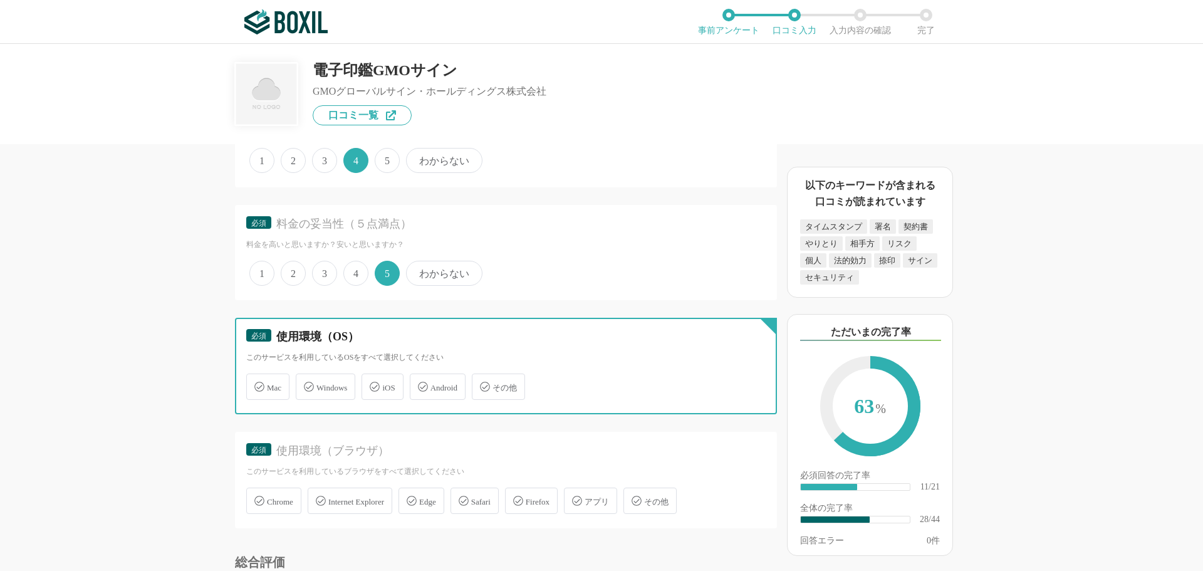
click at [306, 383] on input "Windows" at bounding box center [302, 379] width 8 height 8
checkbox input "true"
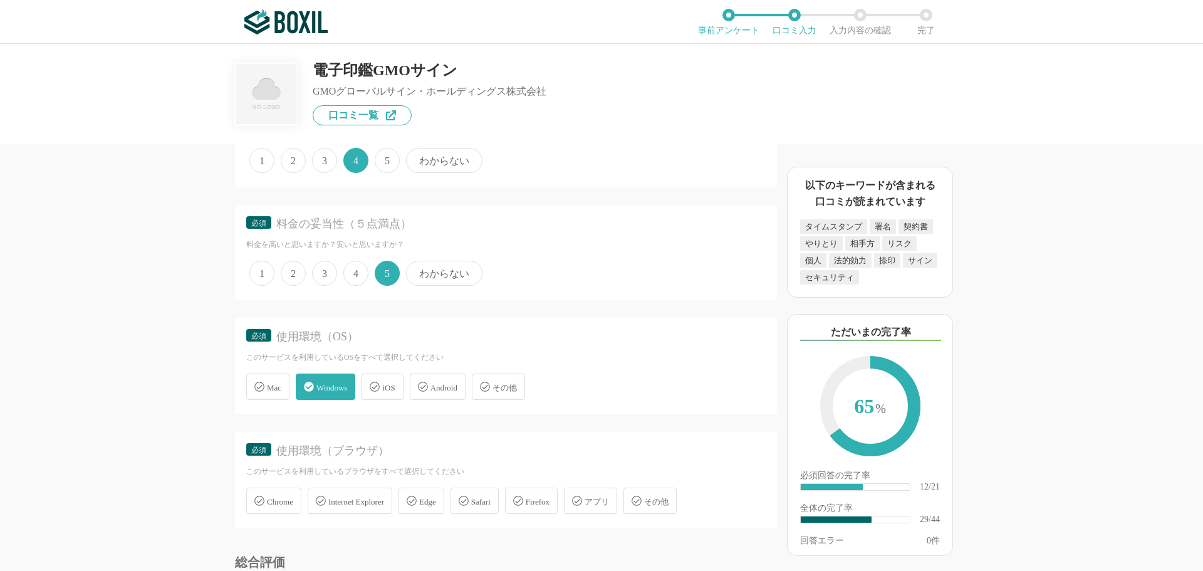
click at [282, 504] on span "Chrome" at bounding box center [280, 501] width 26 height 9
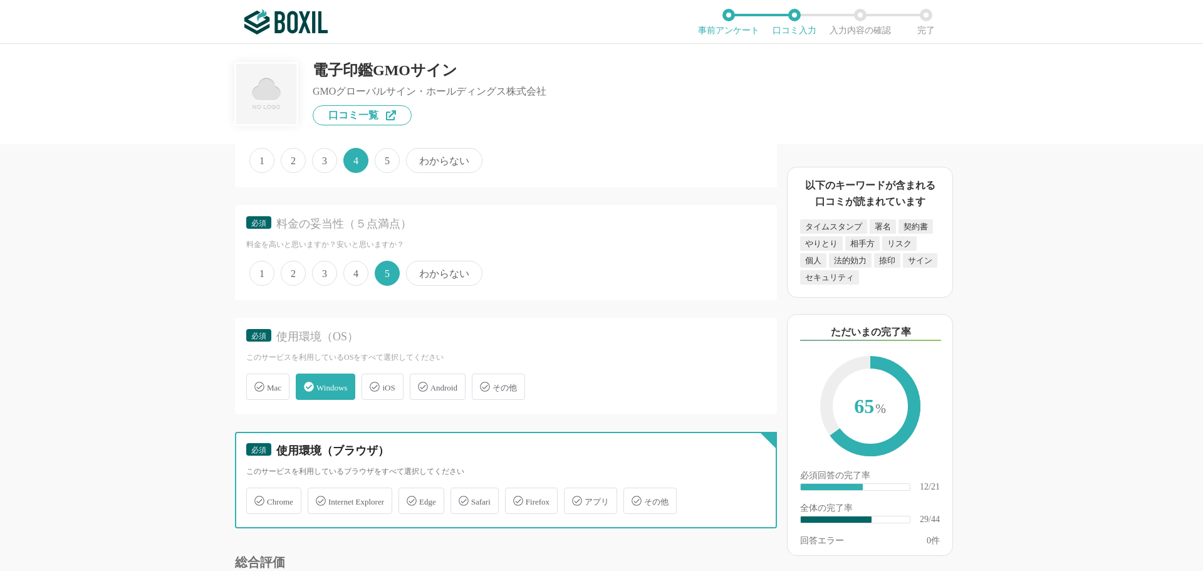
click at [257, 497] on input "Chrome" at bounding box center [253, 493] width 8 height 8
checkbox input "true"
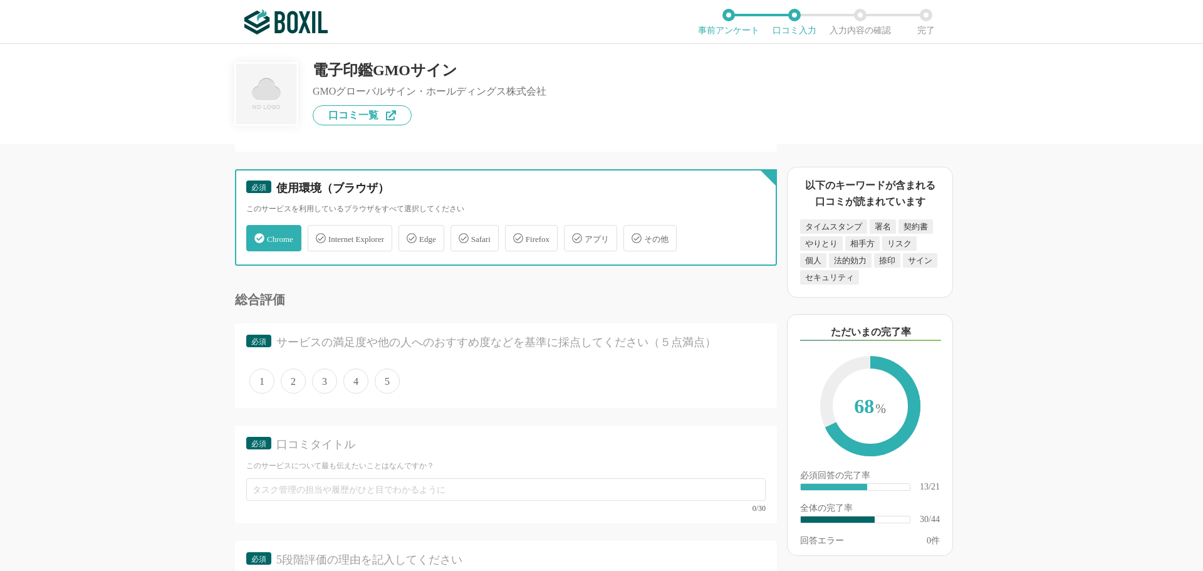
scroll to position [3634, 0]
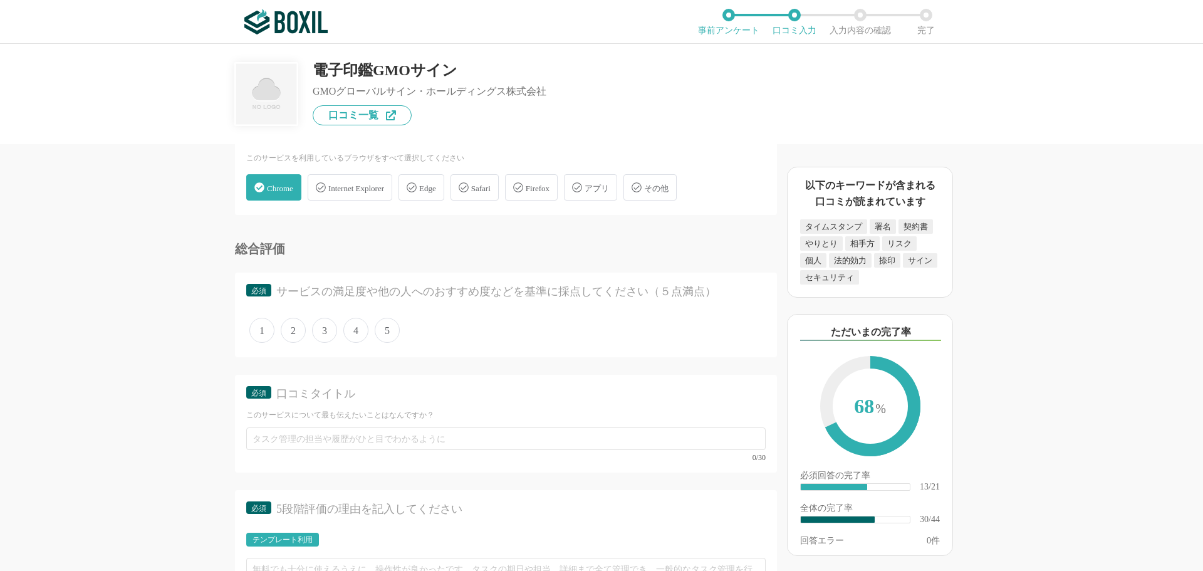
click at [390, 332] on span "5" at bounding box center [387, 330] width 25 height 25
click at [386, 328] on input "5" at bounding box center [382, 324] width 8 height 8
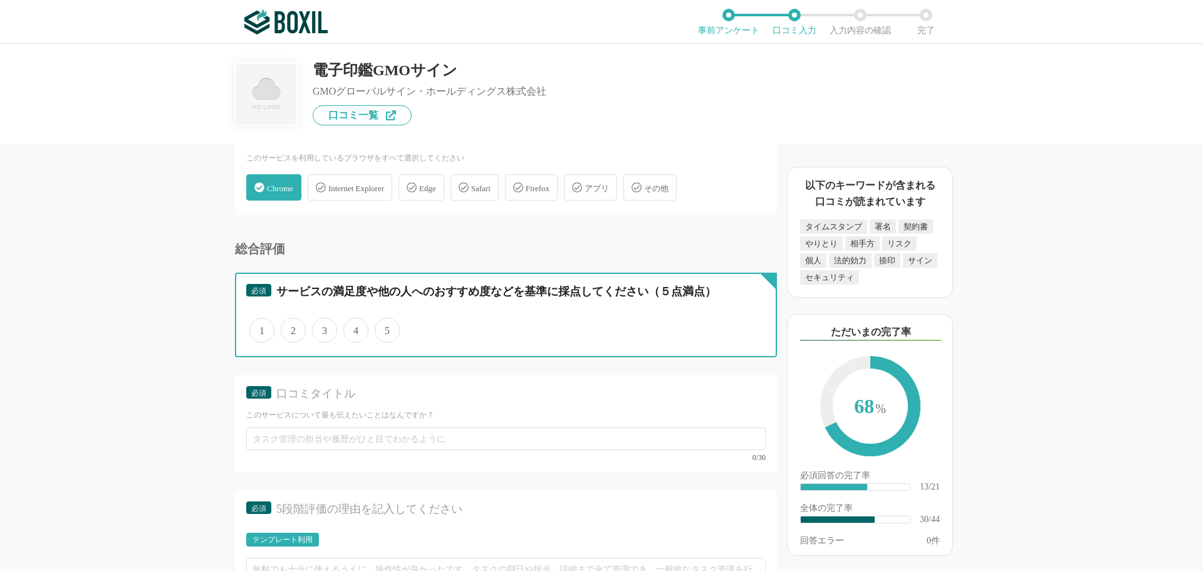
radio input "true"
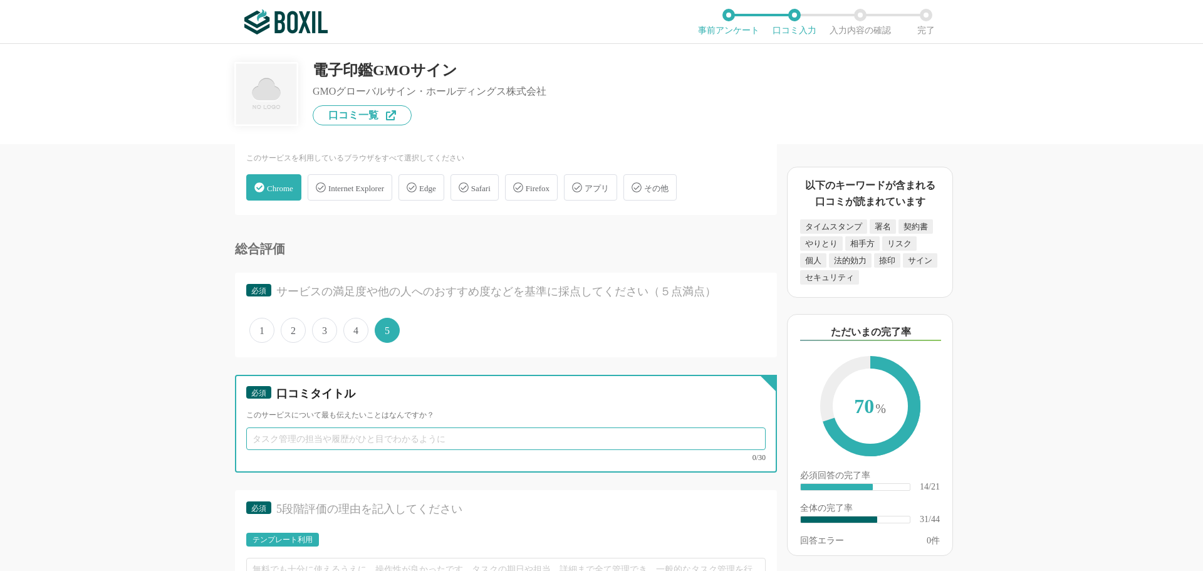
click at [353, 439] on input "text" at bounding box center [505, 438] width 519 height 23
type input "陰"
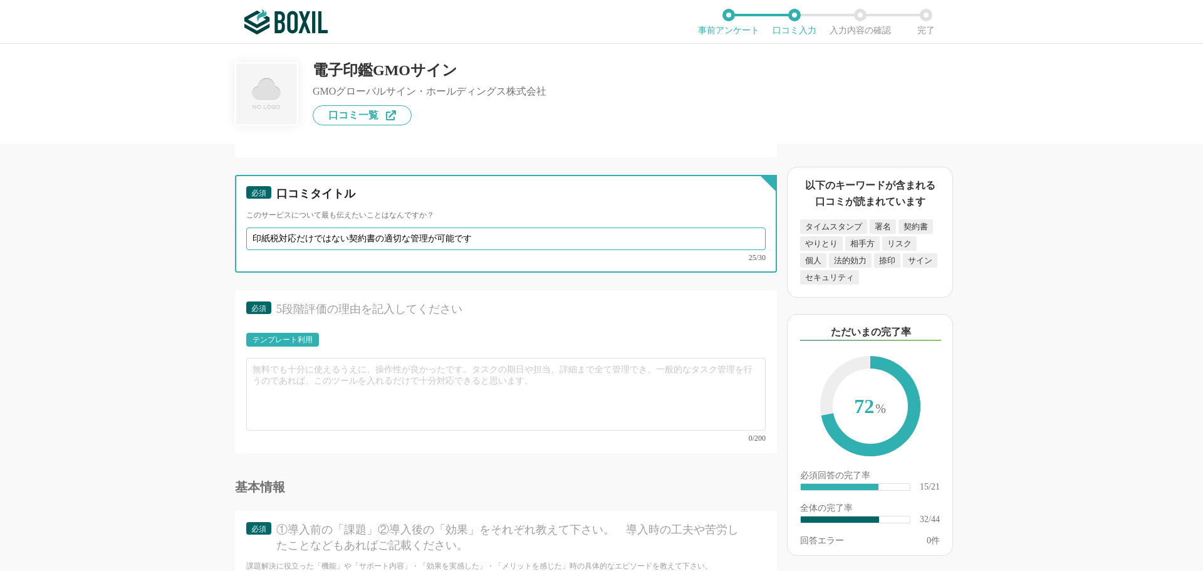
scroll to position [3759, 0]
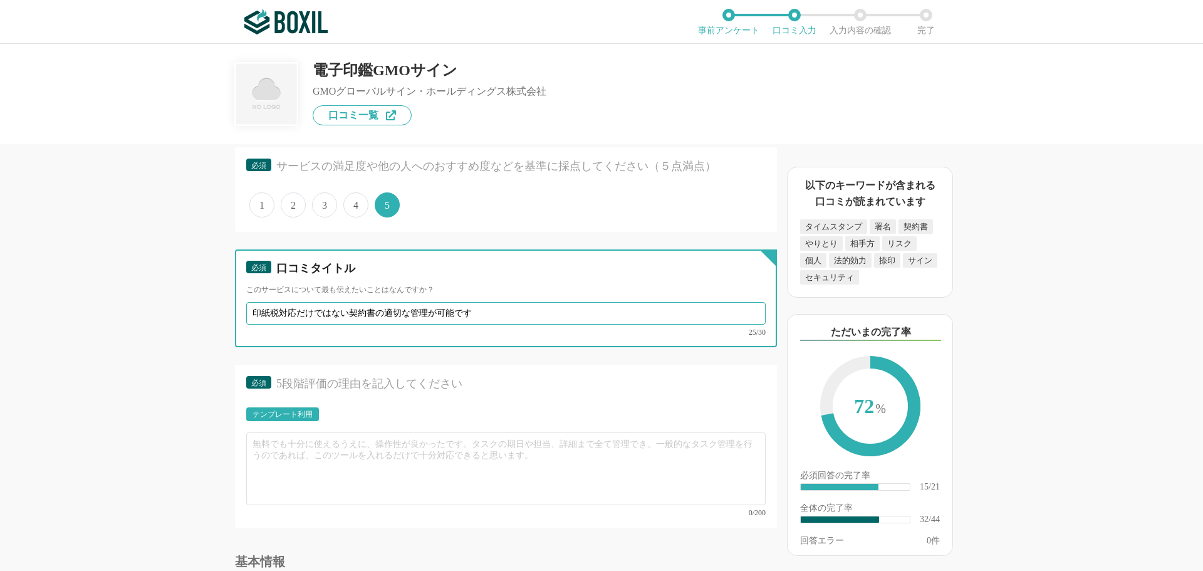
type input "印紙税対応だけではない契約書の適切な管理が可能です"
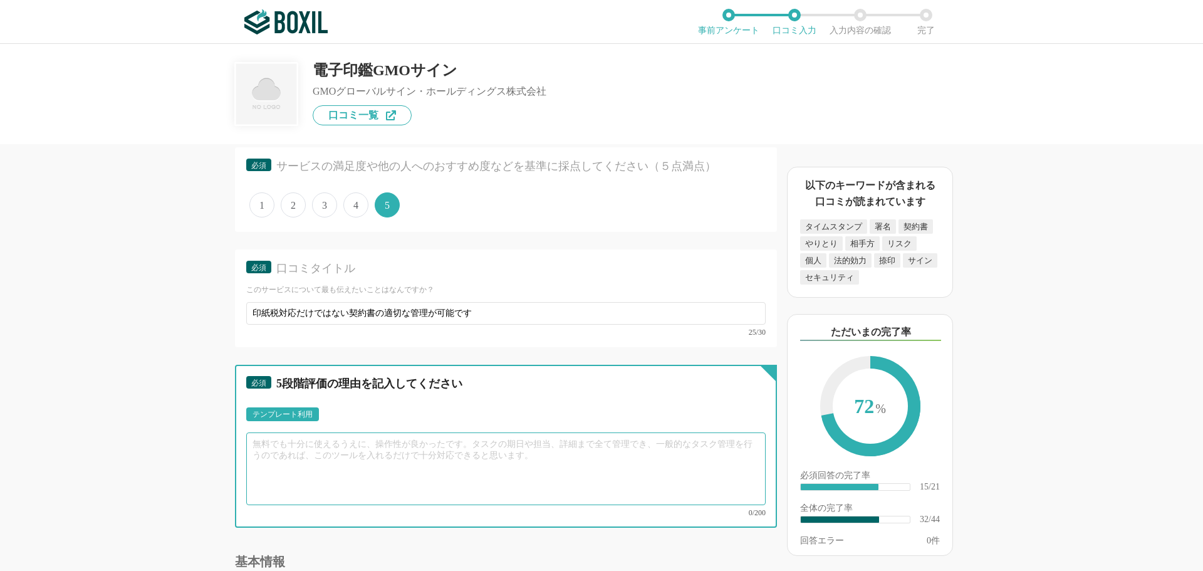
click at [350, 445] on textarea at bounding box center [505, 468] width 519 height 73
type textarea "か"
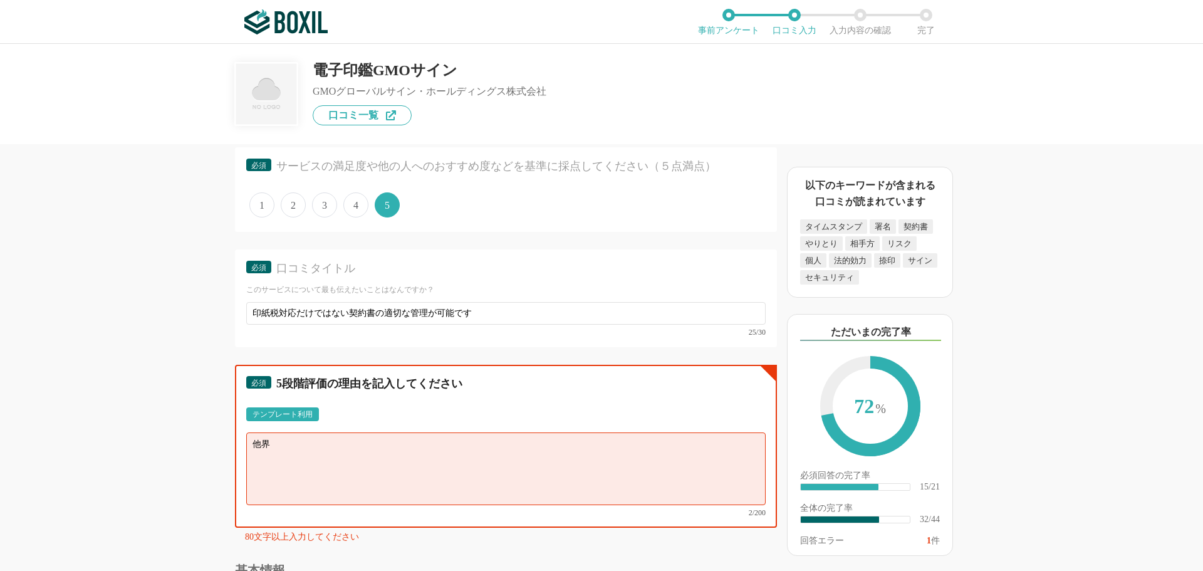
type textarea "他"
click at [372, 441] on textarea "高額な印紙税の負担" at bounding box center [505, 468] width 519 height 73
click at [395, 449] on textarea "高額な印紙税の負担も避けられ" at bounding box center [505, 468] width 519 height 73
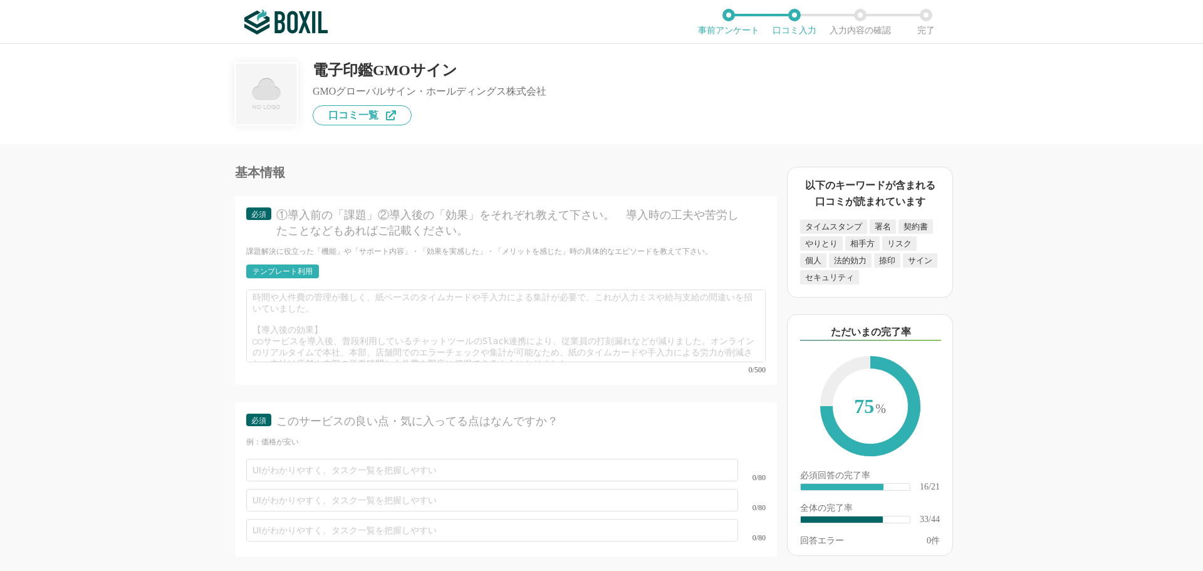
scroll to position [4072, 0]
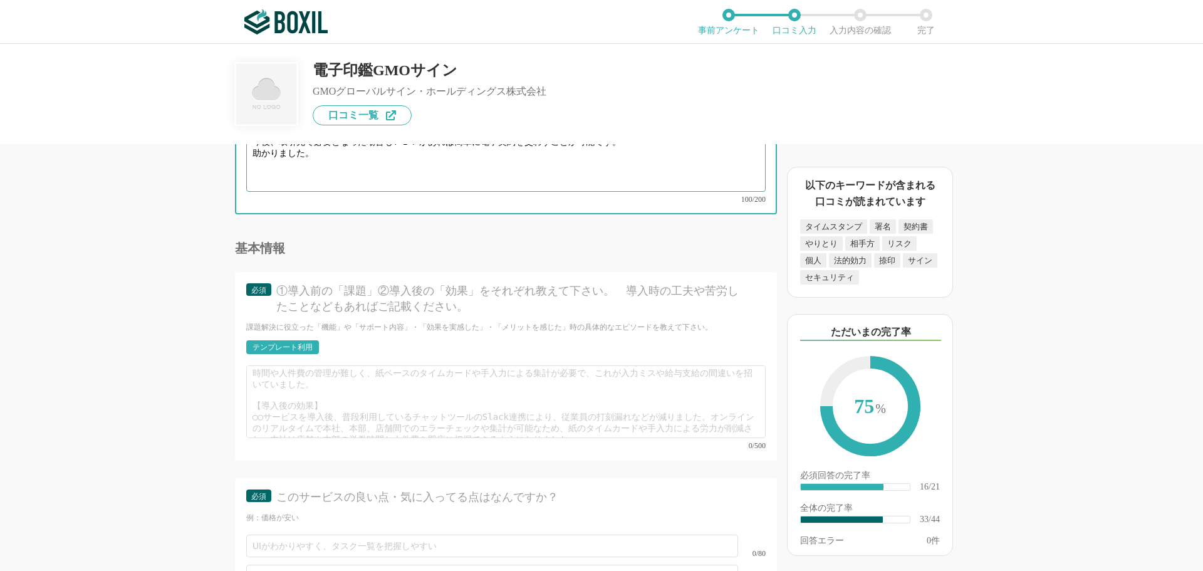
type textarea "高額な印紙税の負担も避けられ、安心できる環境で契約書の保管ができ閲覧もできるのはかなりのメリットです。 今後、取引先で必要となった場合もＰＤＦがあれば簡単に電…"
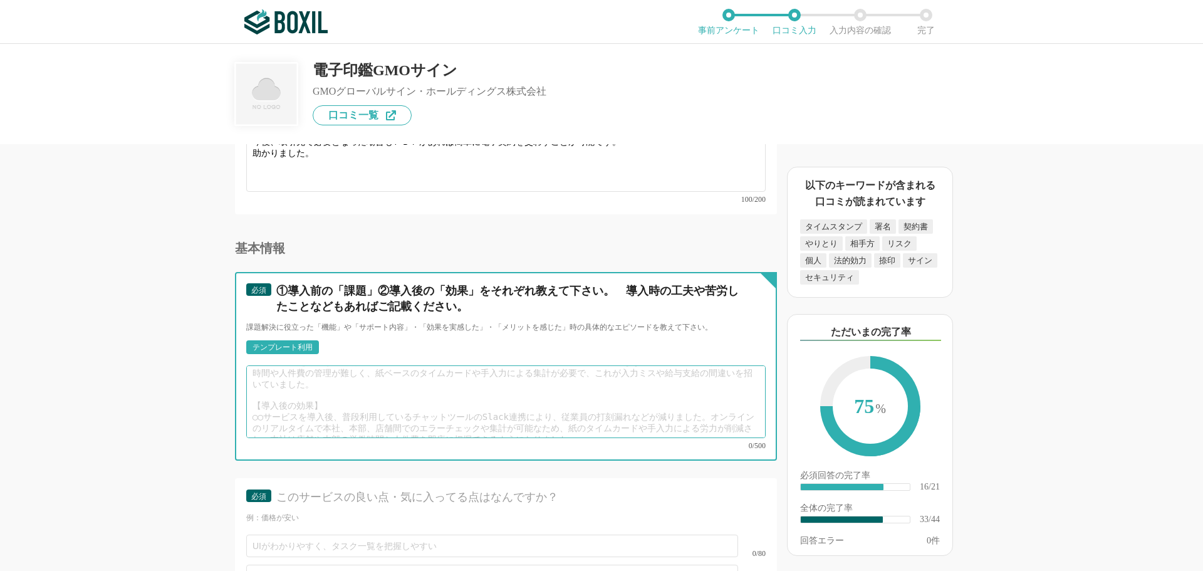
click at [449, 394] on textarea at bounding box center [505, 401] width 519 height 73
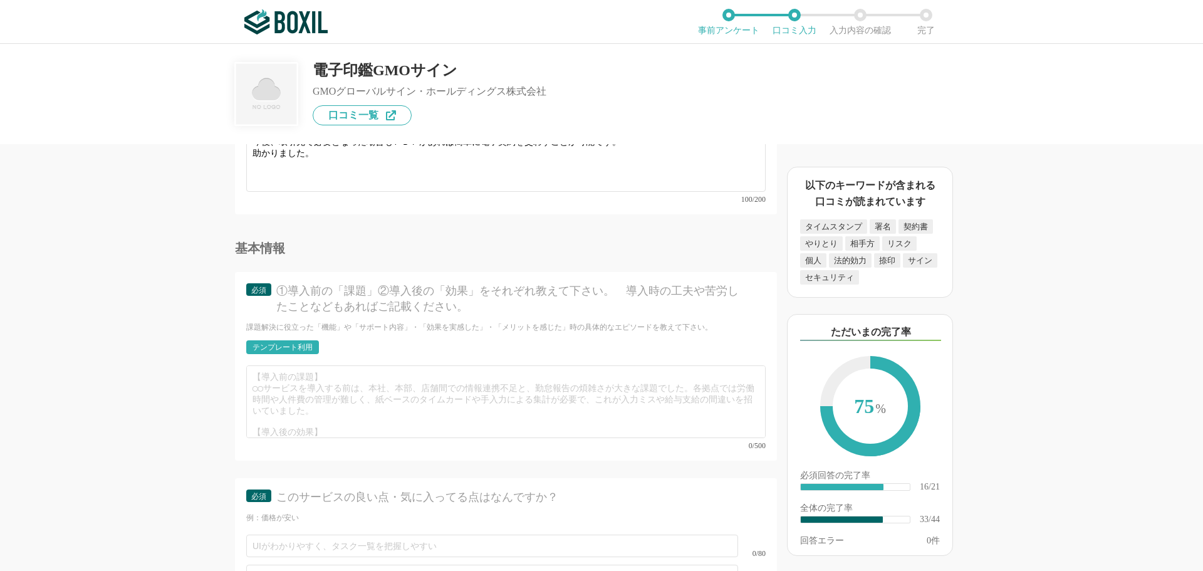
click at [295, 343] on div "テンプレート利用" at bounding box center [282, 347] width 60 height 8
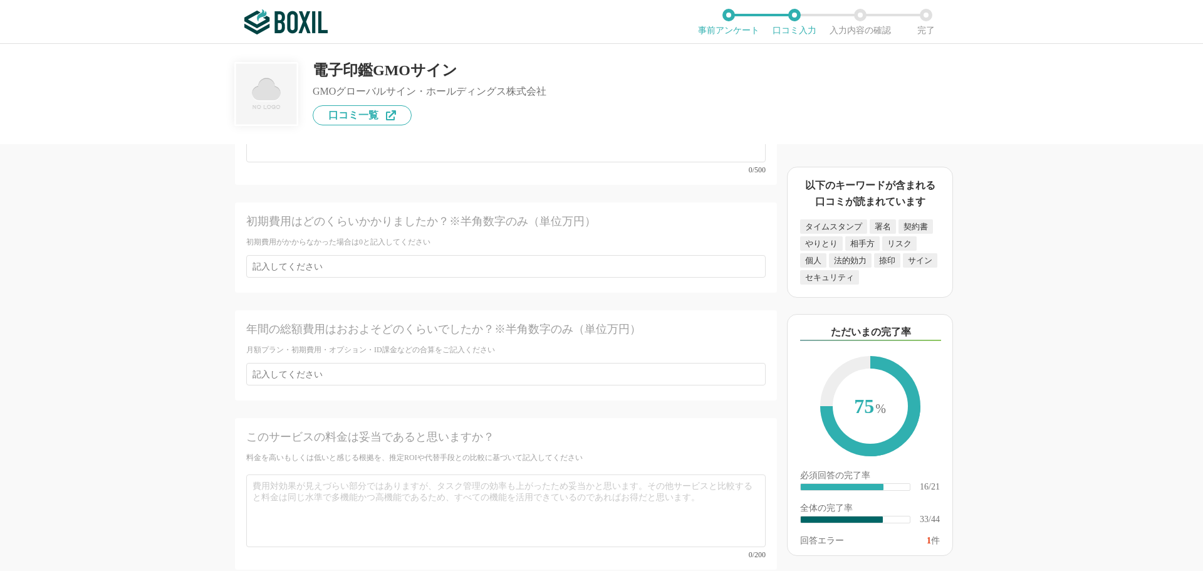
scroll to position [5072, 0]
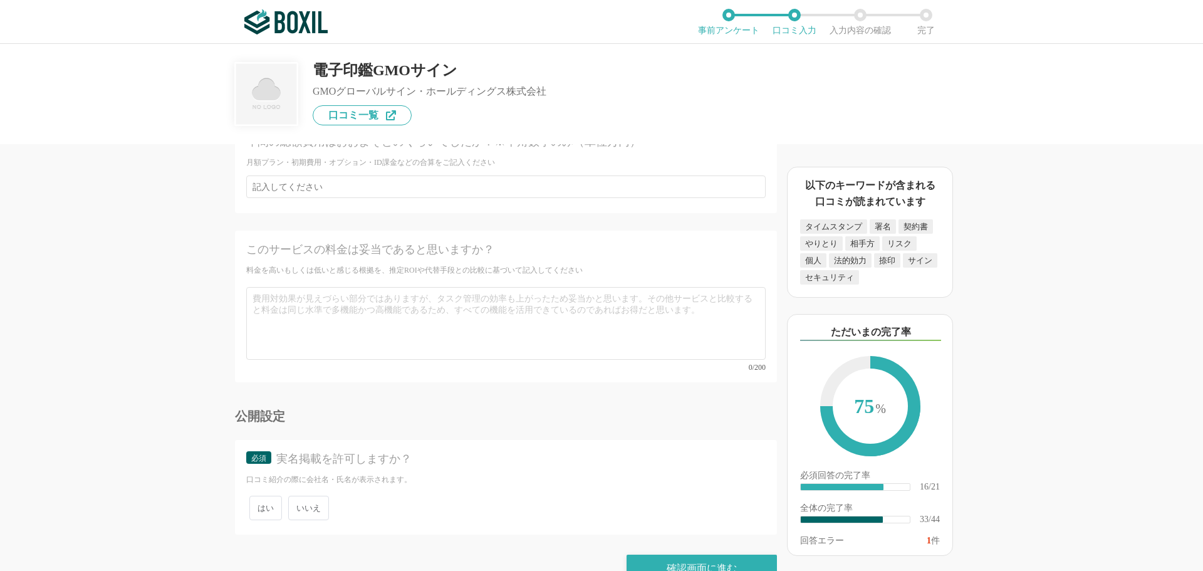
click at [263, 496] on span "はい" at bounding box center [265, 508] width 33 height 24
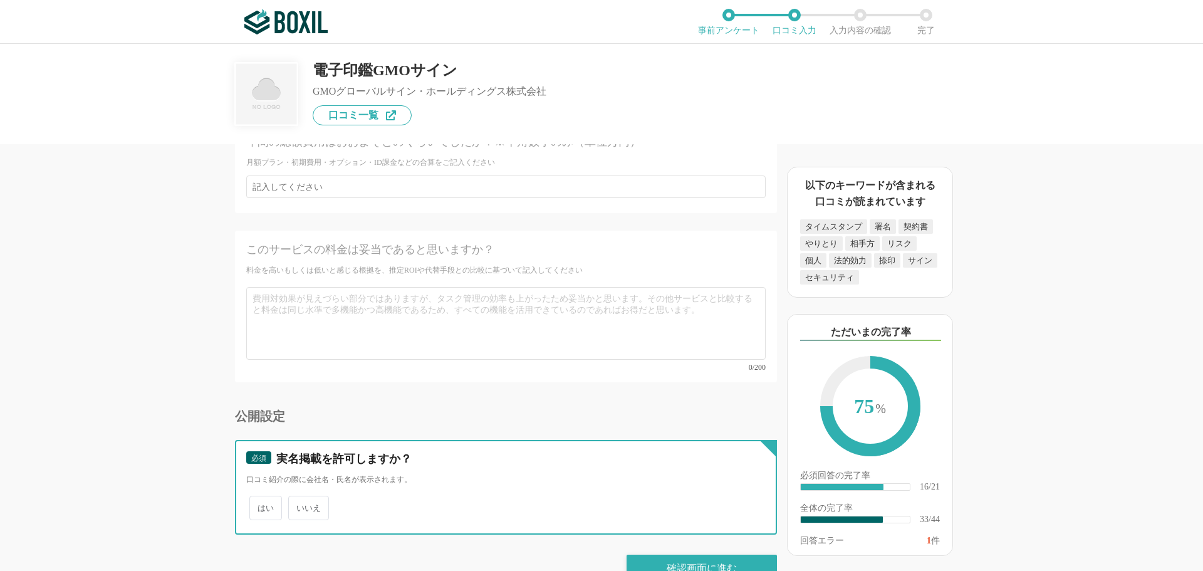
click at [261, 497] on input "はい" at bounding box center [256, 501] width 8 height 8
radio input "true"
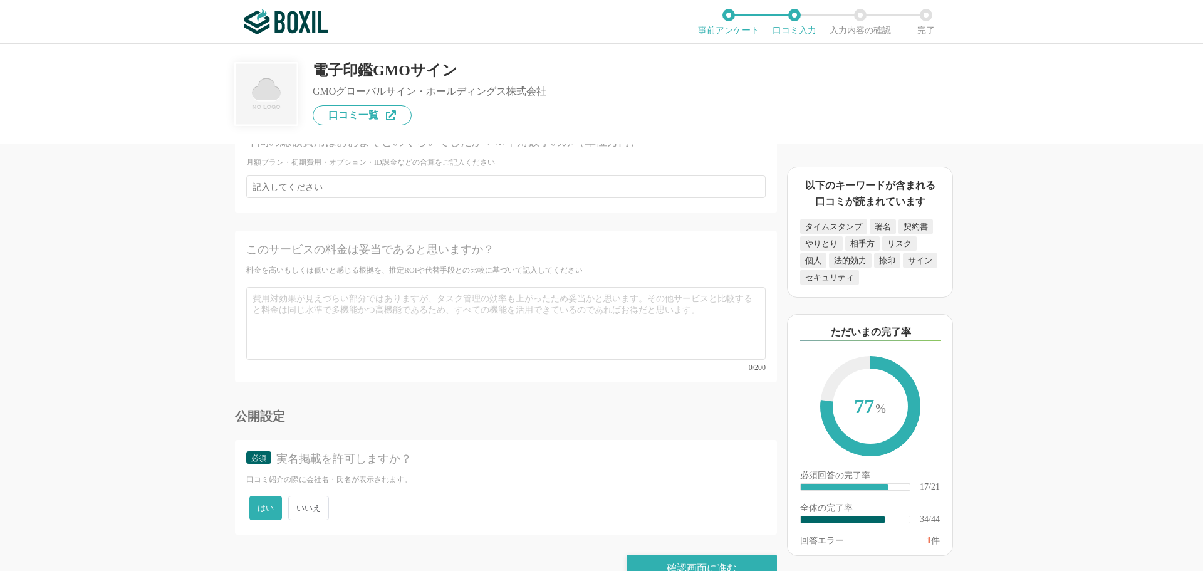
click at [317, 496] on span "いいえ" at bounding box center [308, 508] width 41 height 24
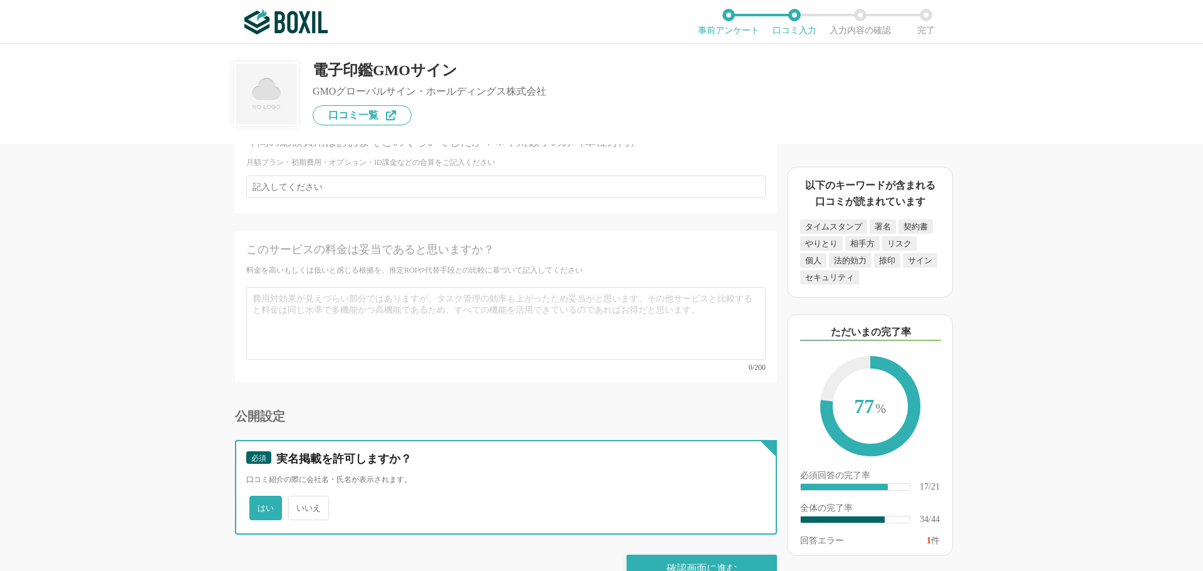
click at [299, 497] on input "いいえ" at bounding box center [295, 501] width 8 height 8
radio input "true"
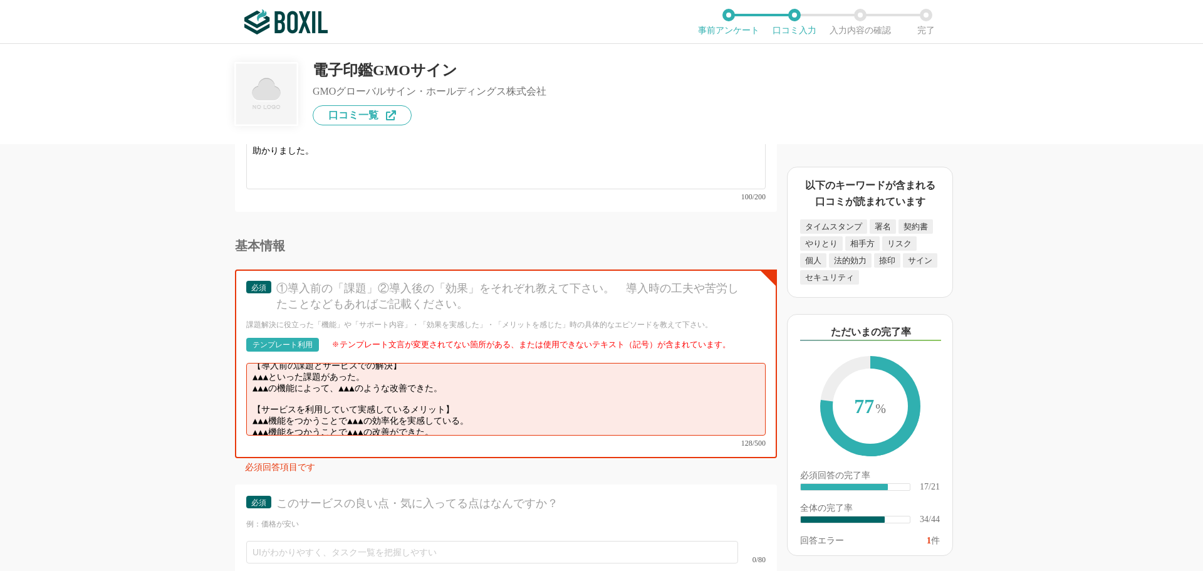
scroll to position [4007, 0]
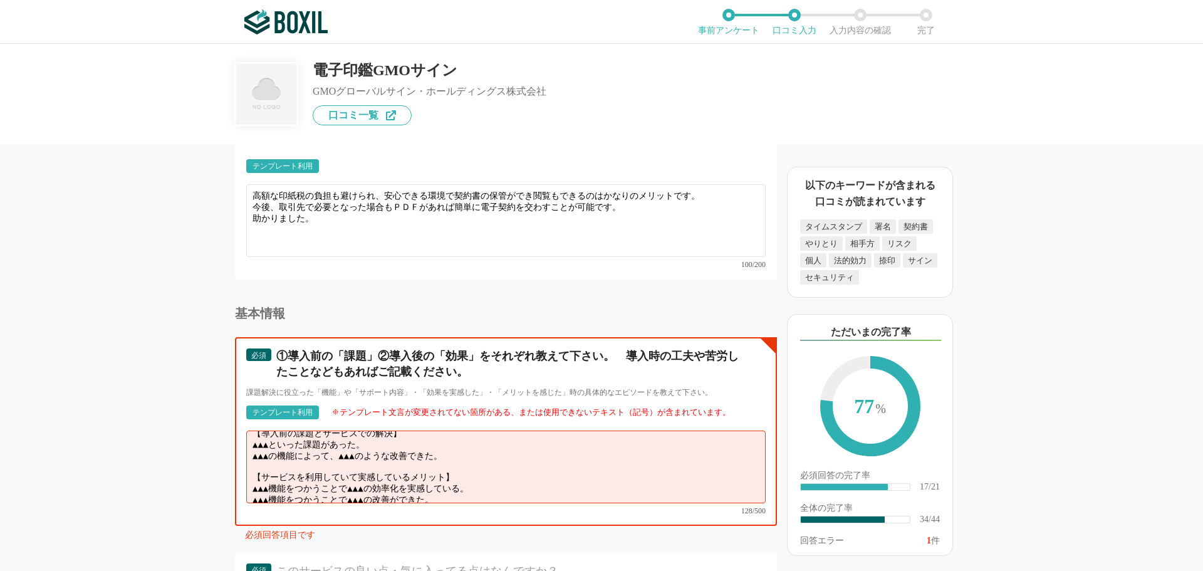
click at [437, 458] on textarea "【導入前の課題とサービスでの解決】 ▲▲▲といった課題があった。 ▲▲▲の機能によって、▲▲▲のような改善できた。 【サービスを利用していて実感しているメリッ…" at bounding box center [505, 466] width 519 height 73
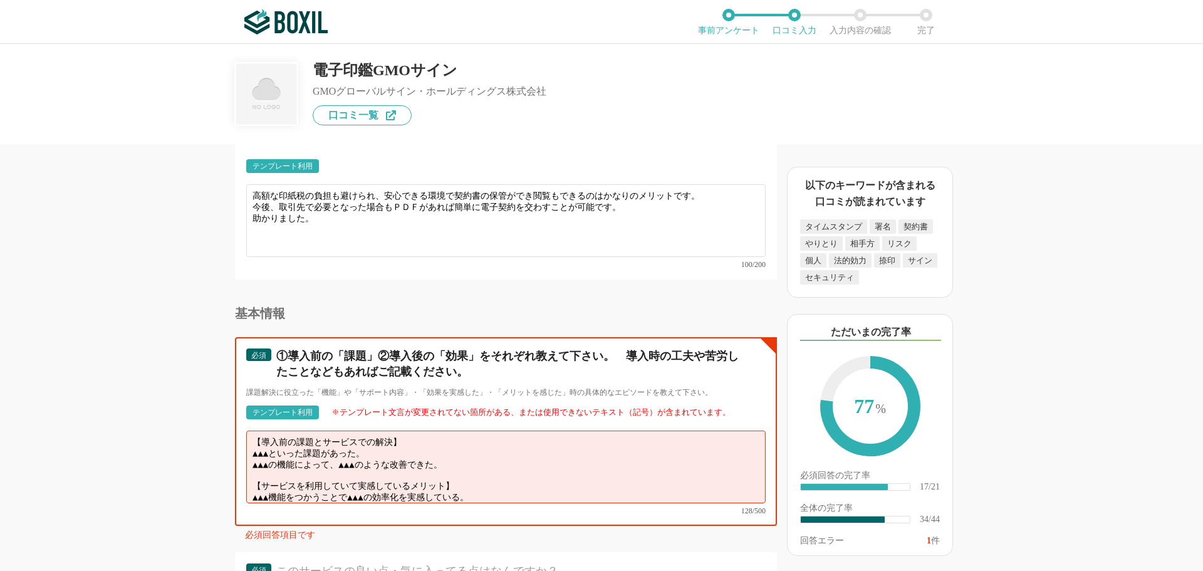
drag, startPoint x: 249, startPoint y: 448, endPoint x: 490, endPoint y: 449, distance: 240.6
click at [490, 449] on textarea "【導入前の課題とサービスでの解決】 ▲▲▲といった課題があった。 ▲▲▲の機能によって、▲▲▲のような改善できた。 【サービスを利用していて実感しているメリッ…" at bounding box center [505, 466] width 519 height 73
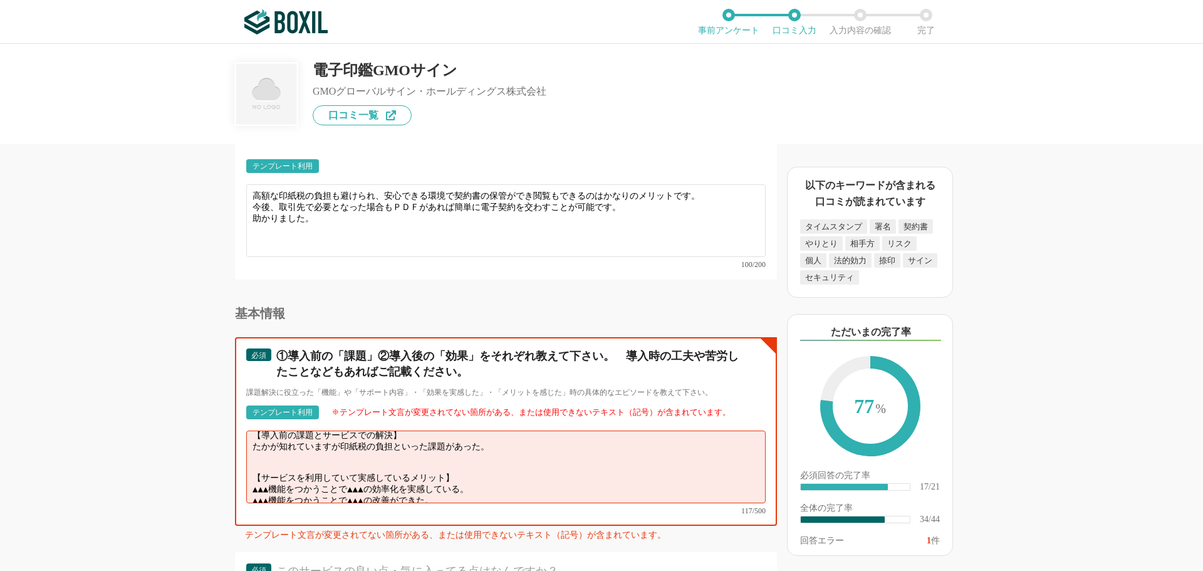
scroll to position [9, 0]
drag, startPoint x: 250, startPoint y: 469, endPoint x: 278, endPoint y: 471, distance: 28.3
click at [278, 471] on textarea "【導入前の課題とサービスでの解決】 たかが知れていますが印紙税の負担といった課題があった。 【サービスを利用していて実感しているメリット】 ▲▲▲機能をつかう…" at bounding box center [505, 466] width 519 height 73
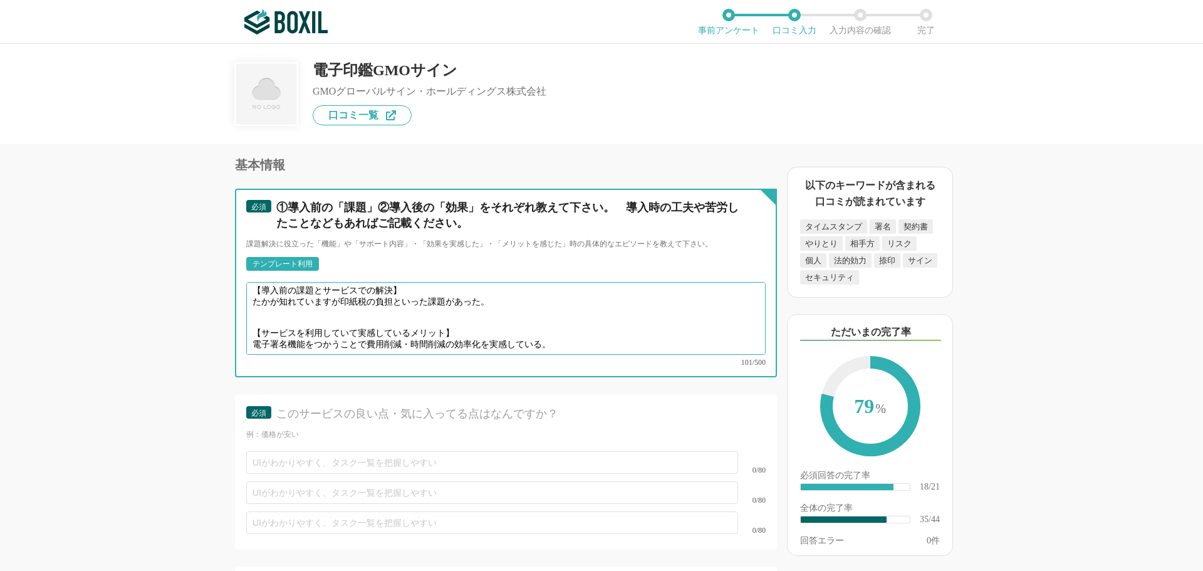
scroll to position [4195, 0]
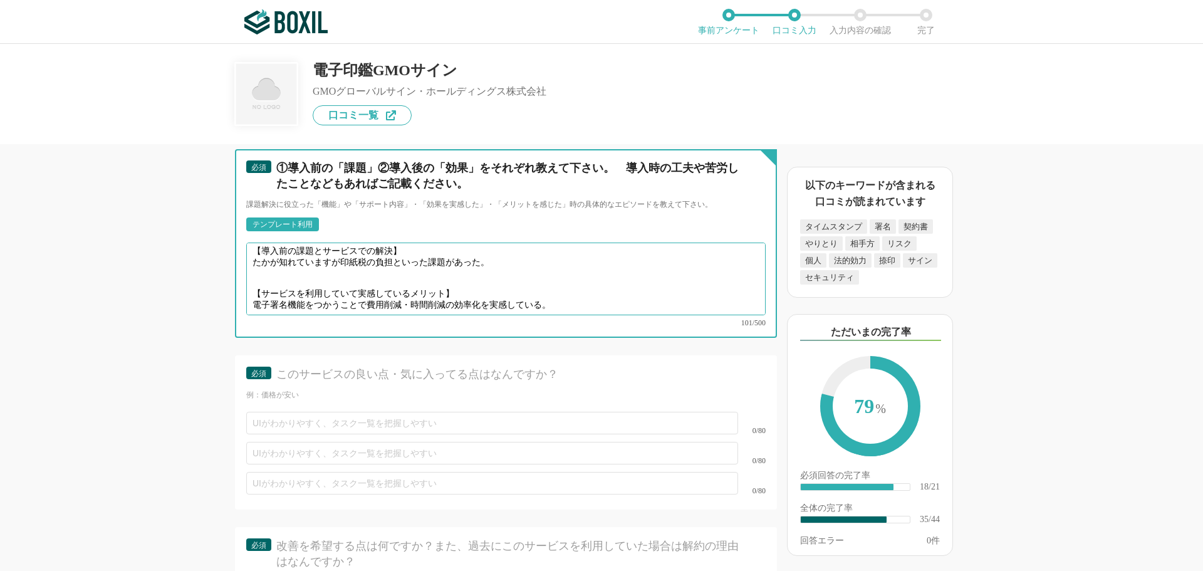
type textarea "【導入前の課題とサービスでの解決】 たかが知れていますが印紙税の負担といった課題があった。 【サービスを利用していて実感しているメリット】 電子署名機能をつか…"
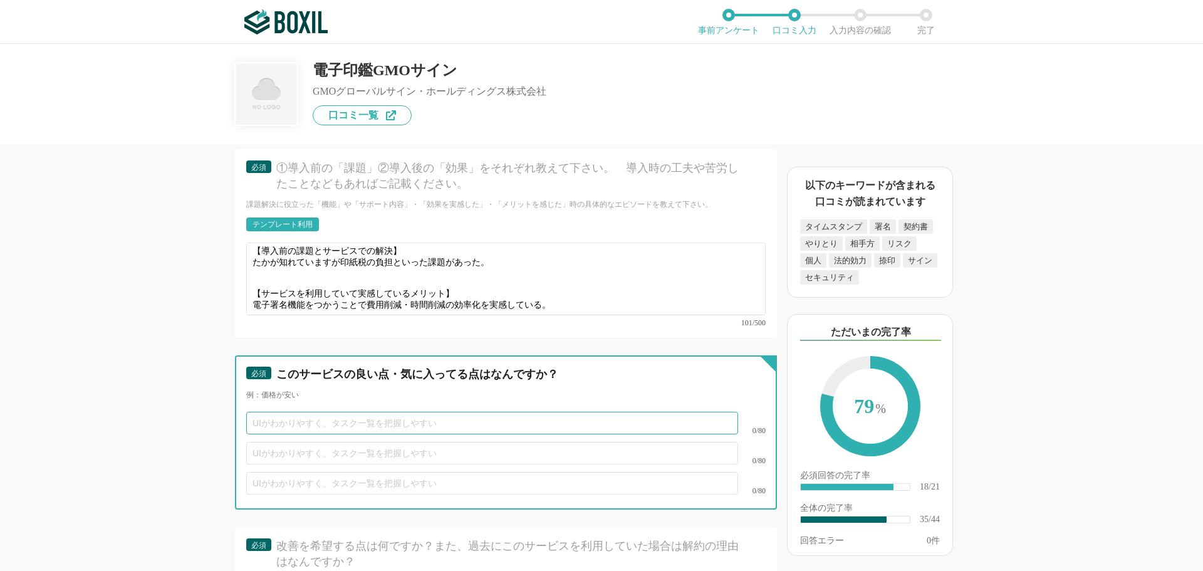
click at [363, 412] on input "text" at bounding box center [492, 423] width 492 height 23
type input "無"
type input "無料プランからスタートしても十分使用できます"
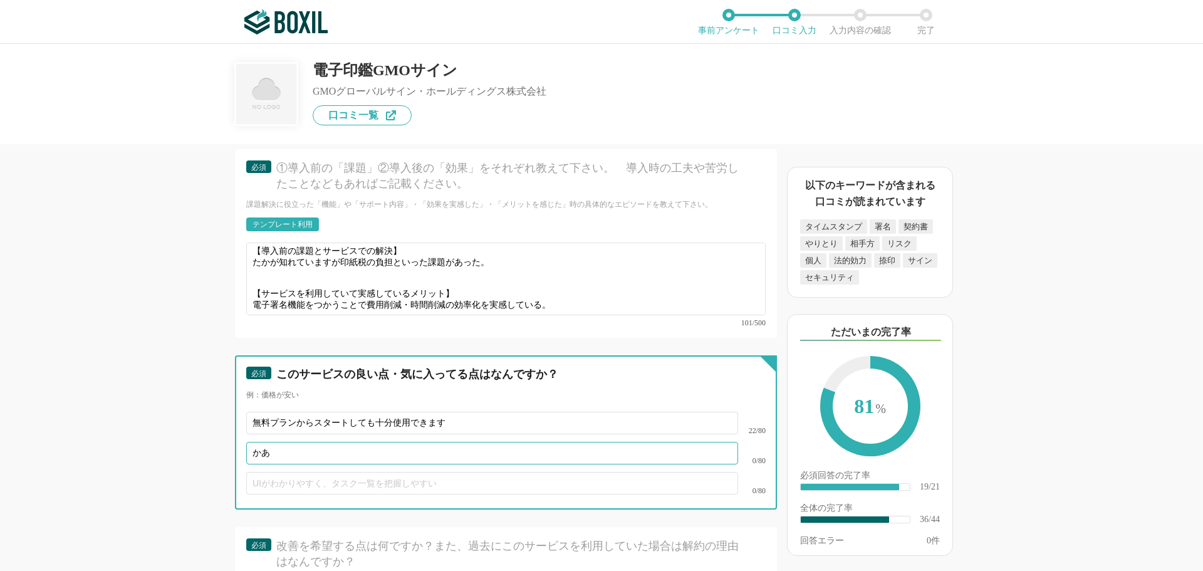
type input "か"
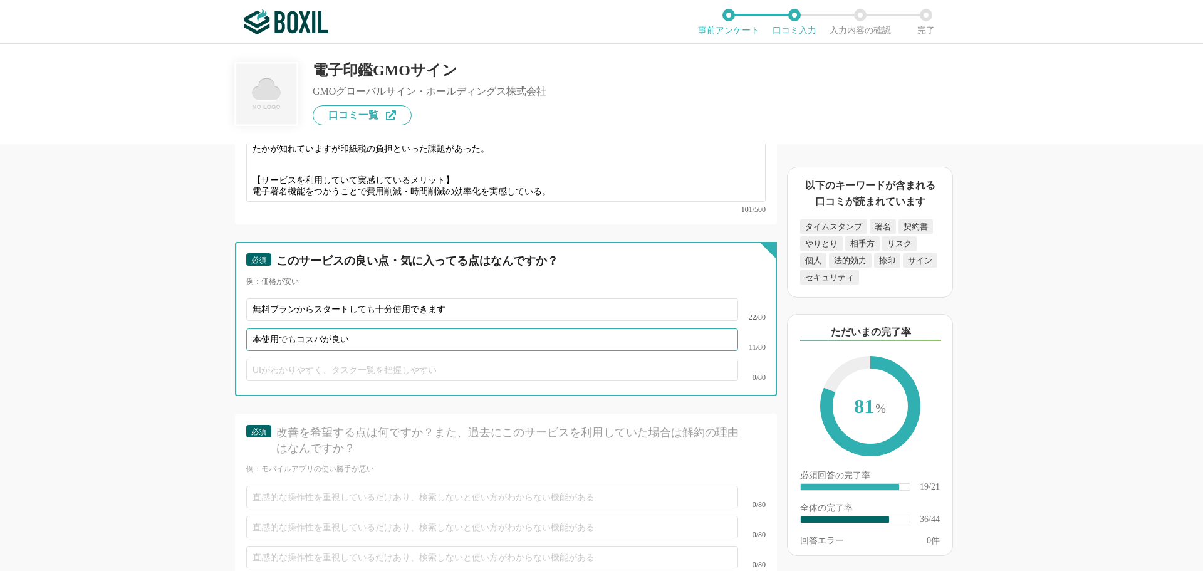
scroll to position [4321, 0]
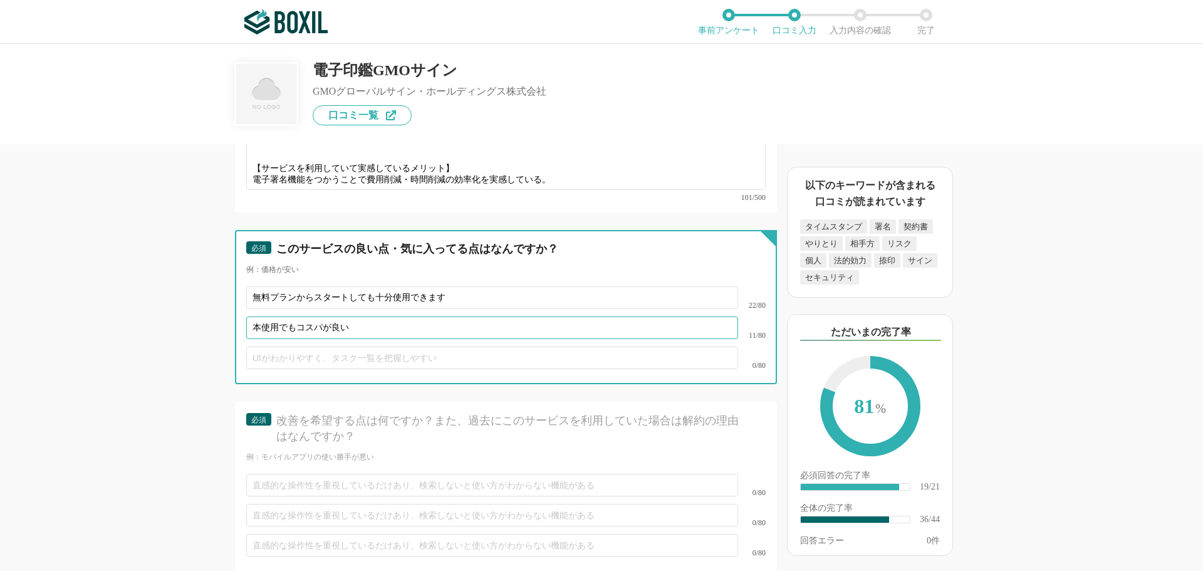
type input "本使用でもコスパが良い"
click at [313, 346] on input "text" at bounding box center [492, 357] width 492 height 23
type input "わかりやすいUIです"
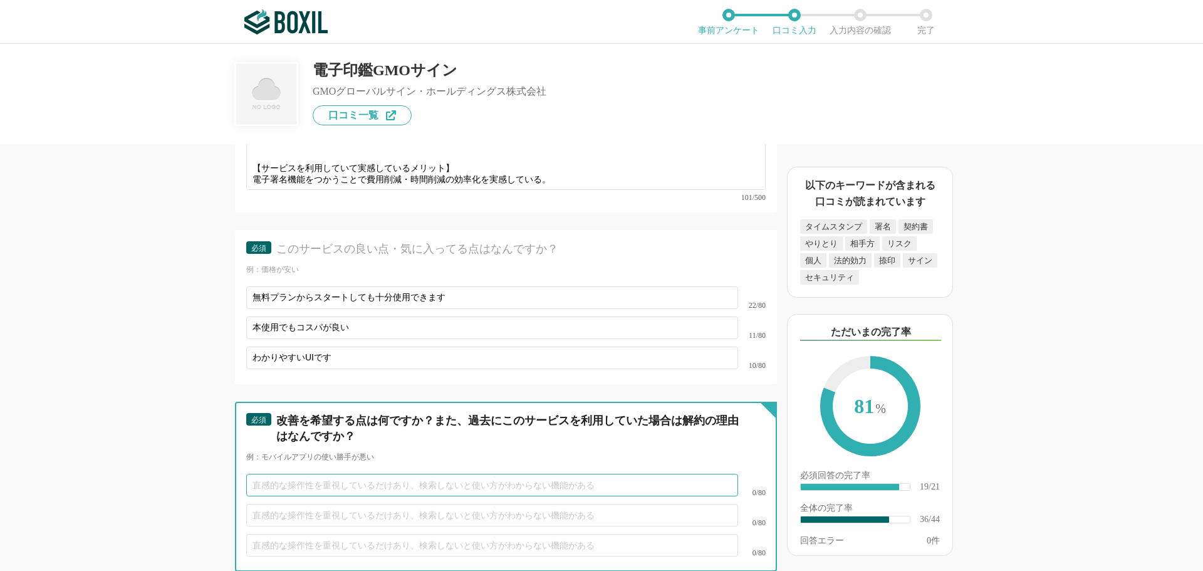
click at [410, 476] on input "text" at bounding box center [492, 485] width 492 height 23
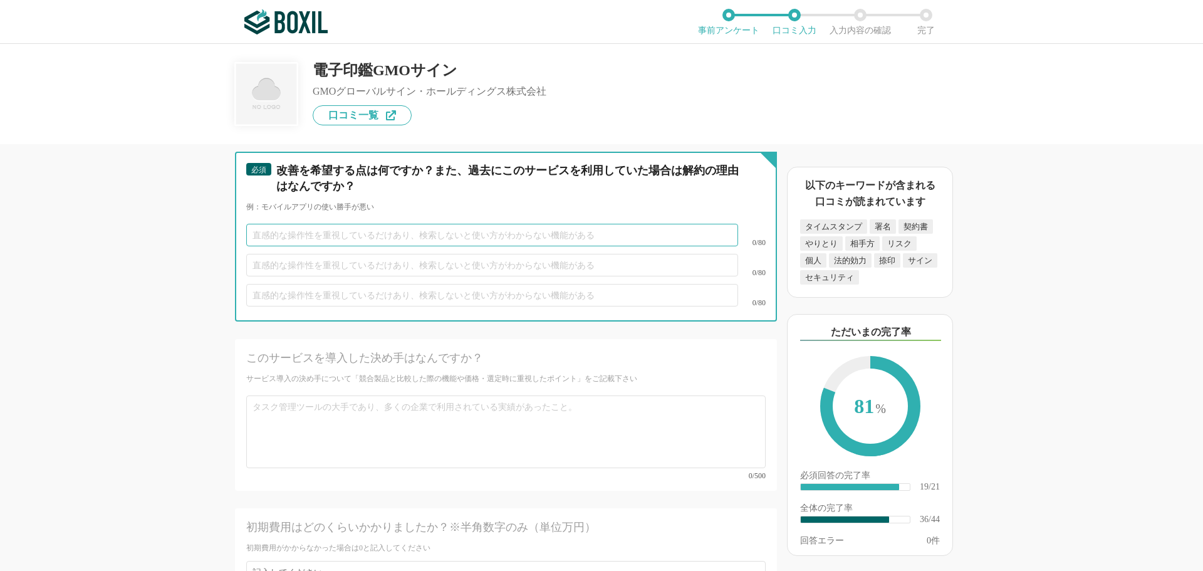
scroll to position [4571, 0]
type input "テンプレートをもっと増やして欲しい"
type input "天"
type input "外部システムとテンプレートの連携ができるとよい"
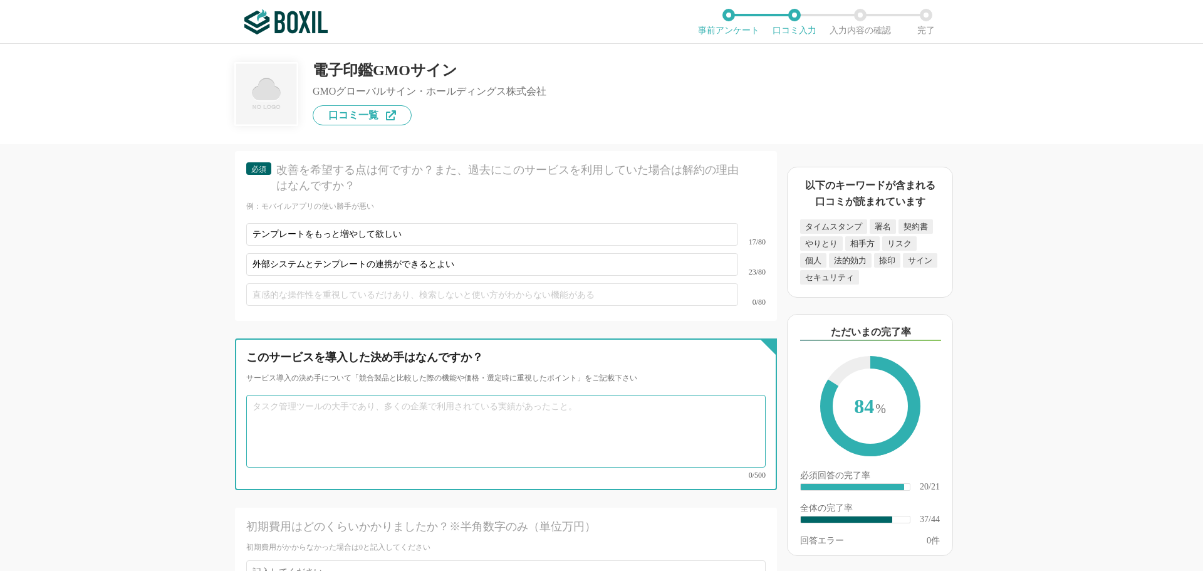
click at [423, 400] on textarea at bounding box center [505, 431] width 519 height 73
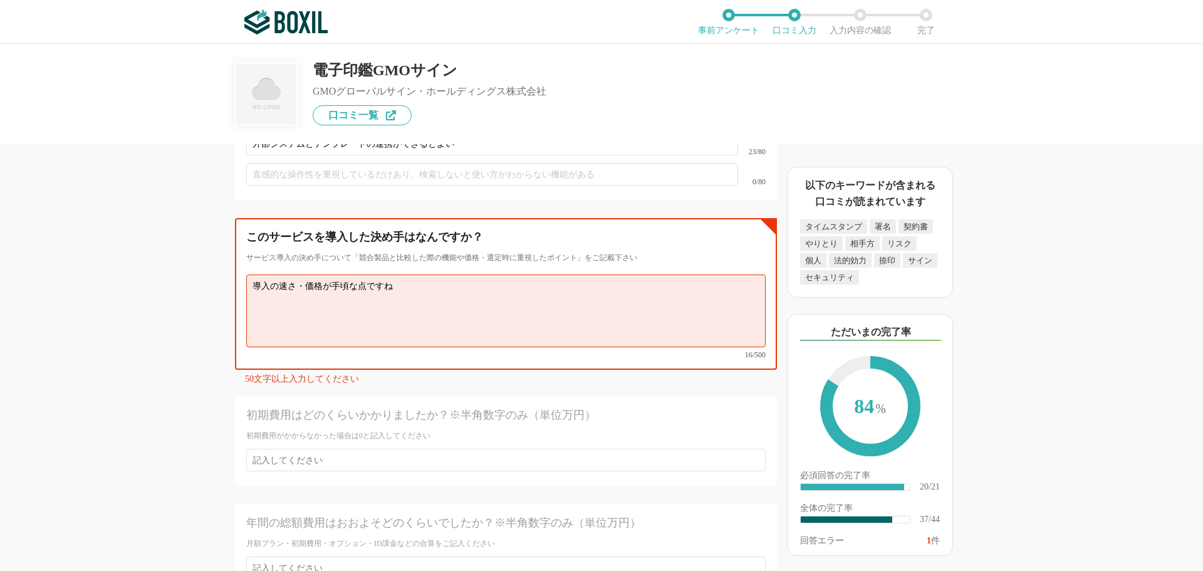
scroll to position [4696, 0]
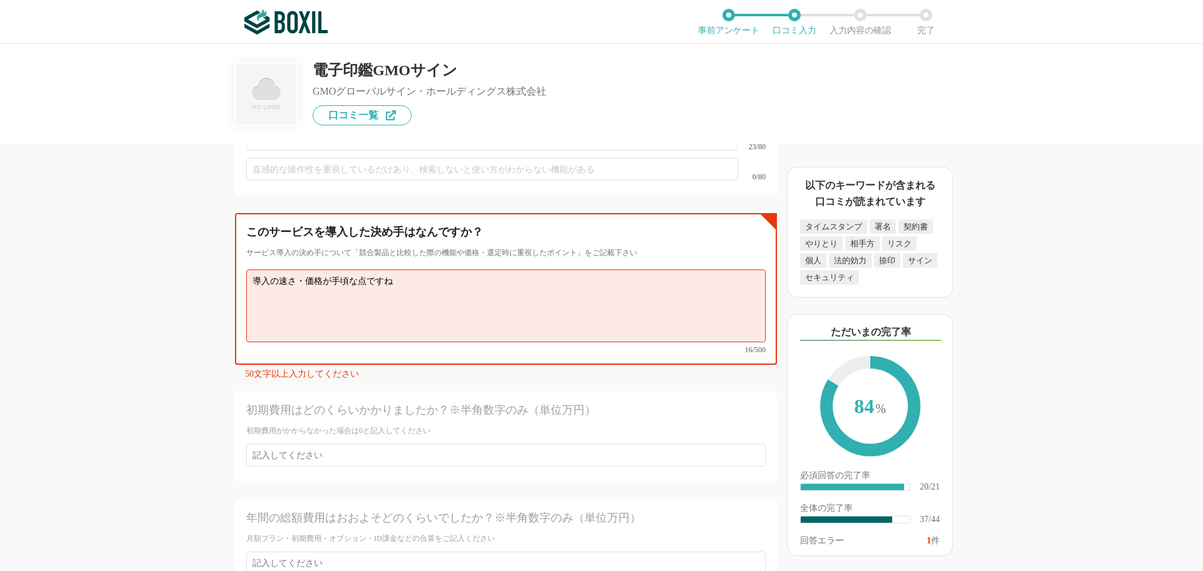
click at [424, 272] on textarea "導入の速さ・価格が手頃な点ですね" at bounding box center [505, 305] width 519 height 73
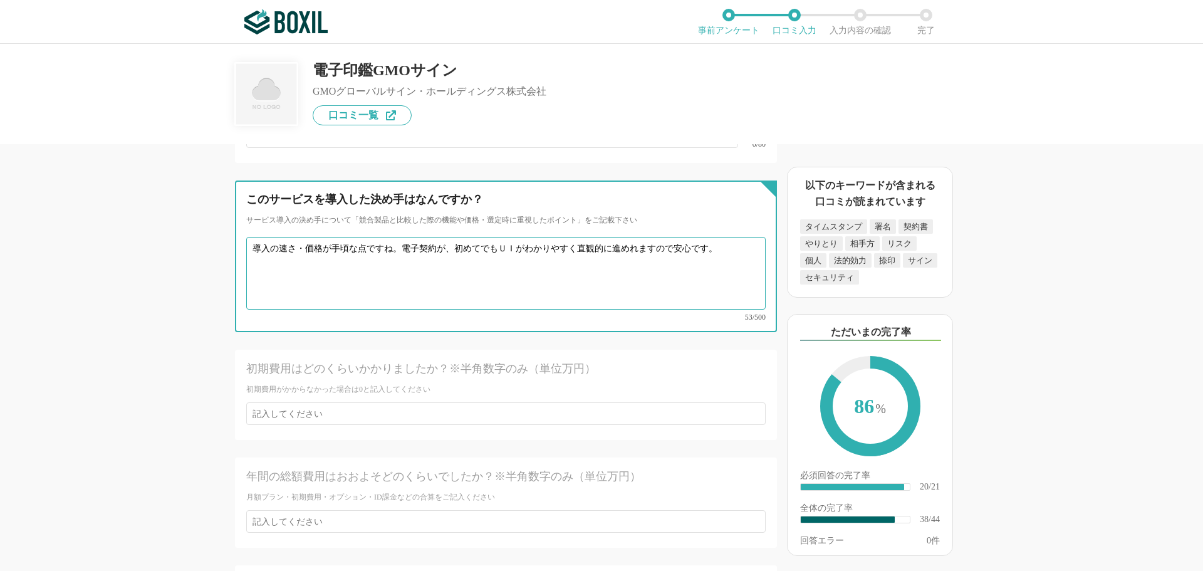
scroll to position [4759, 0]
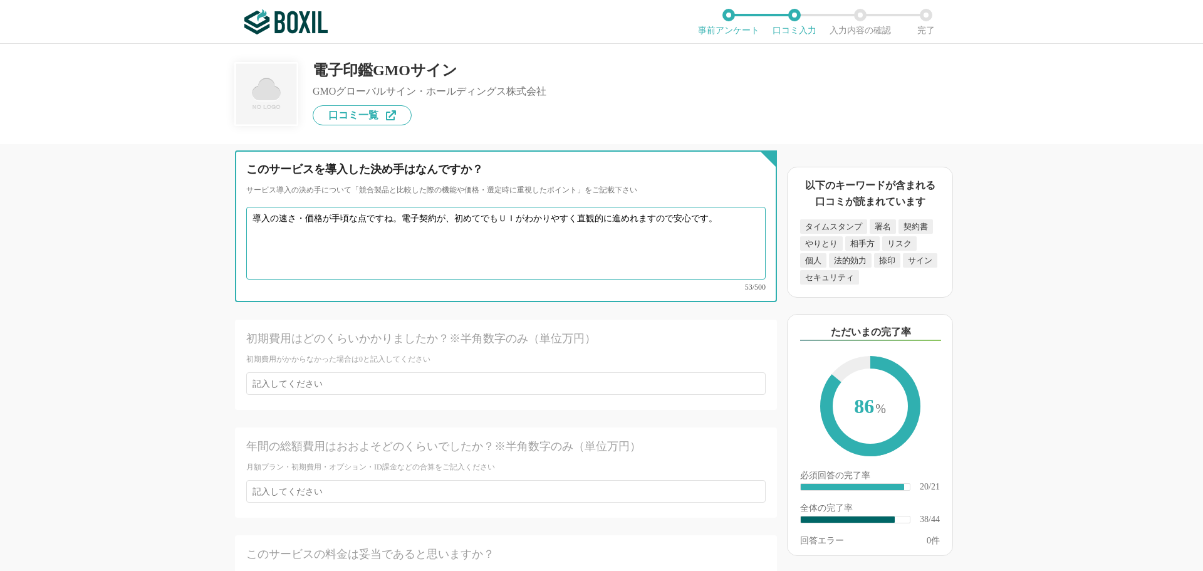
type textarea "導入の速さ・価格が手頃な点ですね。電子契約が、初めてでもＵＩがわかりやすく直観的に進めれますので安心です。"
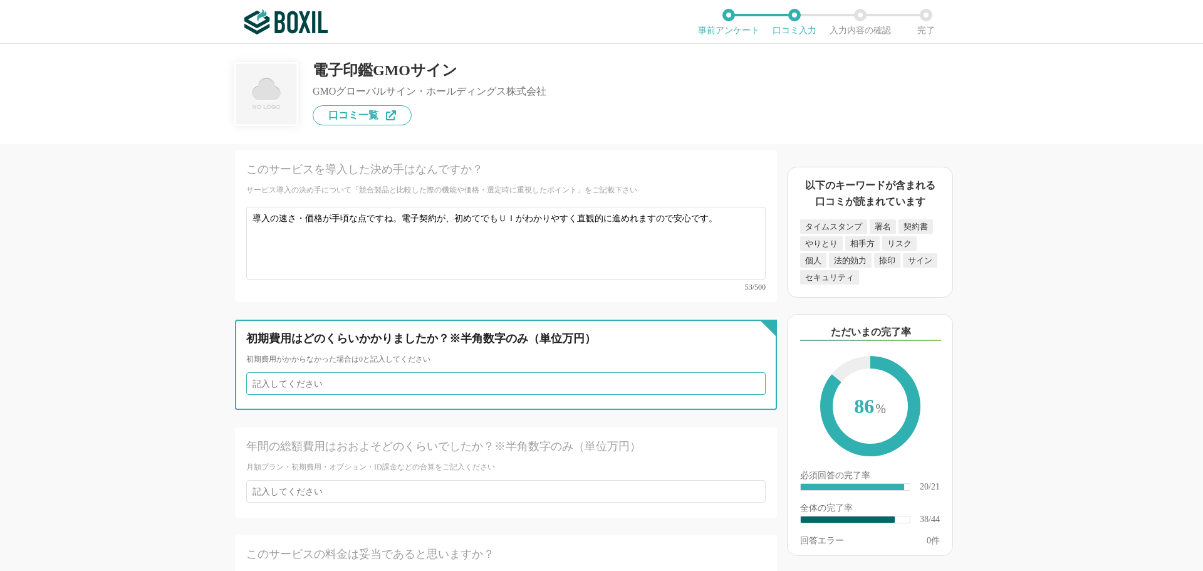
click at [407, 372] on input "number" at bounding box center [505, 383] width 519 height 23
type input "0"
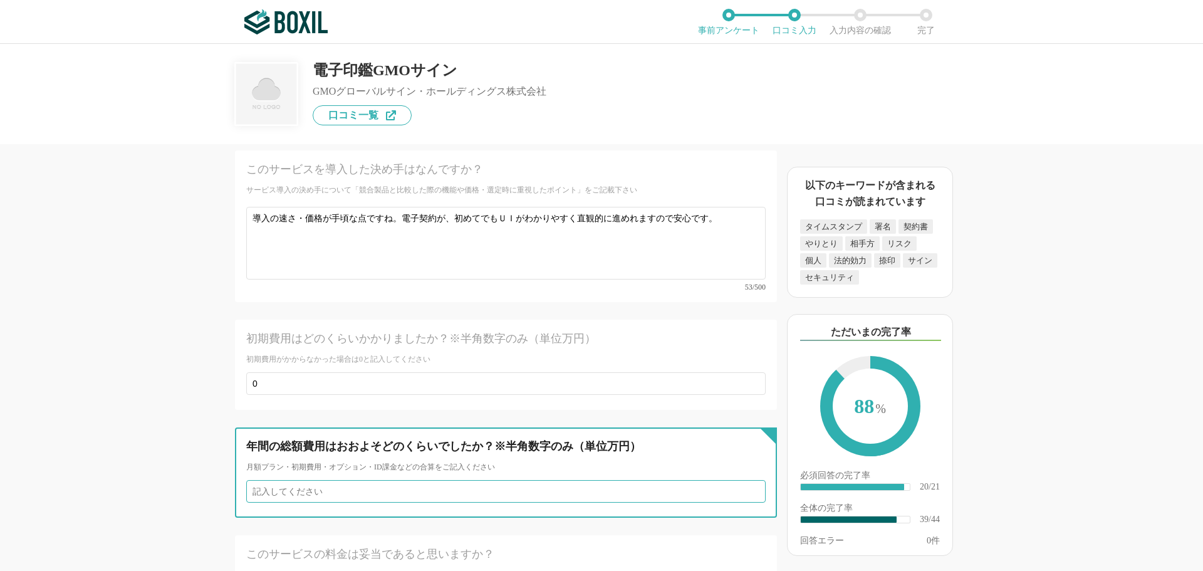
click at [426, 480] on input "number" at bounding box center [505, 491] width 519 height 23
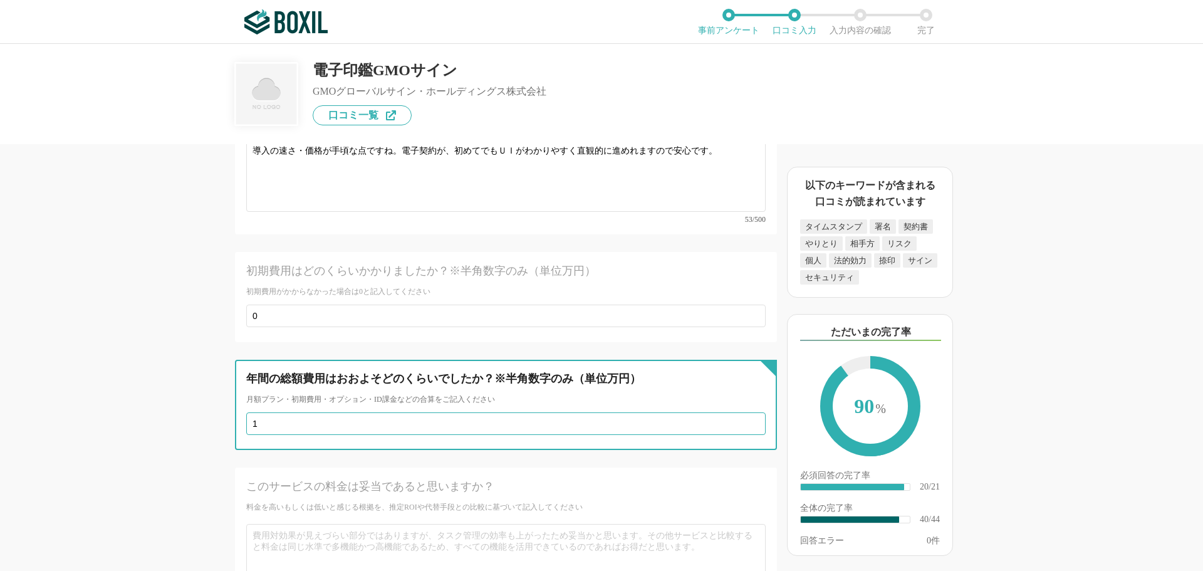
scroll to position [4947, 0]
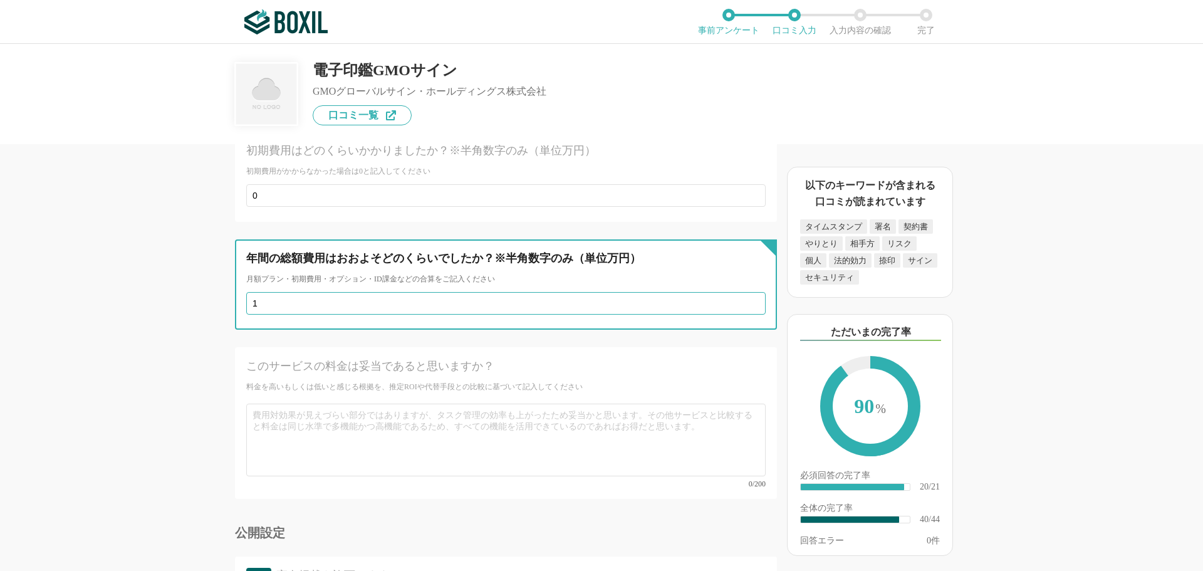
type input "1"
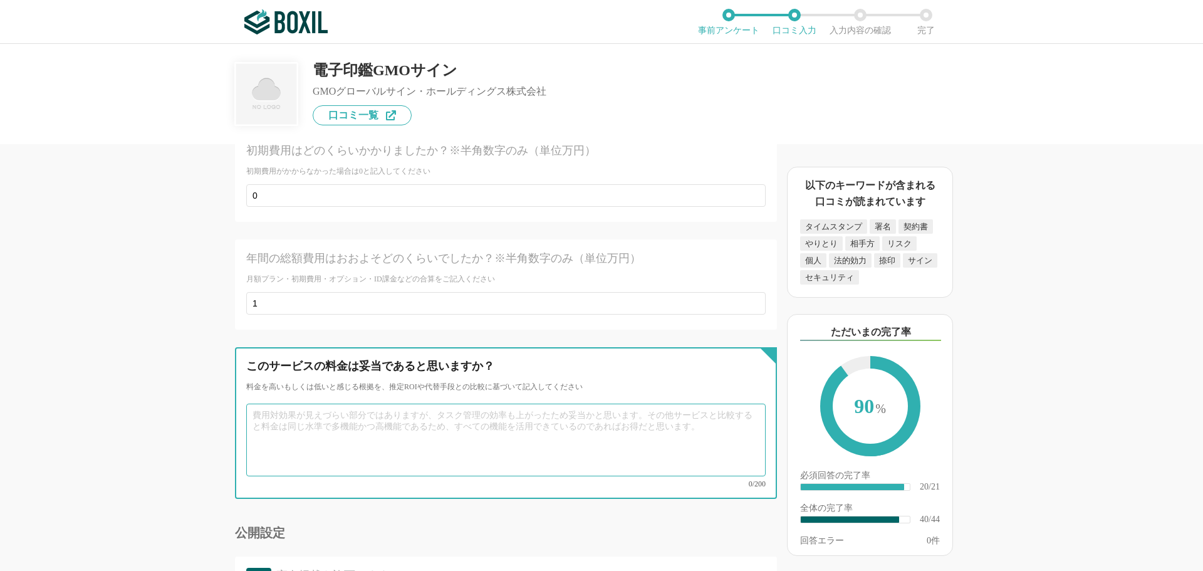
click at [437, 407] on textarea at bounding box center [505, 439] width 519 height 73
type textarea "s"
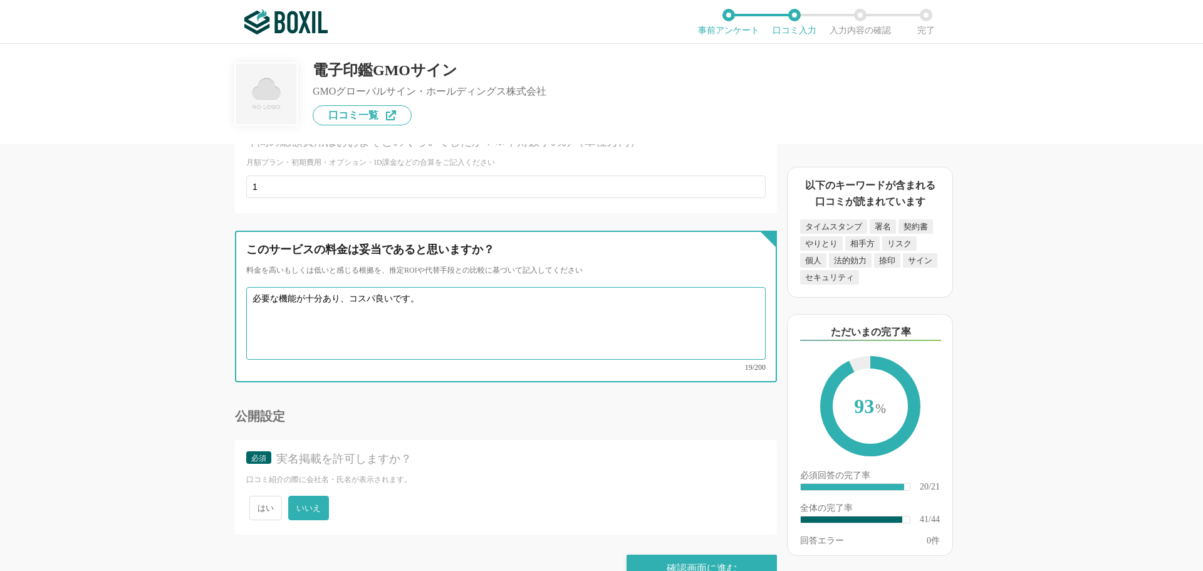
scroll to position [11, 0]
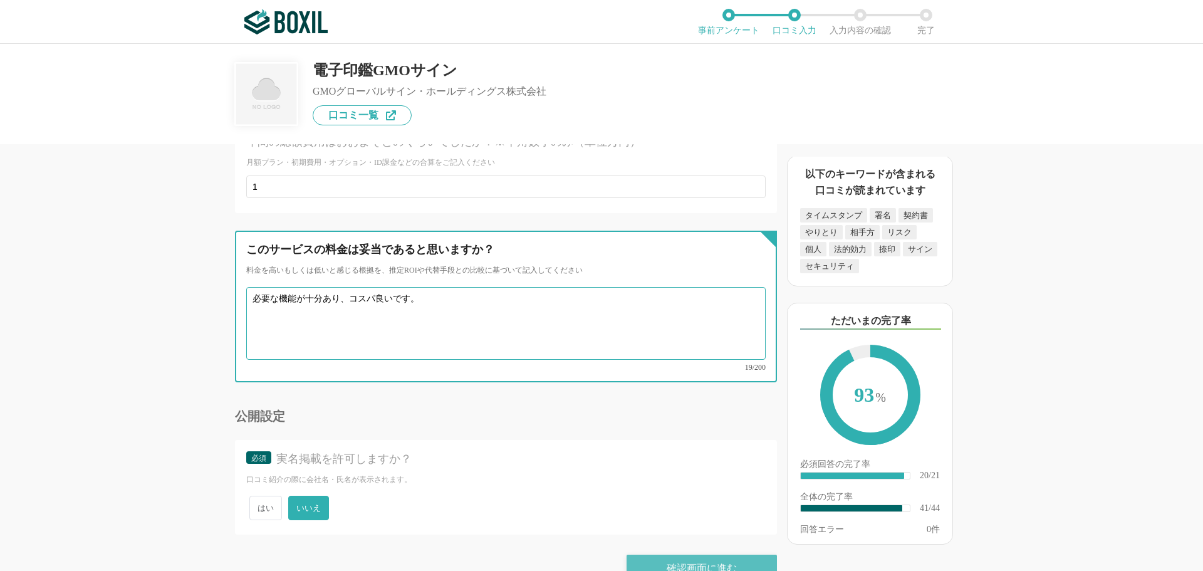
type textarea "必要な機能が十分あり、コスパ良いです。"
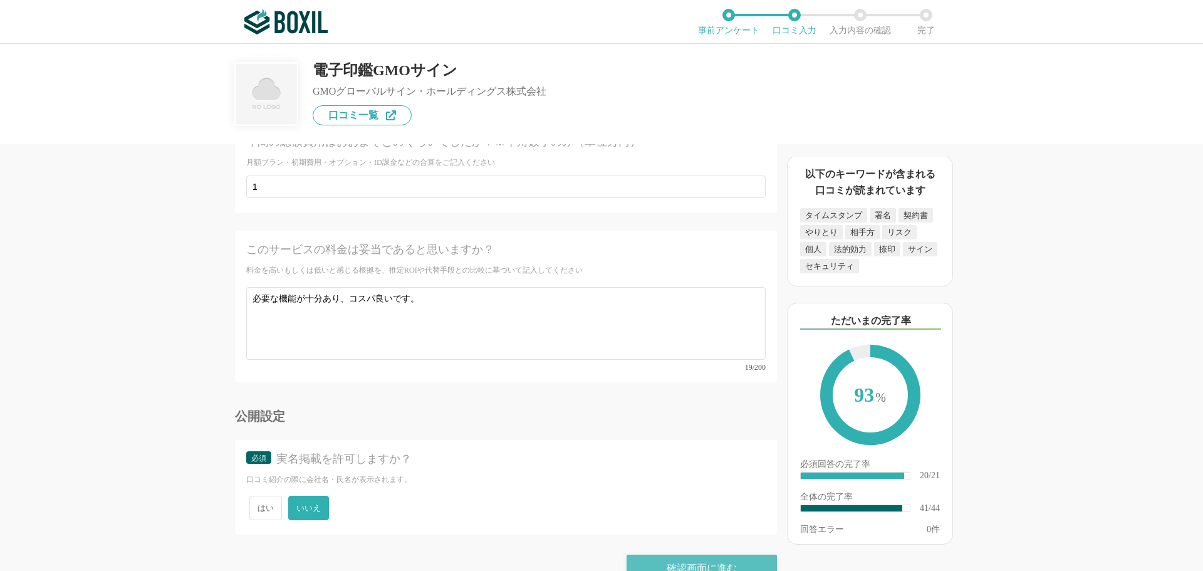
click at [722, 554] on div "確認画面に進む" at bounding box center [702, 568] width 150 height 28
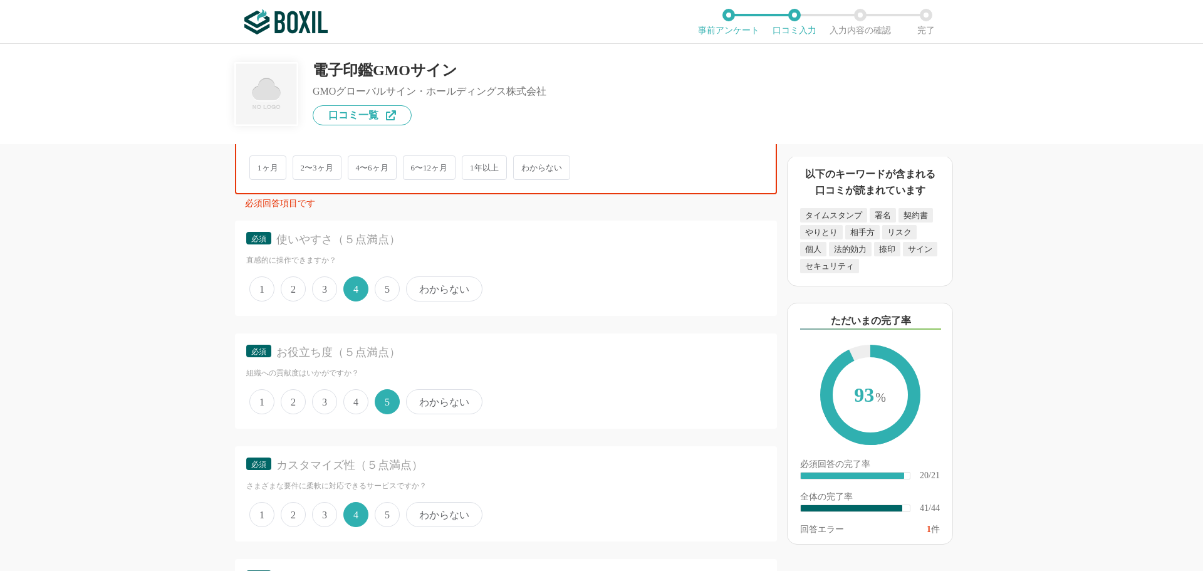
scroll to position [2367, 0]
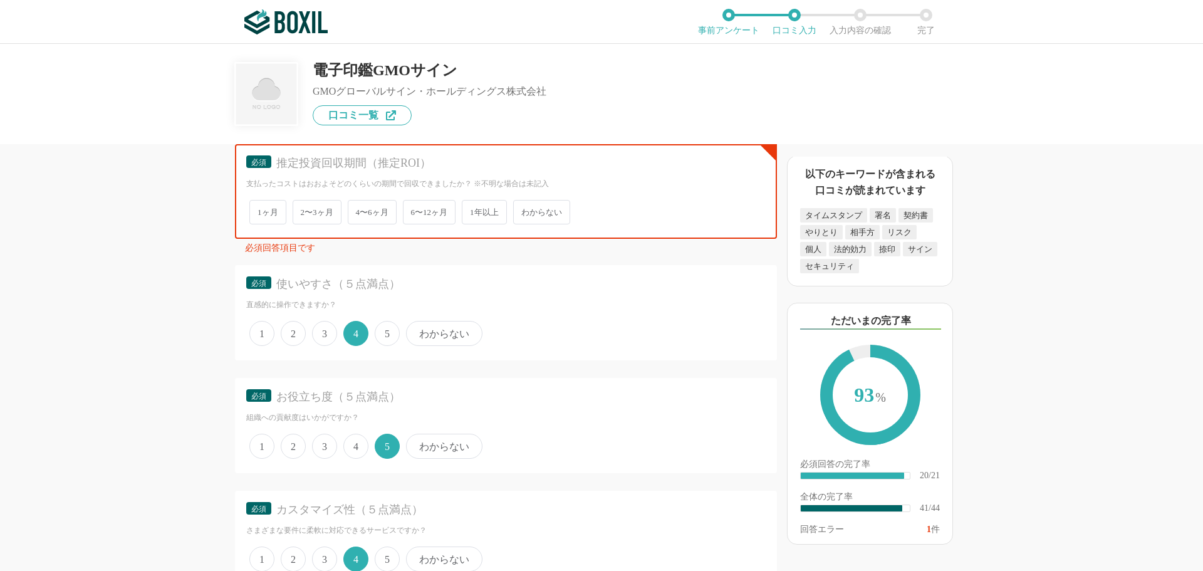
click at [271, 214] on span "1ヶ月" at bounding box center [267, 212] width 37 height 24
click at [261, 210] on input "1ヶ月" at bounding box center [256, 206] width 8 height 8
radio input "true"
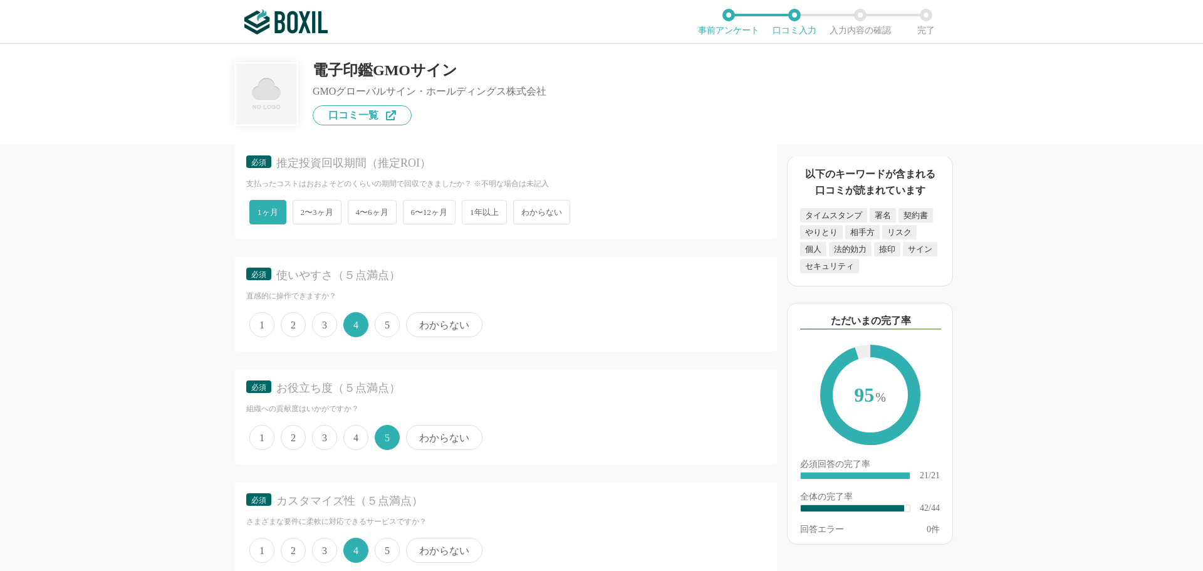
click at [553, 219] on span "わからない" at bounding box center [541, 212] width 57 height 24
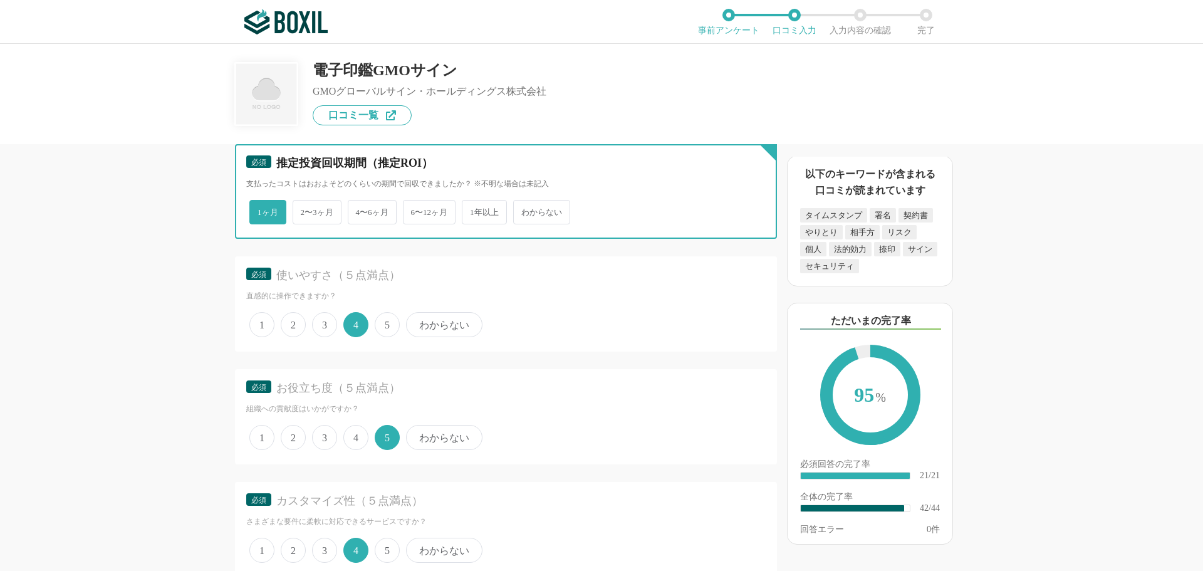
click at [524, 210] on input "わからない" at bounding box center [520, 206] width 8 height 8
radio input "true"
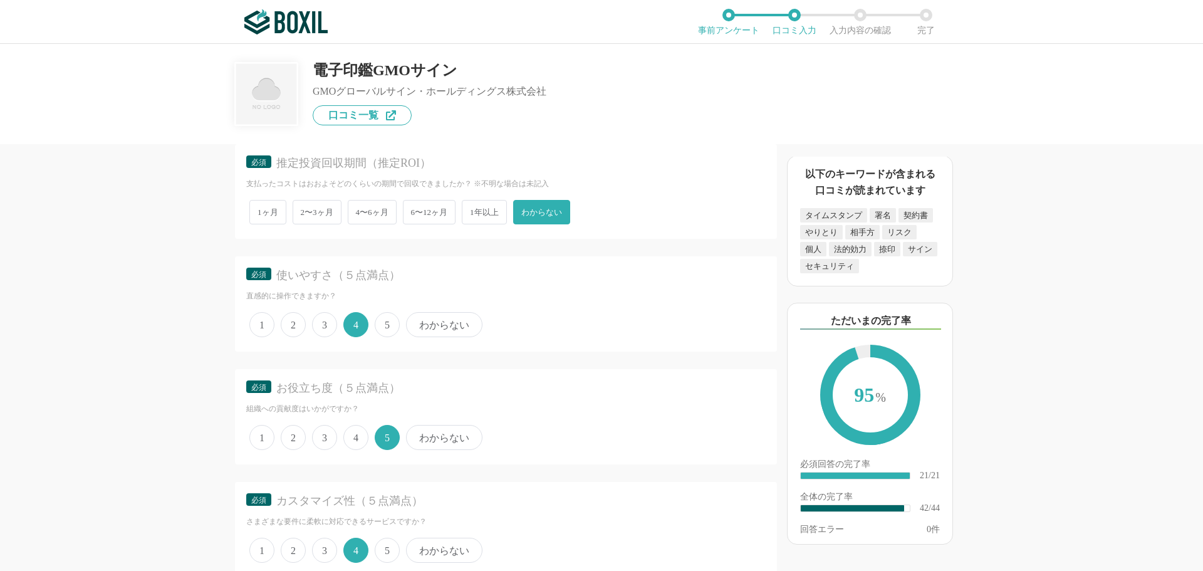
click at [274, 218] on span "1ヶ月" at bounding box center [267, 212] width 37 height 24
click at [261, 210] on input "1ヶ月" at bounding box center [256, 206] width 8 height 8
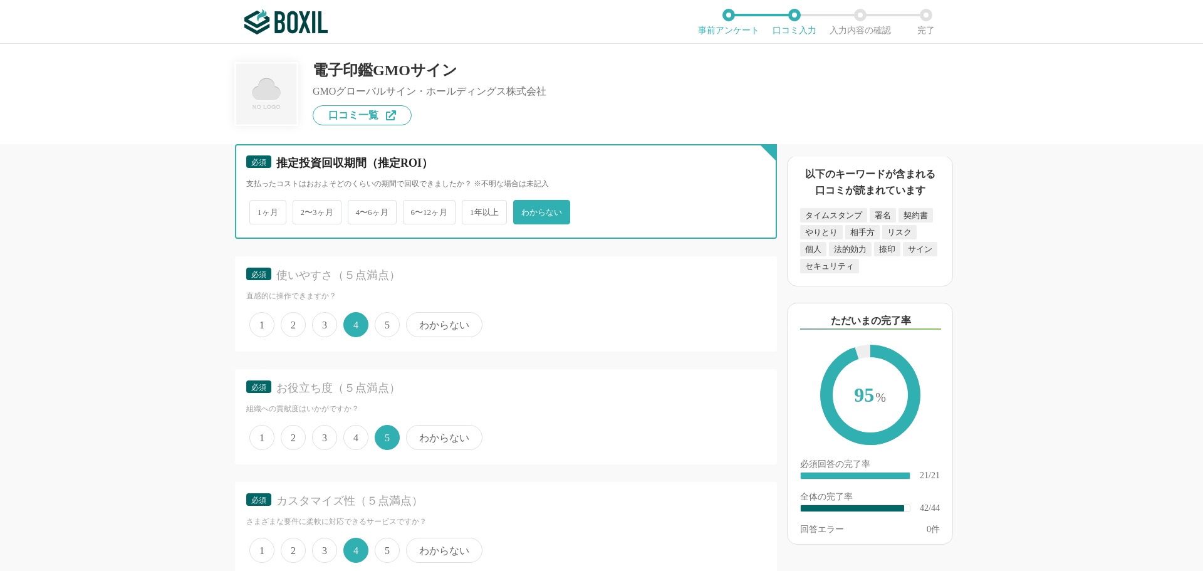
radio input "true"
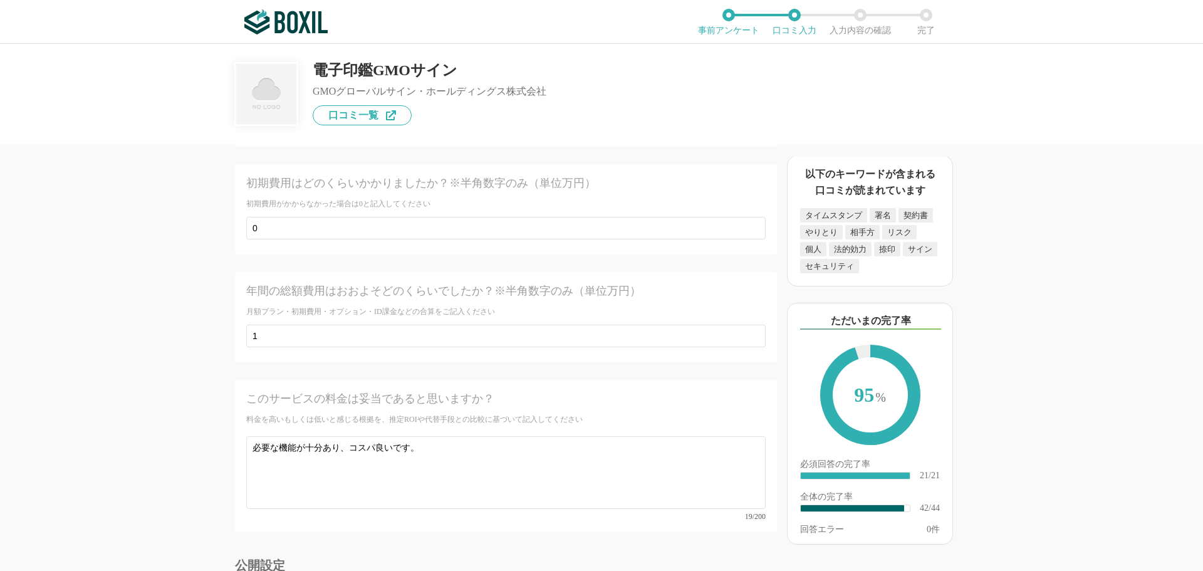
scroll to position [5064, 0]
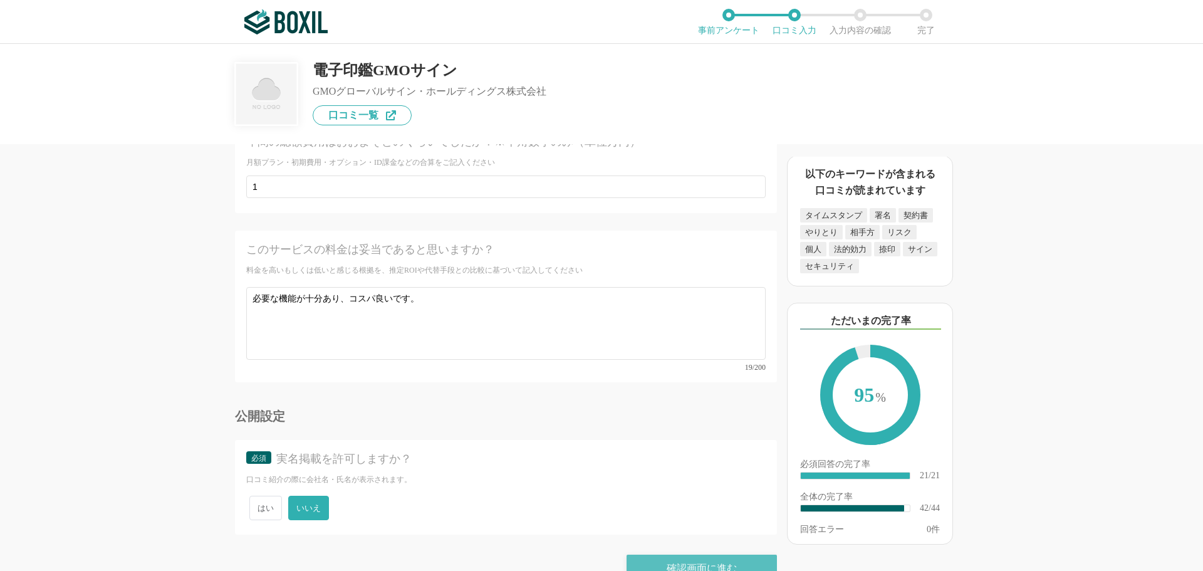
click at [696, 554] on div "確認画面に進む" at bounding box center [702, 568] width 150 height 28
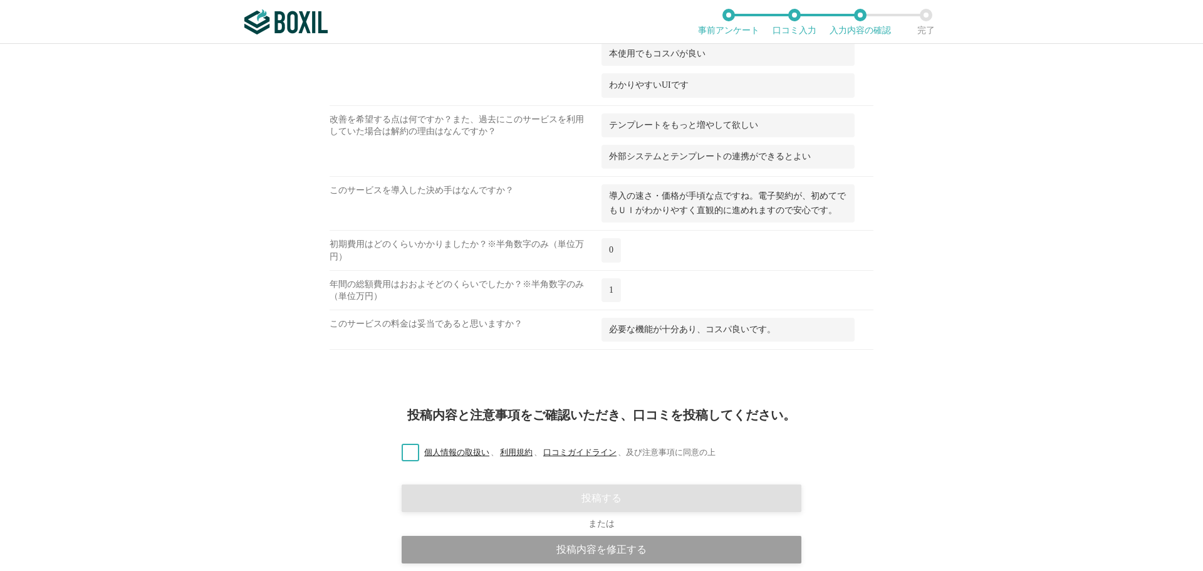
scroll to position [1958, 0]
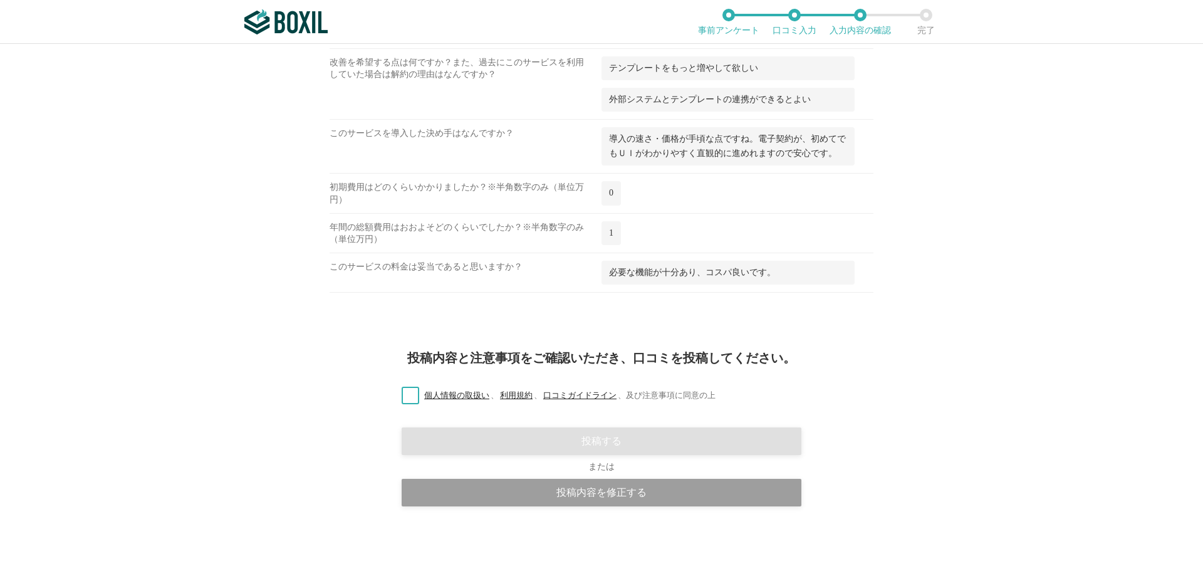
click at [408, 400] on label "個人情報の取扱い 、 利用規約 、 口コミガイドライン 、 及び注意事項に同意の上" at bounding box center [554, 395] width 324 height 13
click at [0, 0] on input "個人情報の取扱い 、 利用規約 、 口コミガイドライン 、 及び注意事項に同意の上" at bounding box center [0, 0] width 0 height 0
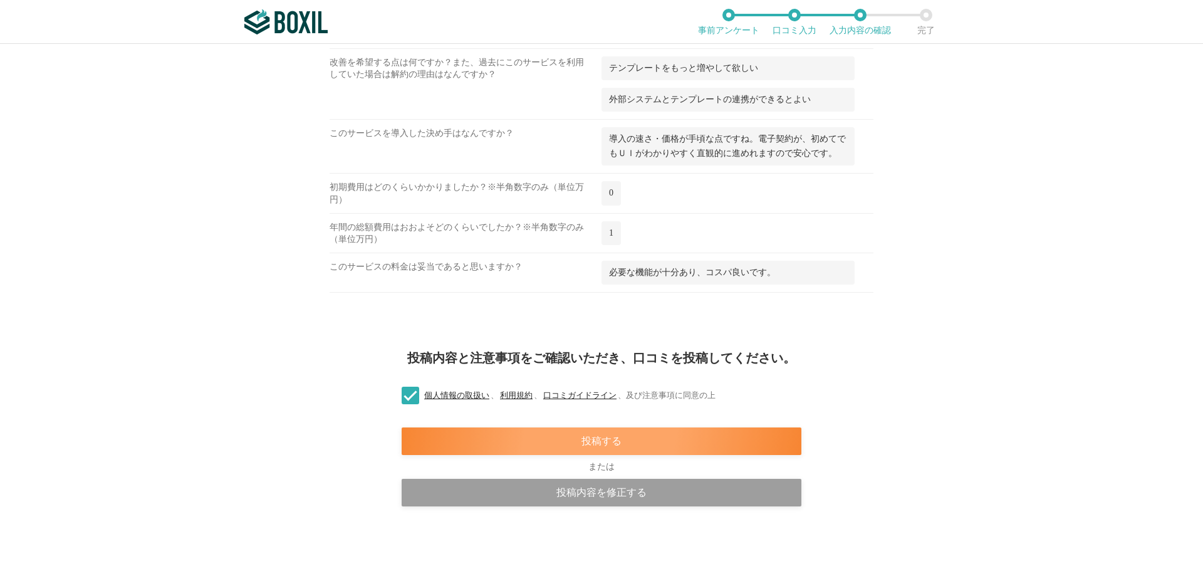
click at [646, 442] on div "投稿する" at bounding box center [602, 441] width 400 height 28
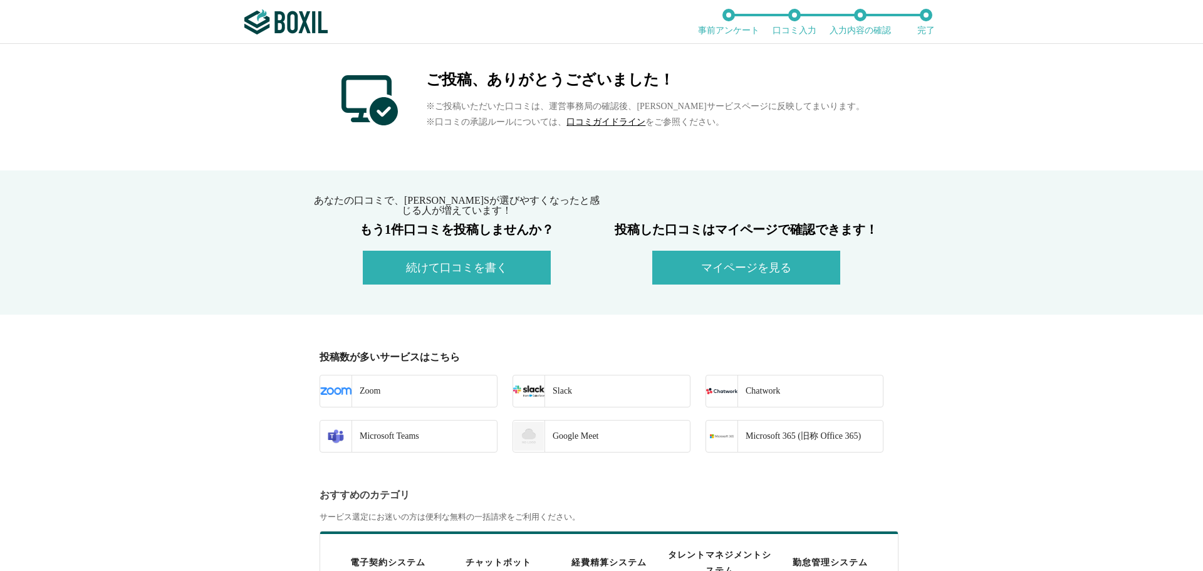
click at [682, 276] on button "マイページを見る" at bounding box center [746, 268] width 188 height 34
click at [437, 270] on button "続けて口コミを書く" at bounding box center [457, 268] width 188 height 34
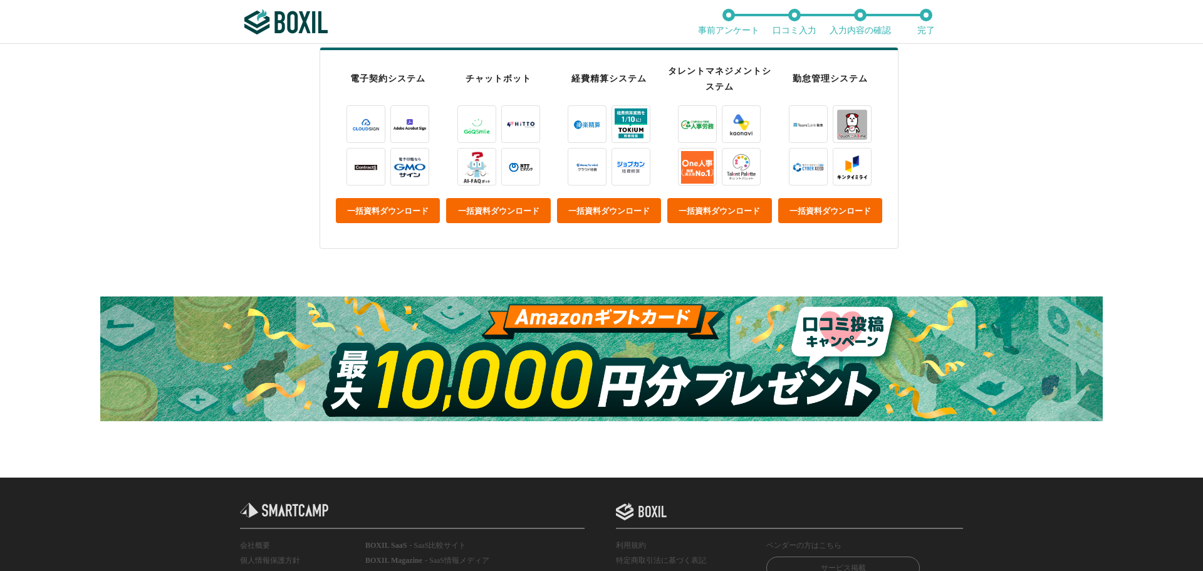
scroll to position [477, 0]
